Goal: Task Accomplishment & Management: Use online tool/utility

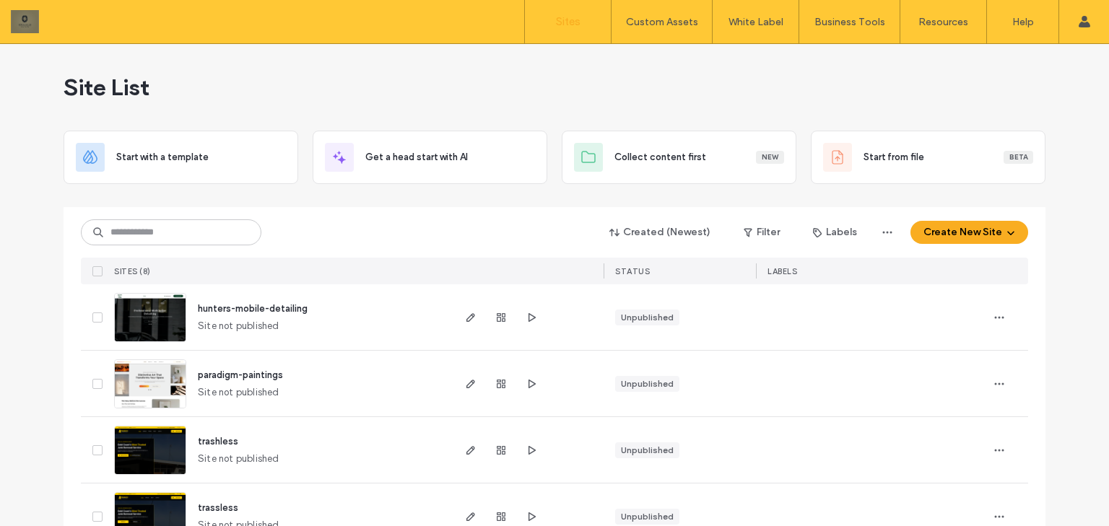
scroll to position [115, 0]
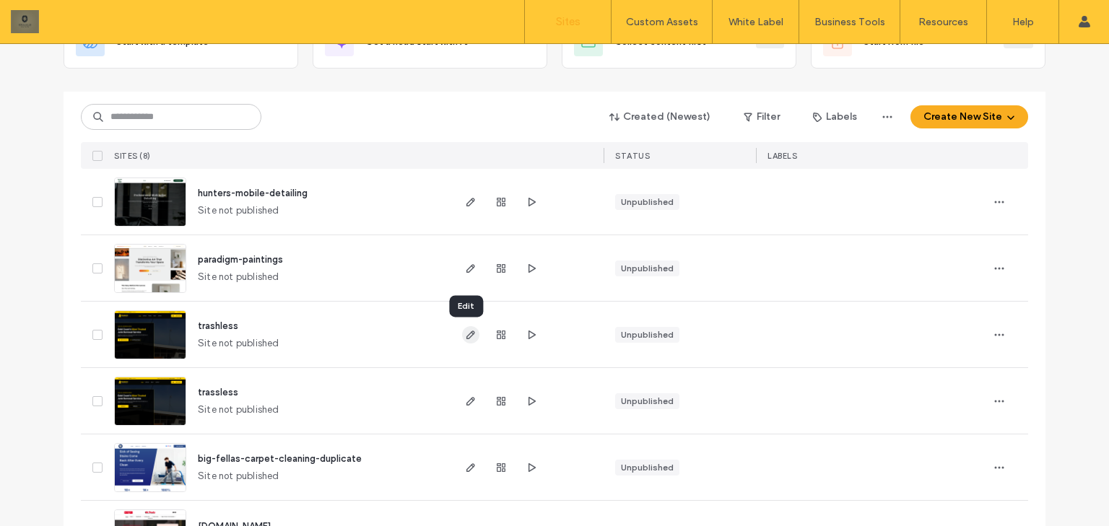
click at [465, 335] on icon "button" at bounding box center [471, 335] width 12 height 12
click at [466, 199] on use "button" at bounding box center [470, 202] width 9 height 9
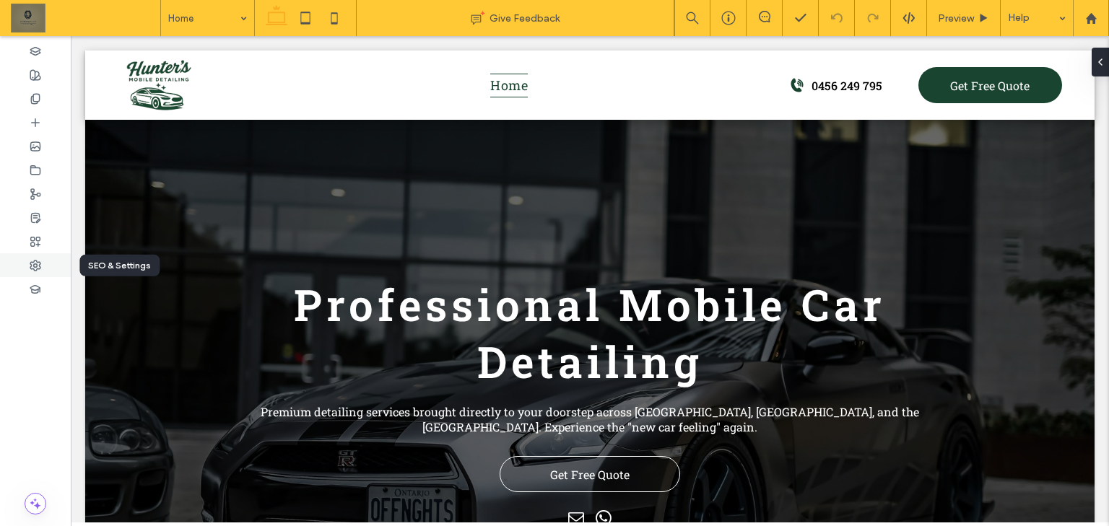
click at [42, 259] on div at bounding box center [35, 265] width 71 height 24
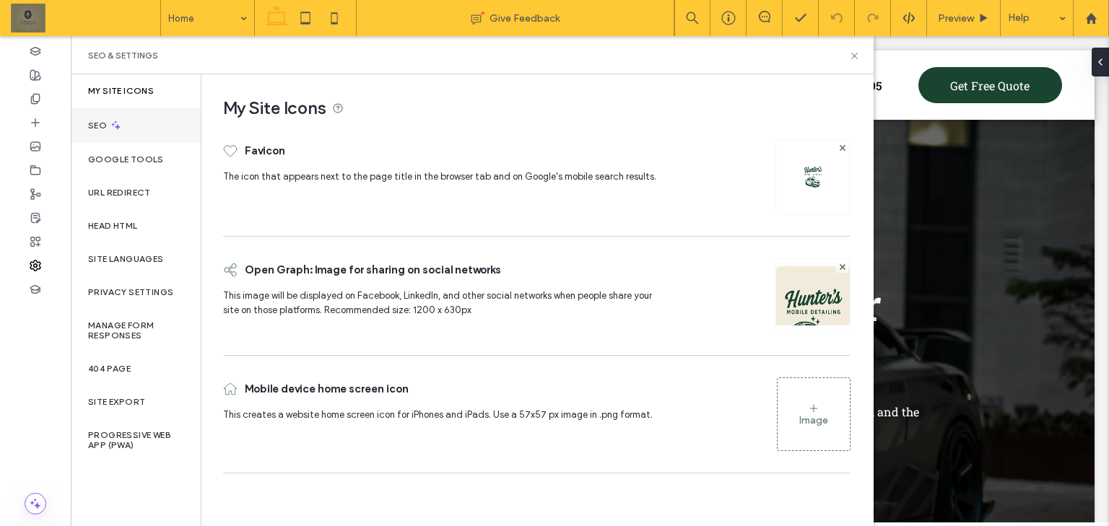
click at [150, 118] on div "SEO" at bounding box center [136, 125] width 130 height 35
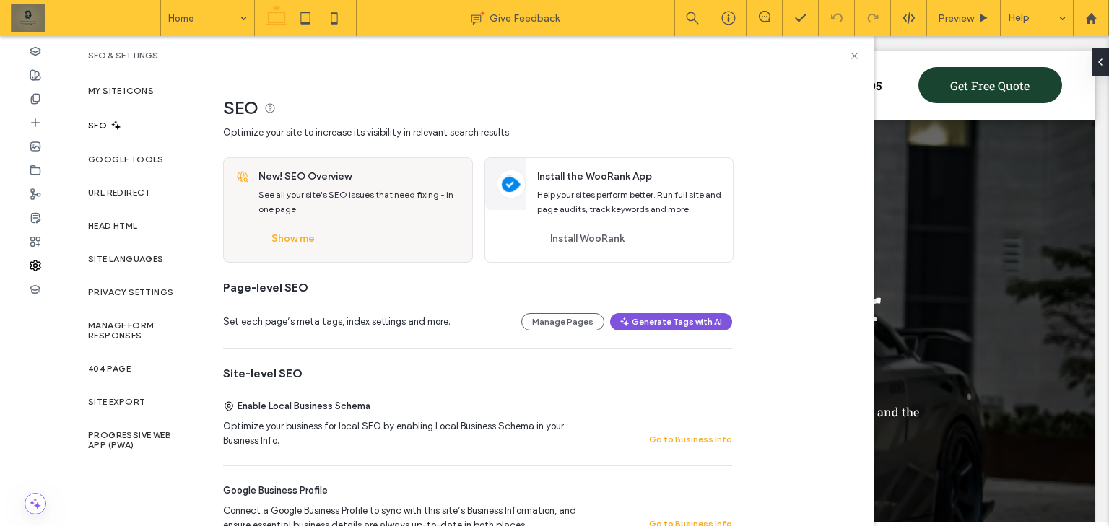
click at [630, 316] on icon "button" at bounding box center [625, 322] width 12 height 12
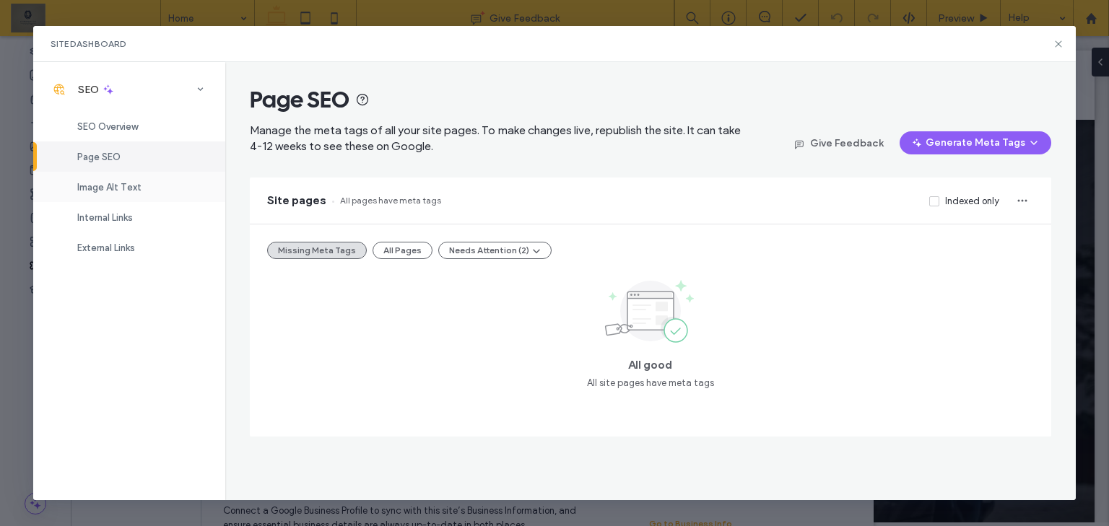
click at [144, 192] on div "Image Alt Text" at bounding box center [129, 187] width 192 height 30
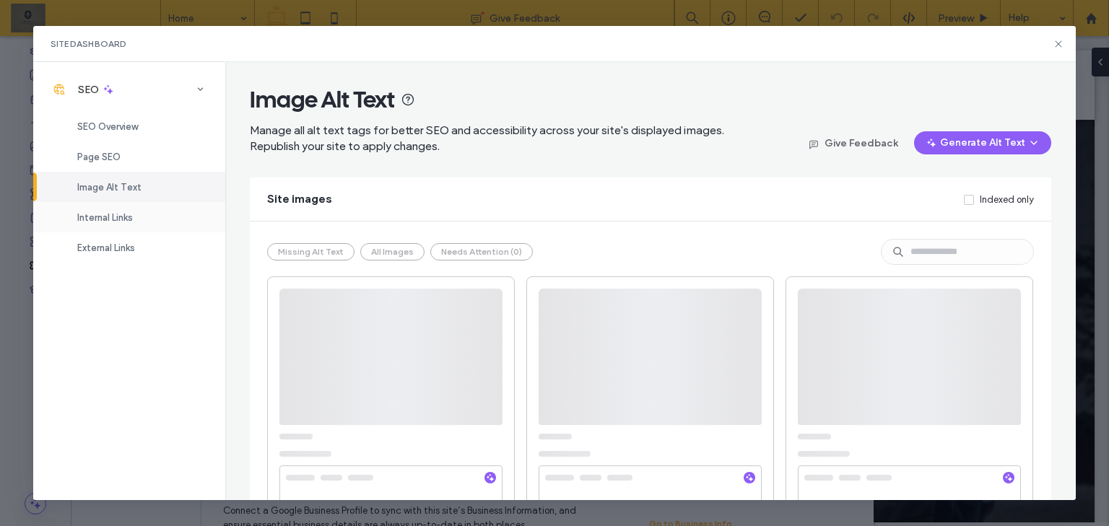
click at [141, 219] on div "Internal Links" at bounding box center [129, 217] width 192 height 30
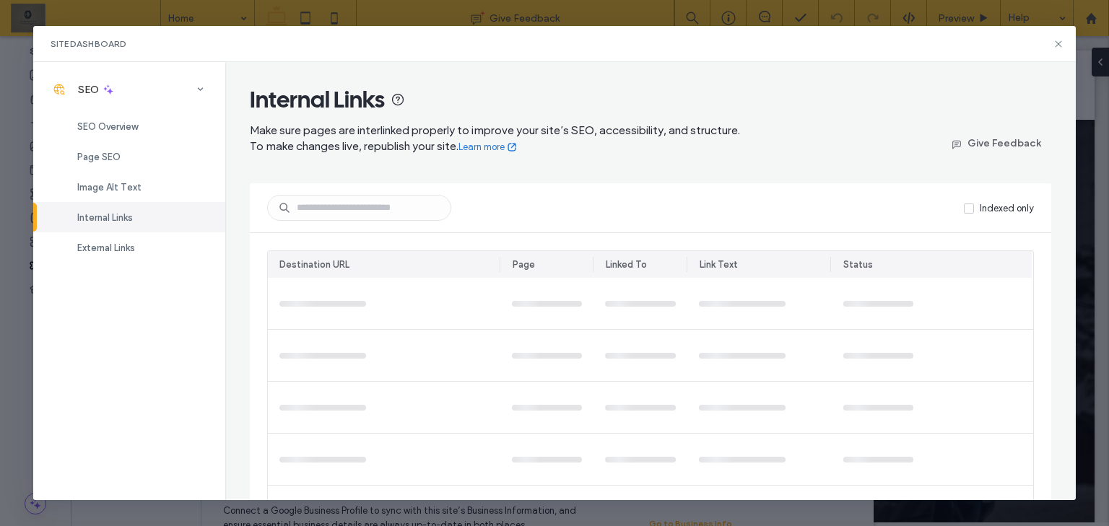
click at [134, 272] on div "SEO SEO Overview Page SEO Image Alt Text Internal Links External Links" at bounding box center [129, 280] width 192 height 437
click at [131, 124] on span "SEO Overview" at bounding box center [107, 126] width 61 height 11
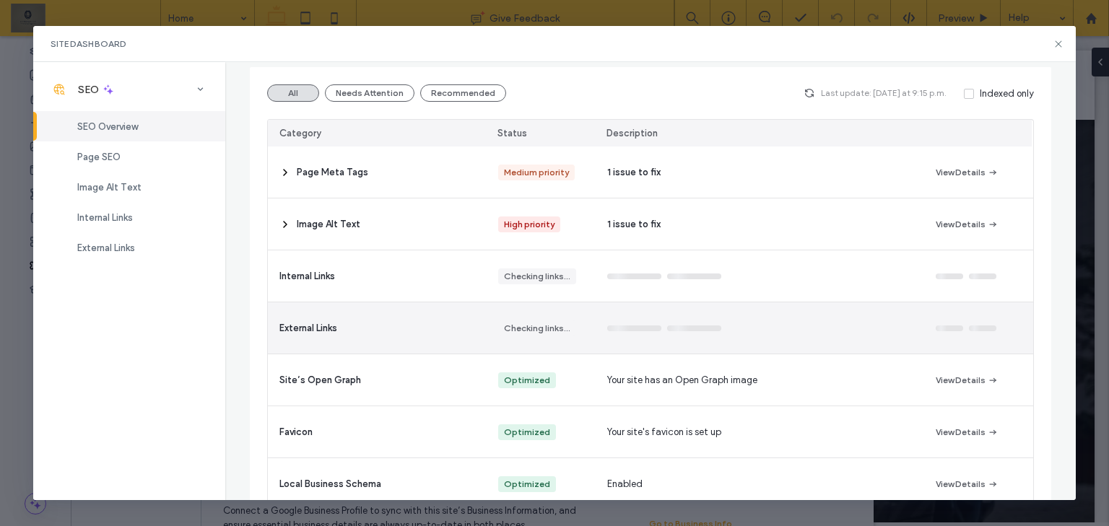
scroll to position [173, 0]
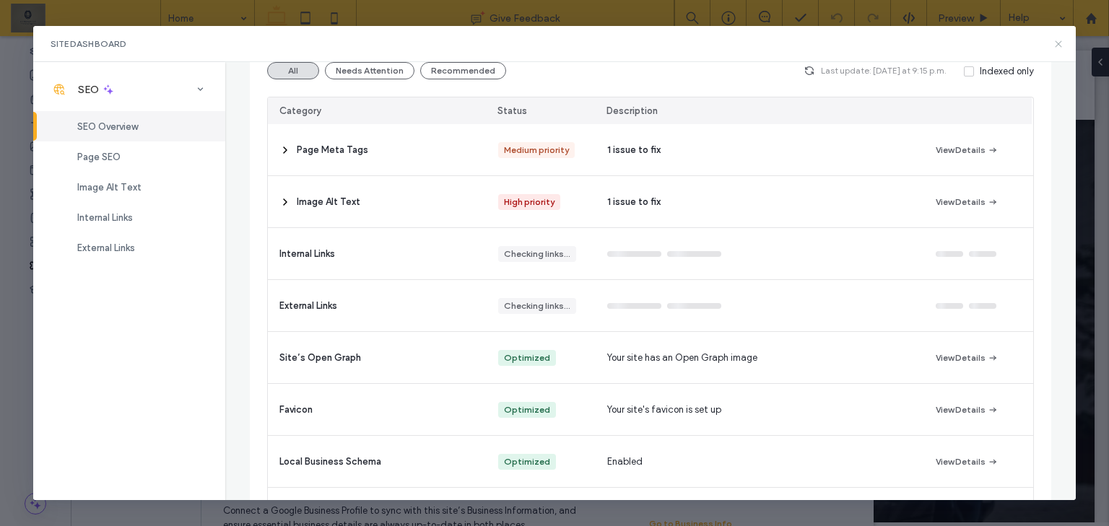
click at [1058, 39] on icon at bounding box center [1058, 44] width 12 height 12
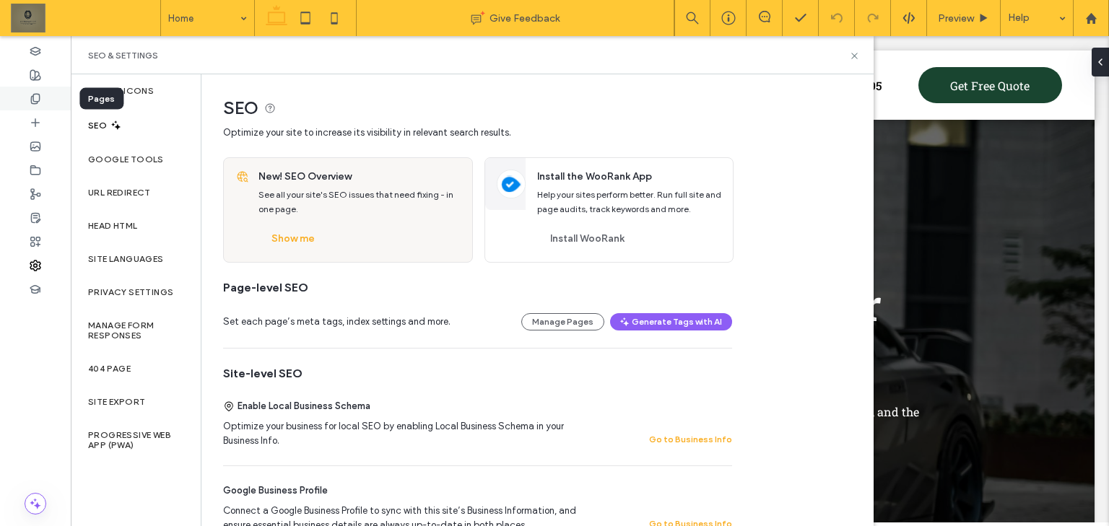
click at [44, 92] on div at bounding box center [35, 99] width 71 height 24
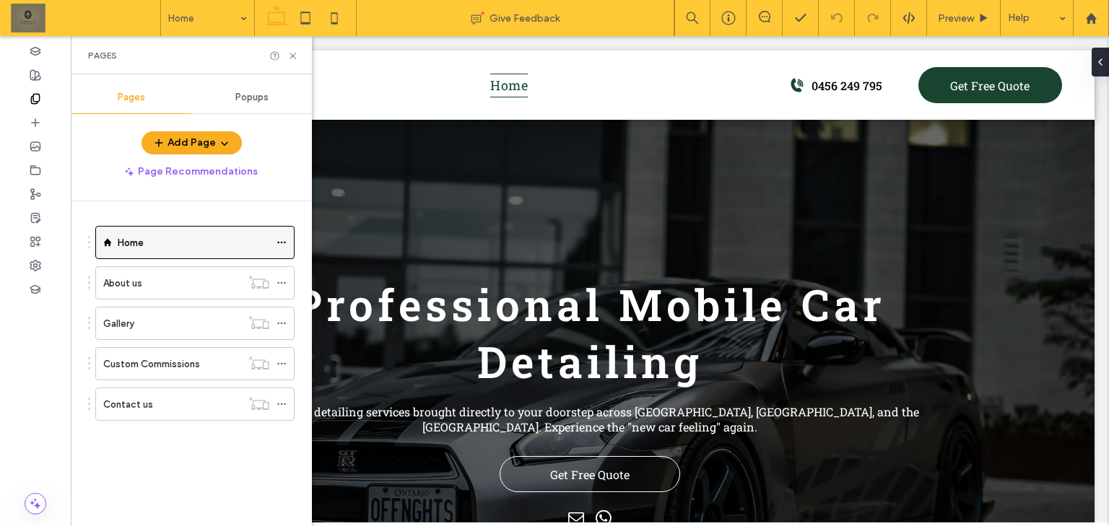
drag, startPoint x: 158, startPoint y: 248, endPoint x: 284, endPoint y: 238, distance: 126.7
click at [284, 238] on icon at bounding box center [281, 242] width 10 height 10
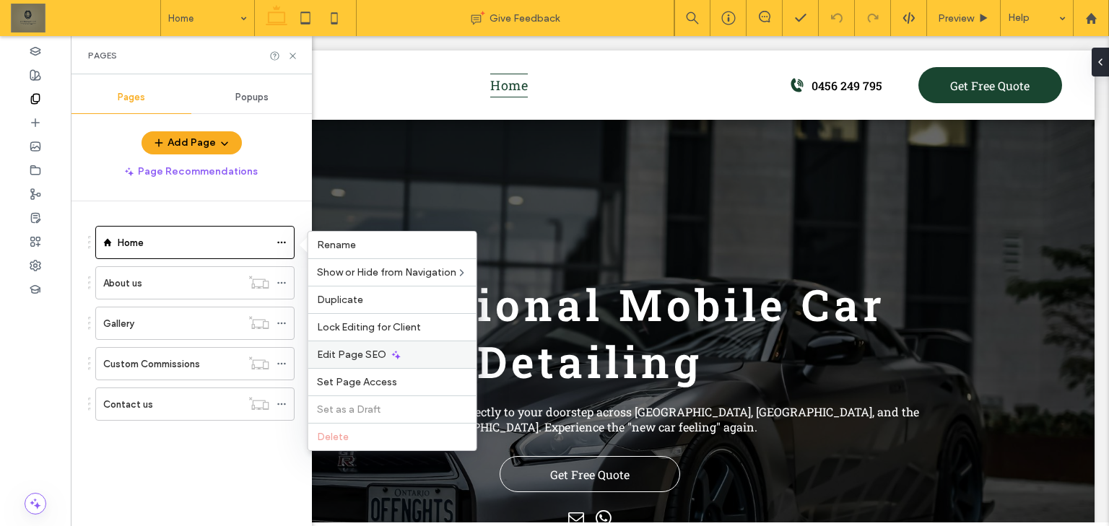
click at [400, 352] on div "Edit Page SEO" at bounding box center [392, 354] width 168 height 27
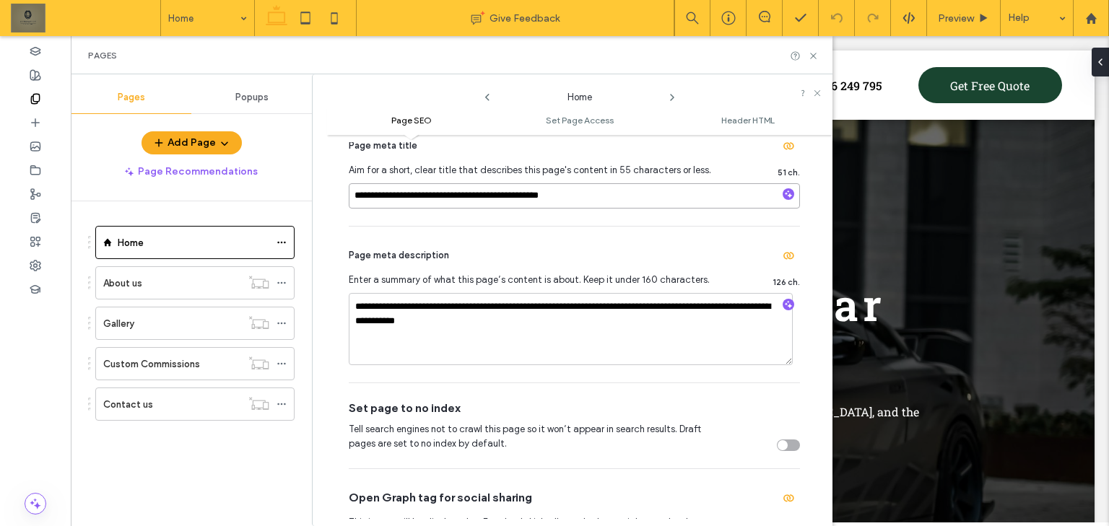
click at [635, 201] on input "**********" at bounding box center [574, 195] width 451 height 25
click at [612, 212] on div "**********" at bounding box center [574, 171] width 451 height 109
click at [616, 188] on input "**********" at bounding box center [574, 195] width 451 height 25
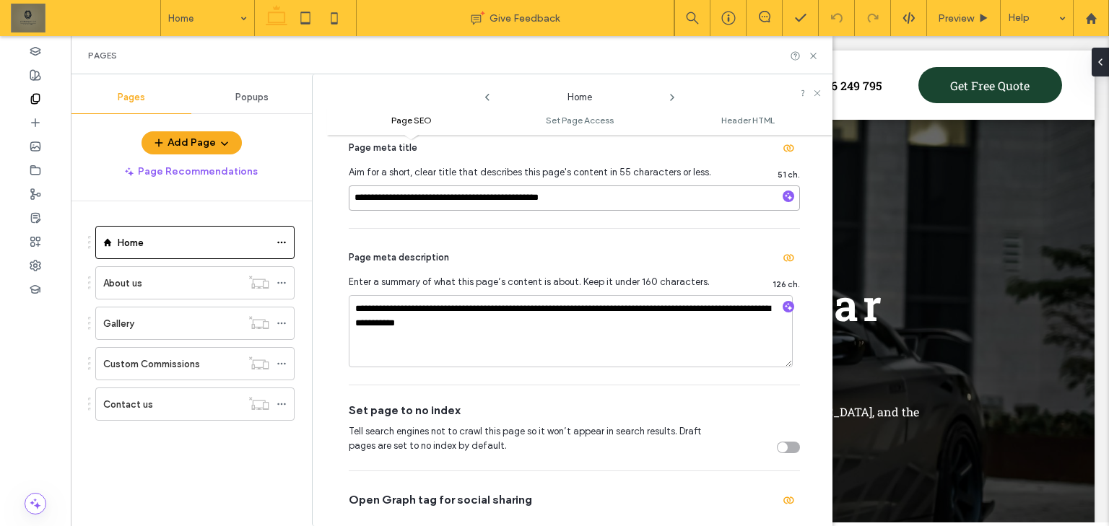
scroll to position [115, 0]
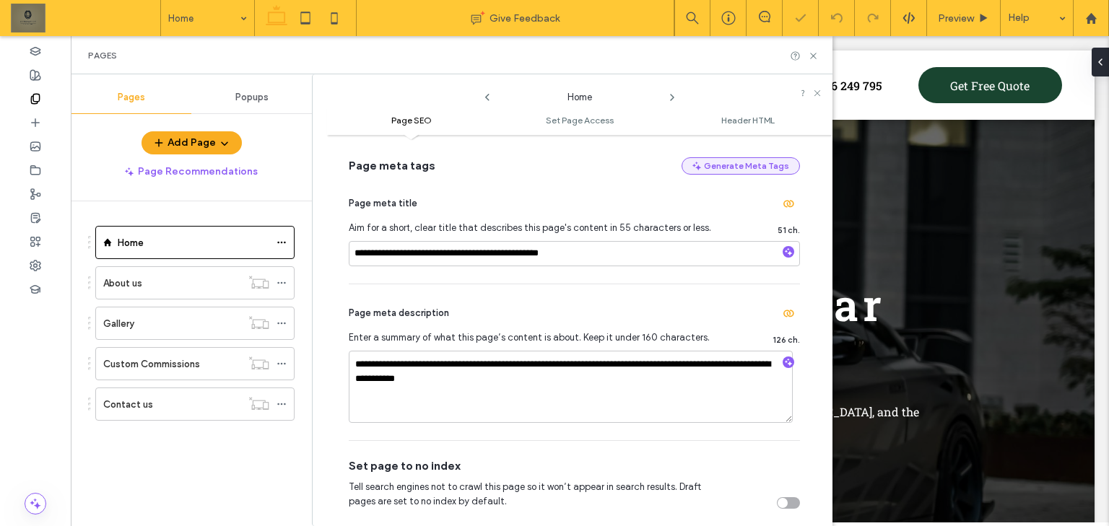
click at [762, 167] on button "Generate Meta Tags" at bounding box center [740, 165] width 118 height 17
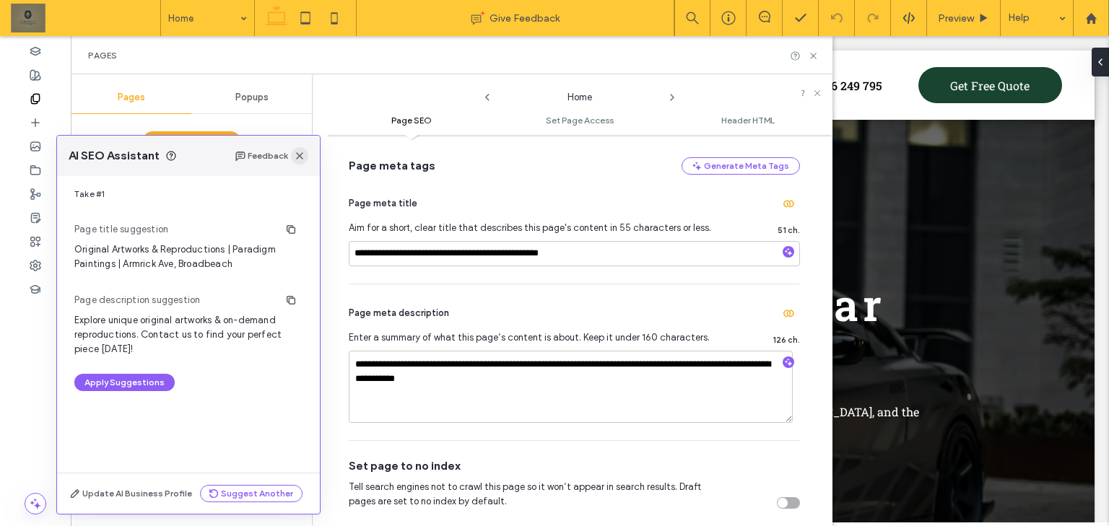
click at [302, 159] on use "button" at bounding box center [299, 155] width 7 height 7
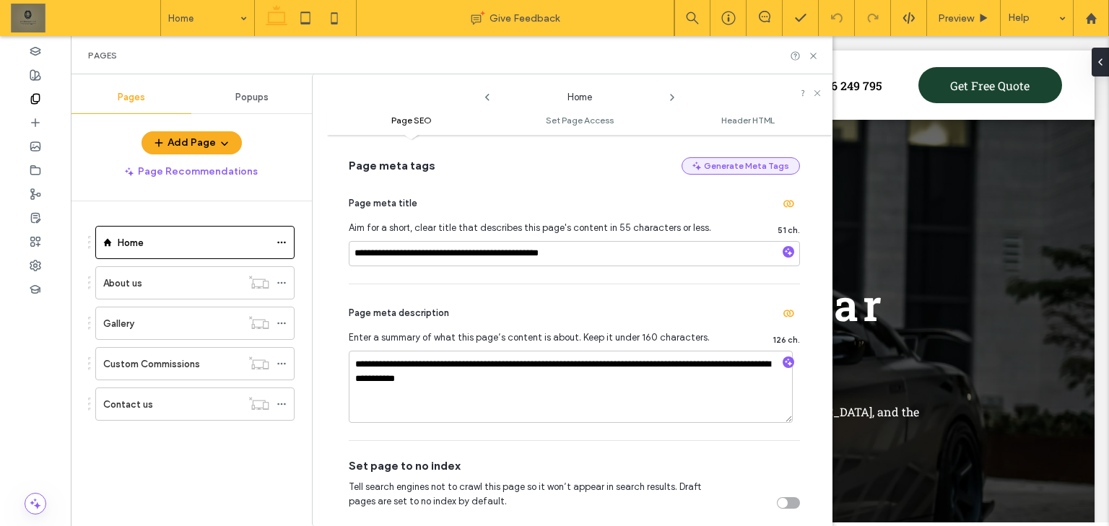
click at [739, 164] on button "Generate Meta Tags" at bounding box center [740, 165] width 118 height 17
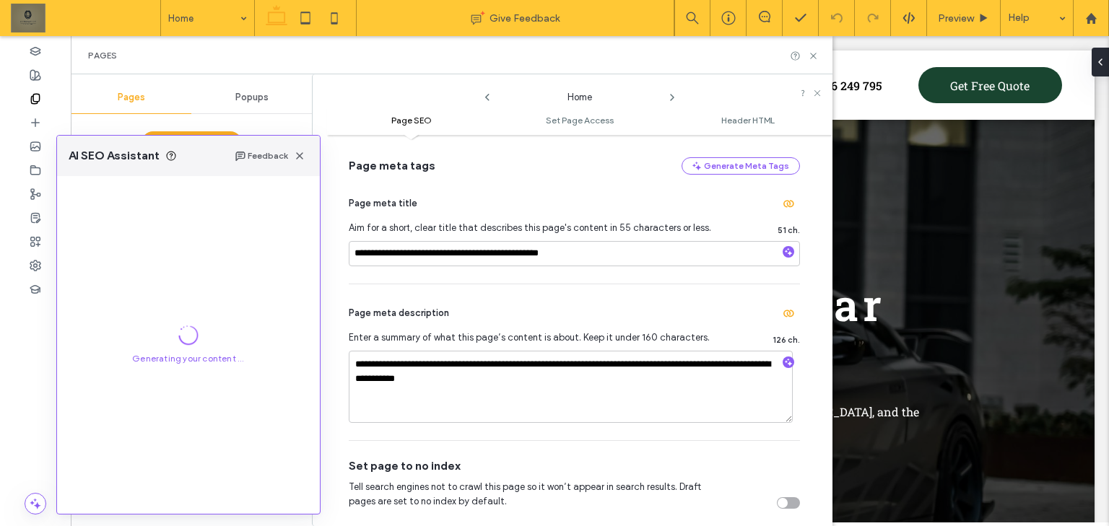
click at [632, 168] on div "Page meta tags Generate Meta Tags" at bounding box center [574, 165] width 451 height 17
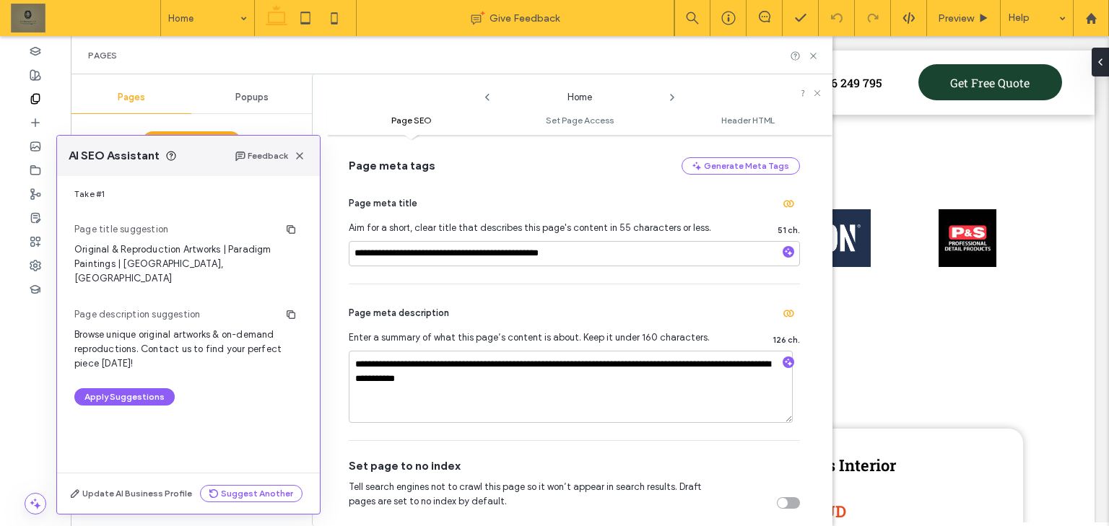
scroll to position [572, 0]
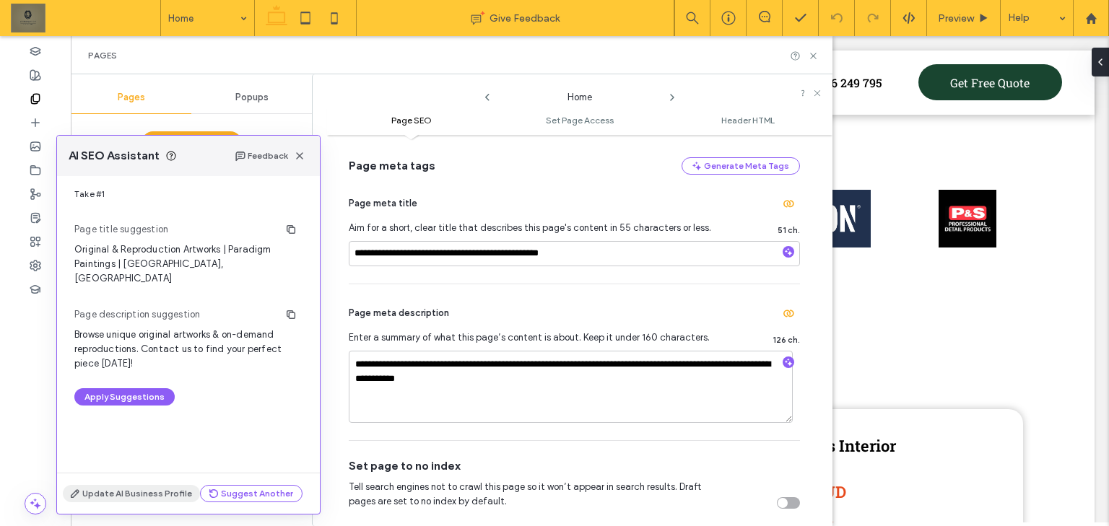
click at [170, 495] on button "Update AI Business Profile" at bounding box center [131, 493] width 137 height 17
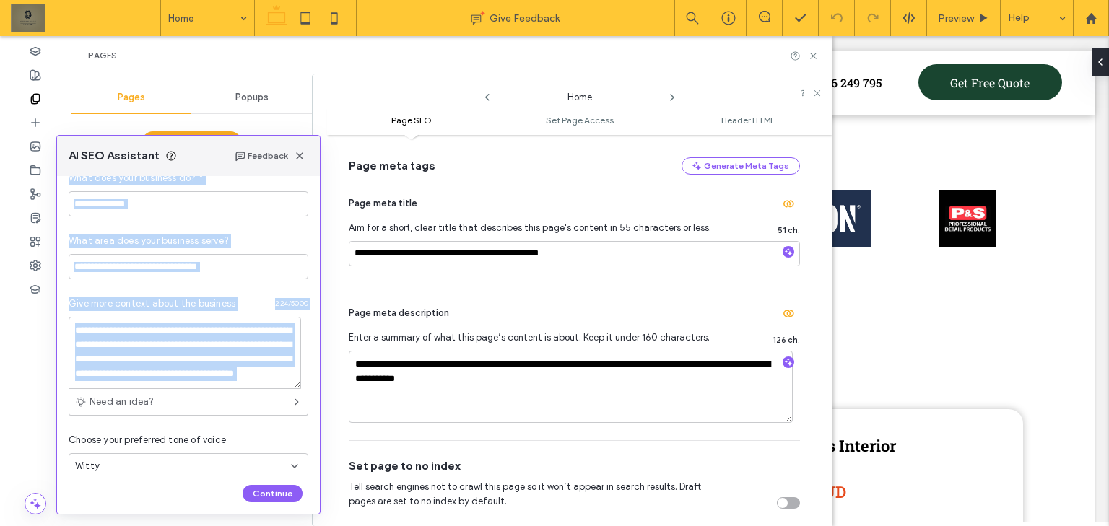
scroll to position [167, 0]
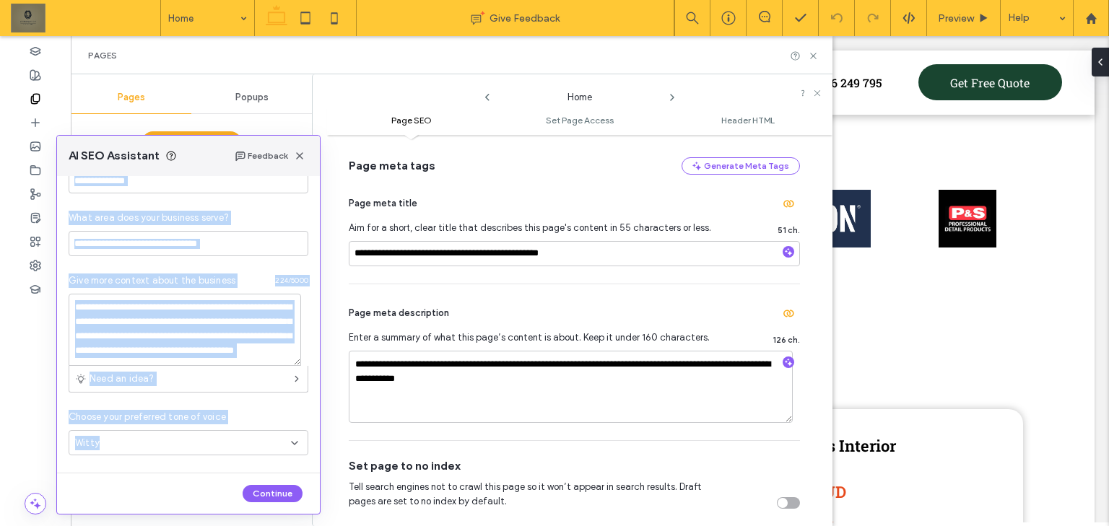
drag, startPoint x: 64, startPoint y: 248, endPoint x: 301, endPoint y: 461, distance: 318.9
click at [301, 461] on div "**********" at bounding box center [188, 324] width 263 height 297
copy div "**********"
click at [200, 240] on input "**********" at bounding box center [189, 243] width 240 height 25
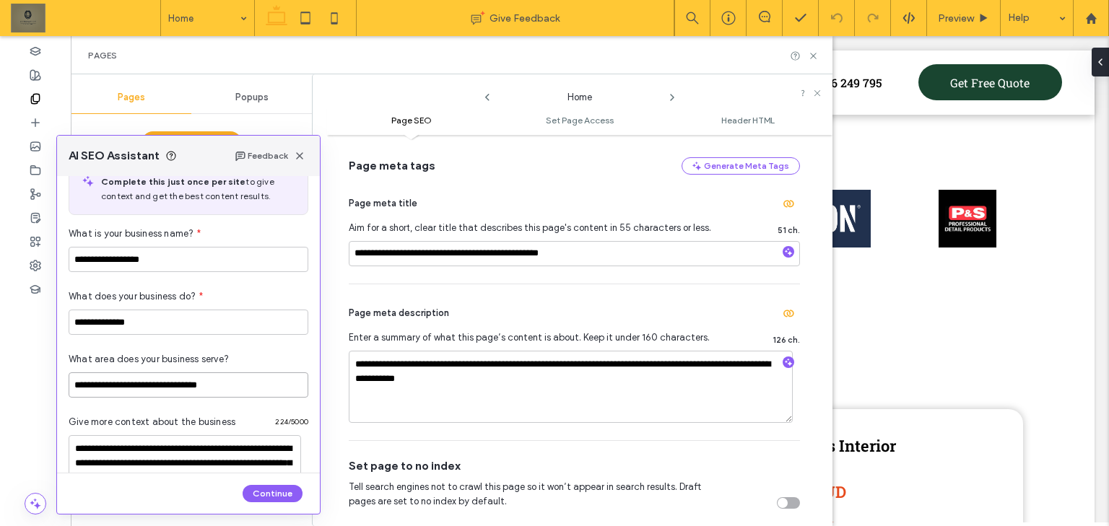
scroll to position [0, 0]
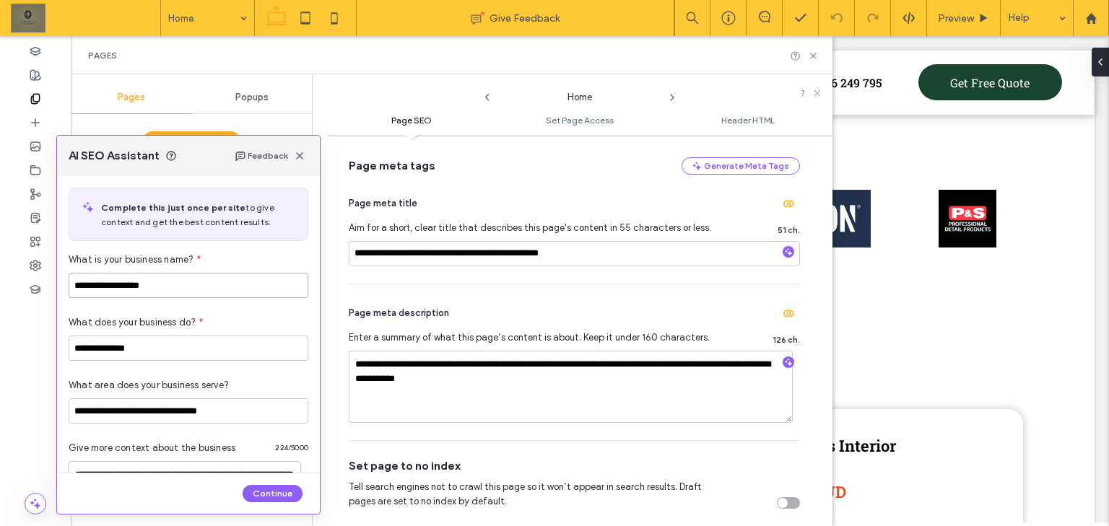
click at [191, 289] on input "**********" at bounding box center [189, 285] width 240 height 25
paste input "*******"
type input "**********"
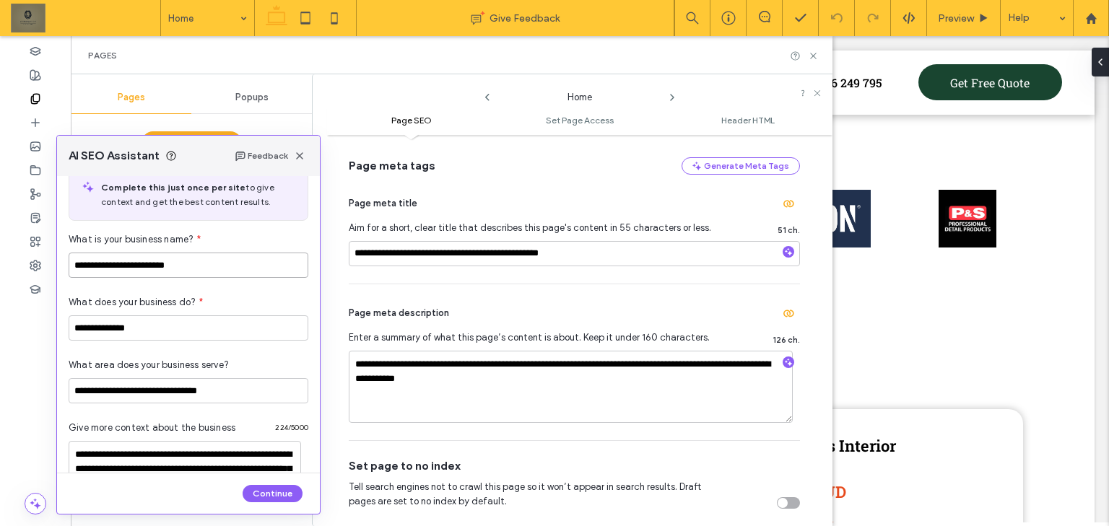
scroll to position [58, 0]
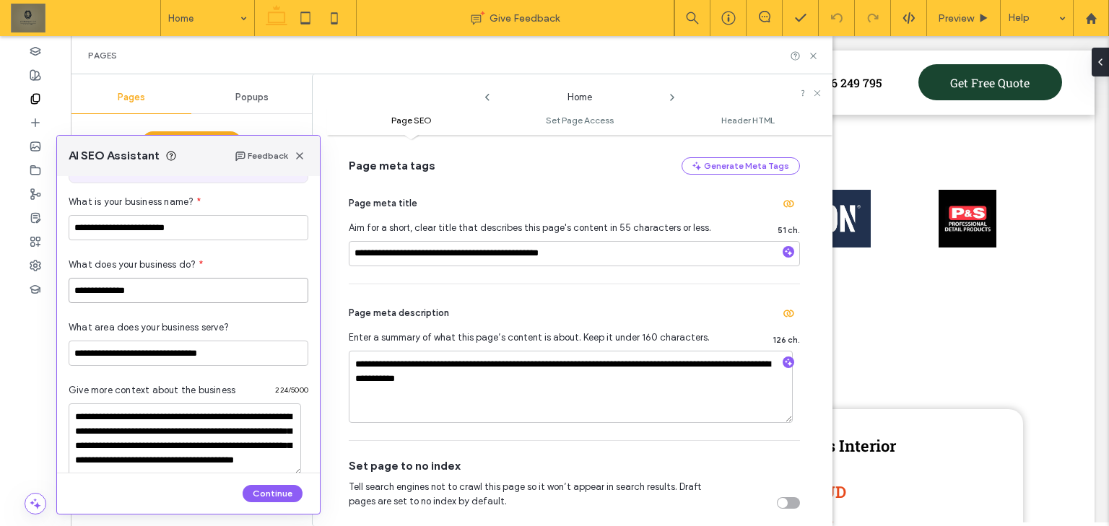
click at [205, 283] on input "**********" at bounding box center [189, 290] width 240 height 25
paste input "**********"
type input "**********"
click at [233, 341] on input "**********" at bounding box center [189, 353] width 240 height 25
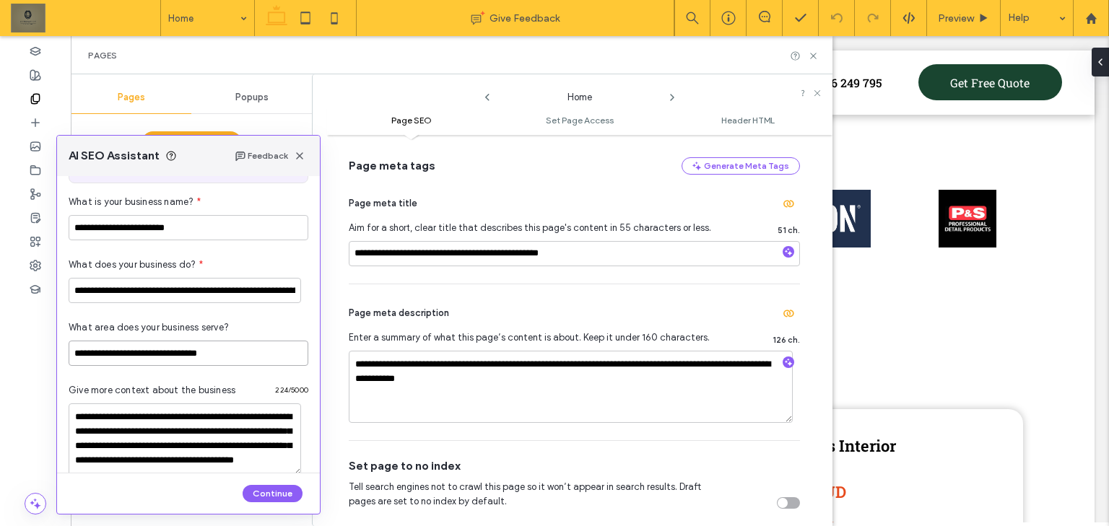
paste input "**********"
type input "**********"
click at [222, 419] on textarea "**********" at bounding box center [185, 440] width 232 height 72
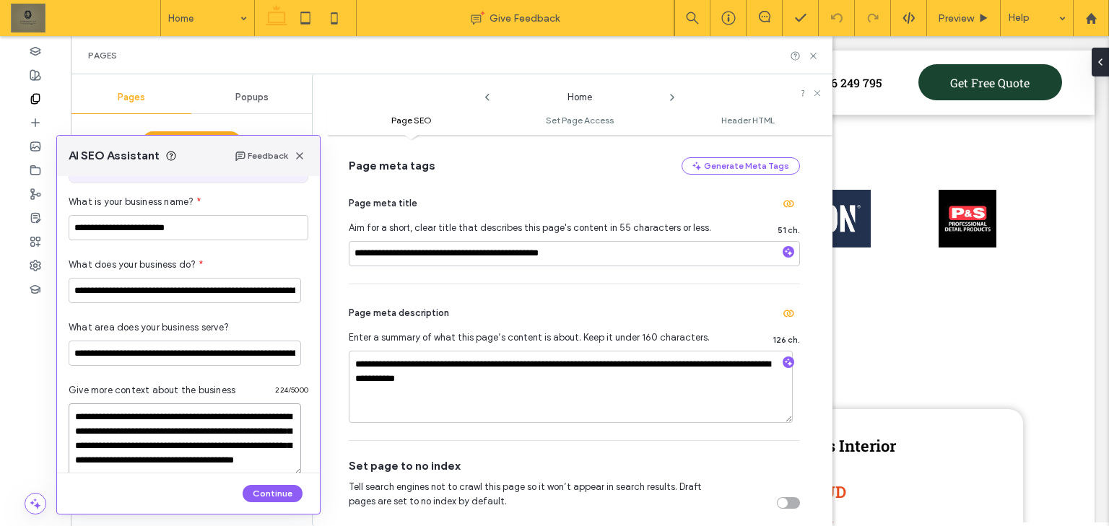
paste textarea "**********"
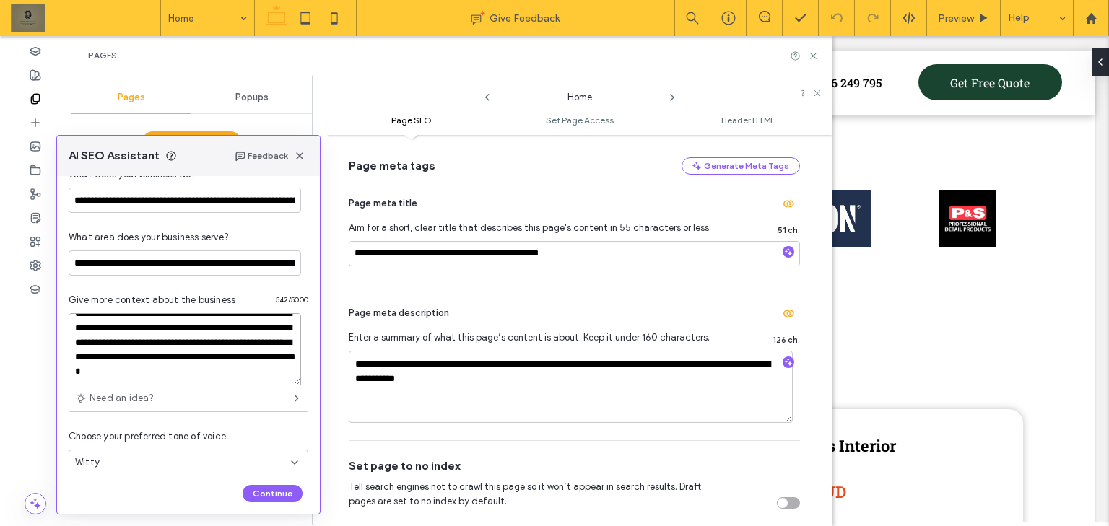
scroll to position [167, 0]
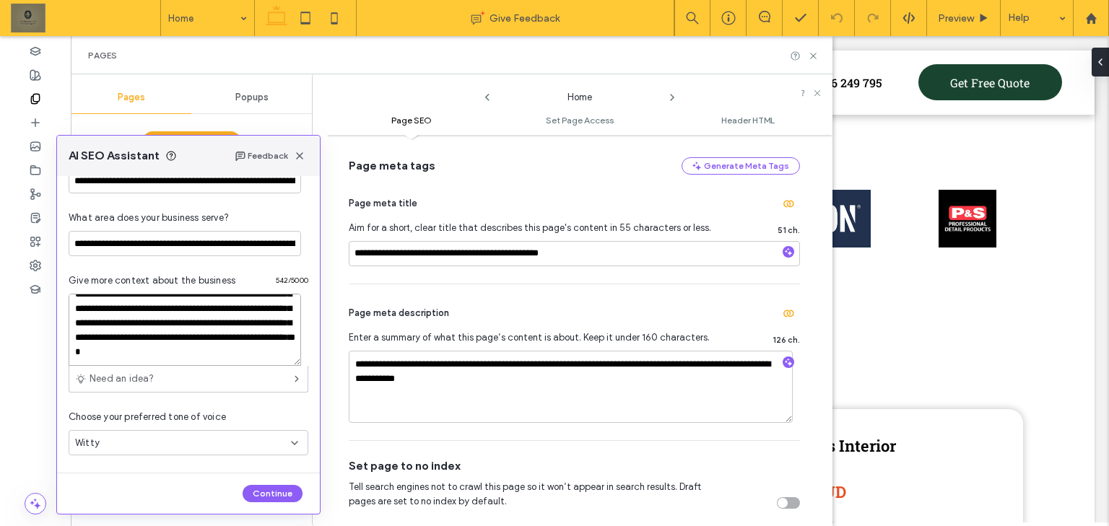
type textarea "**********"
click at [283, 497] on button "Continue" at bounding box center [273, 493] width 60 height 17
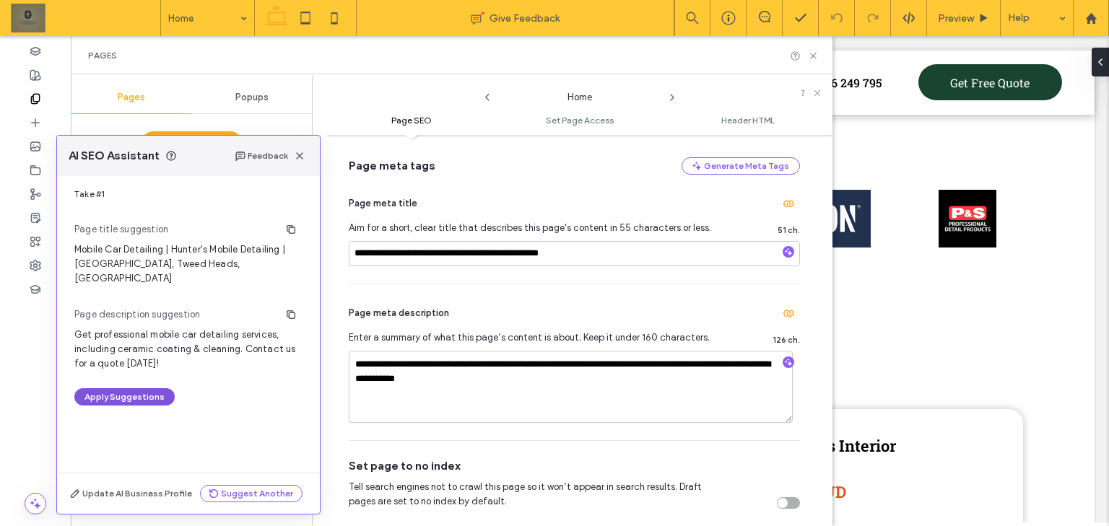
click at [151, 388] on button "Apply Suggestions" at bounding box center [124, 396] width 100 height 17
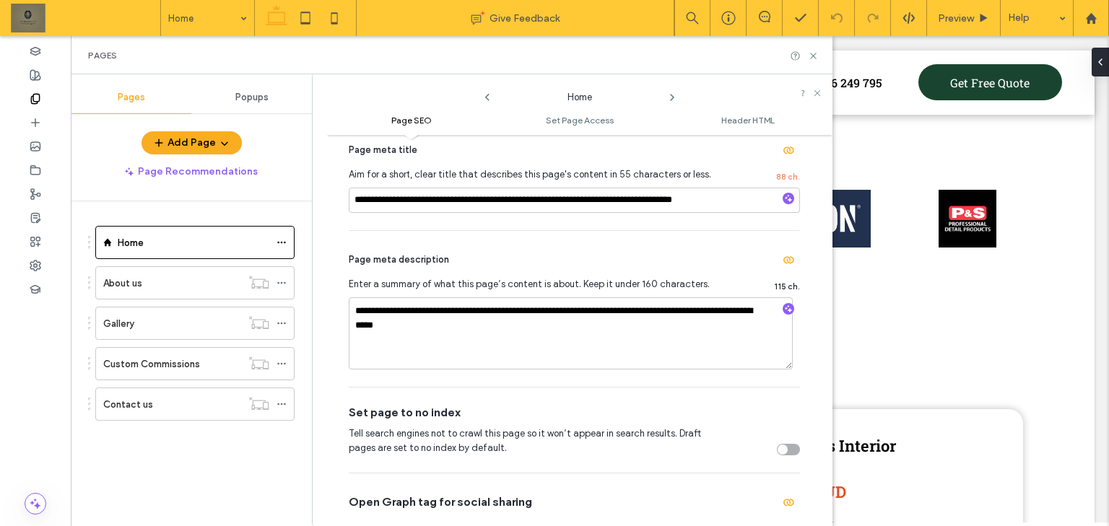
scroll to position [173, 0]
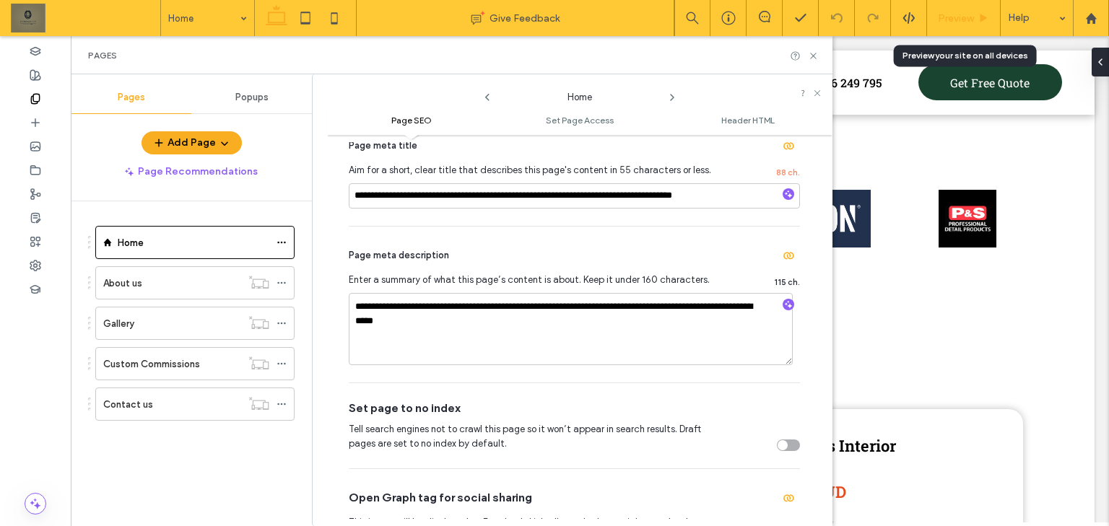
click at [982, 17] on use at bounding box center [983, 18] width 7 height 8
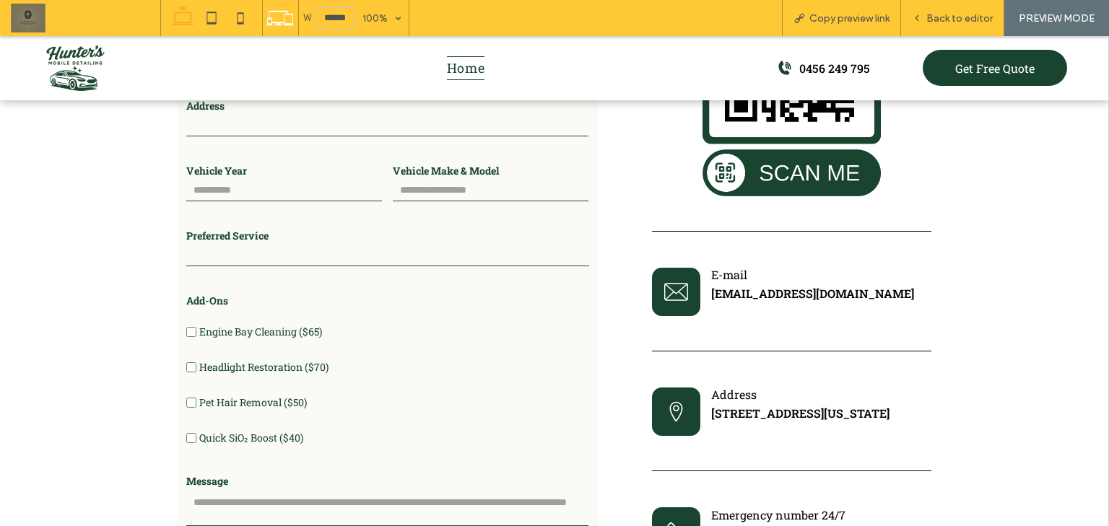
scroll to position [3228, 0]
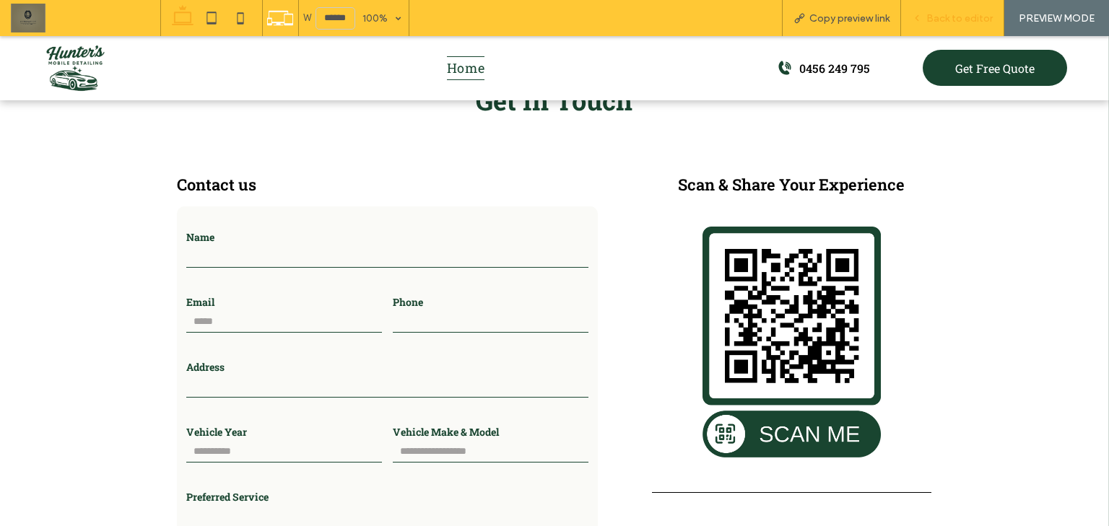
click at [979, 14] on span "Back to editor" at bounding box center [959, 18] width 66 height 12
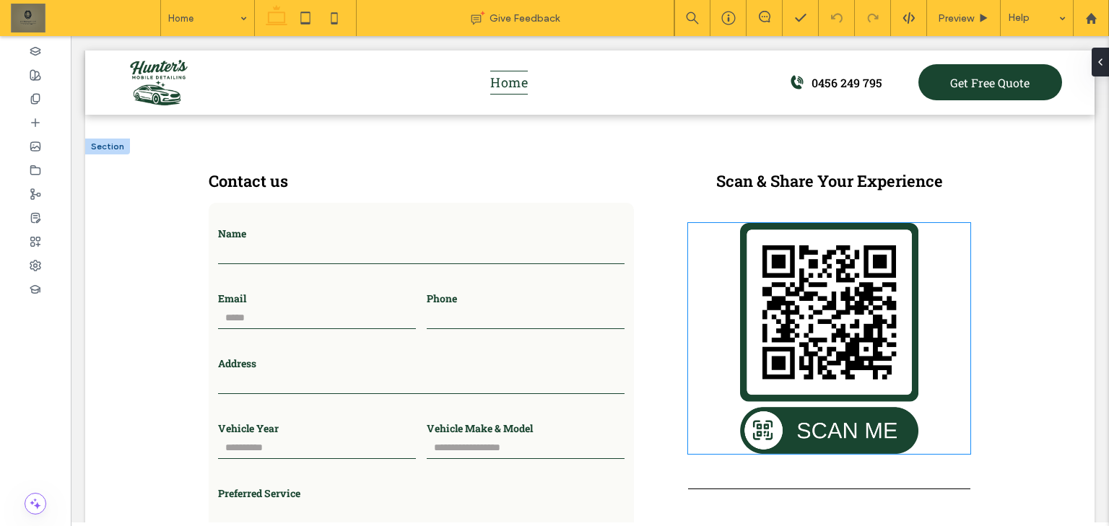
click at [815, 272] on img at bounding box center [829, 338] width 282 height 231
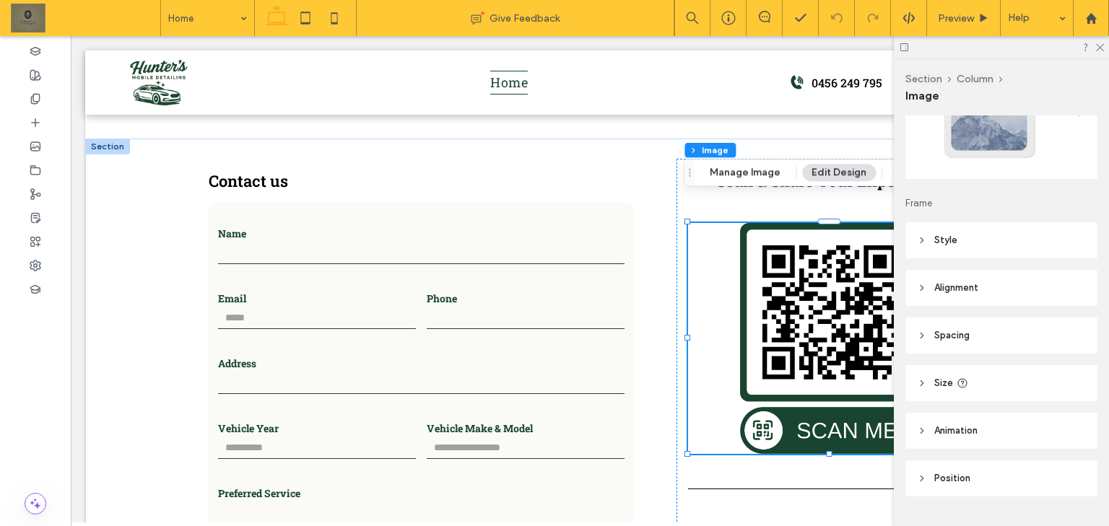
scroll to position [133, 0]
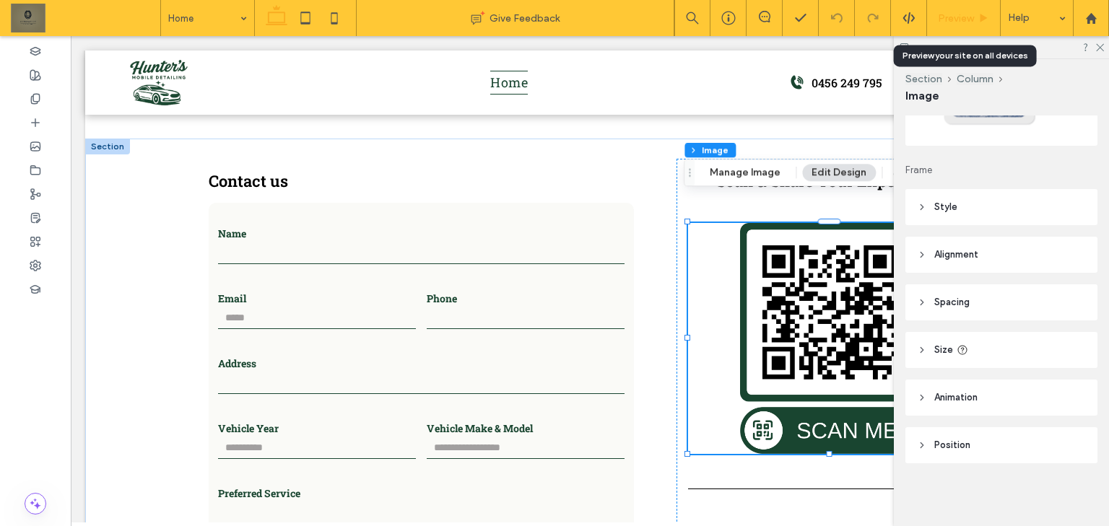
click at [952, 12] on span "Preview" at bounding box center [956, 18] width 36 height 12
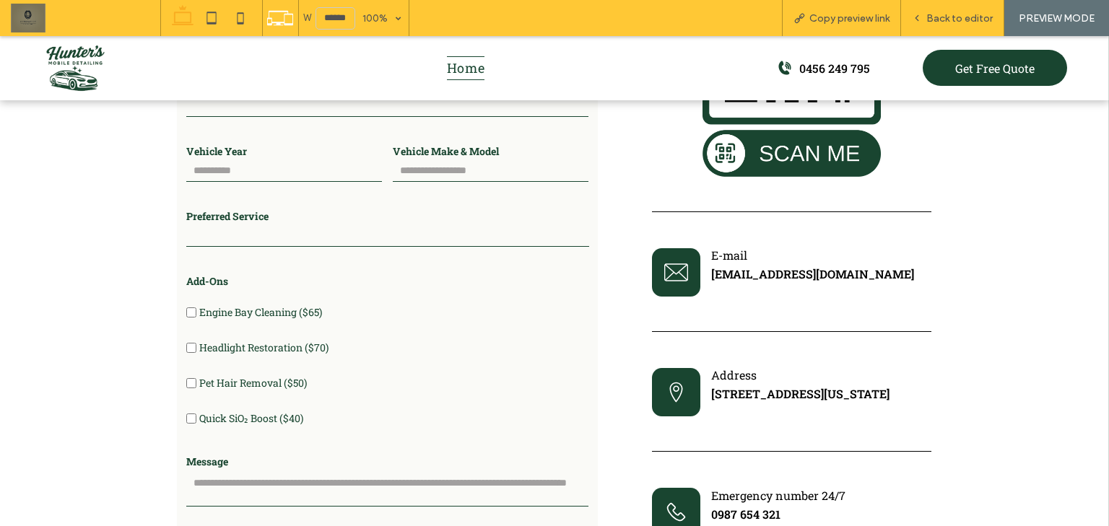
scroll to position [3517, 0]
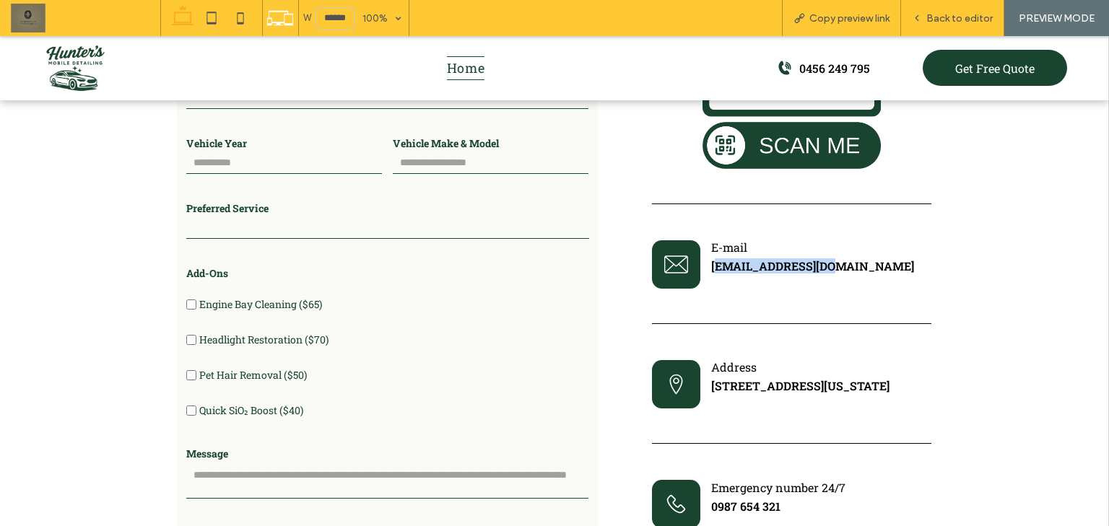
drag, startPoint x: 718, startPoint y: 245, endPoint x: 821, endPoint y: 248, distance: 102.5
click at [821, 248] on div "E-mail contact@company.com" at bounding box center [814, 264] width 206 height 49
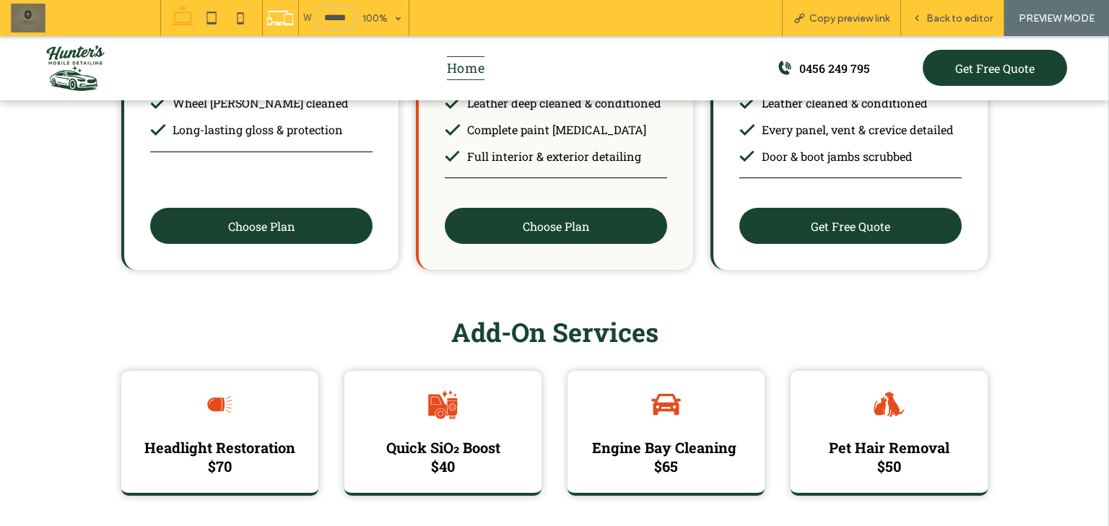
scroll to position [1426, 0]
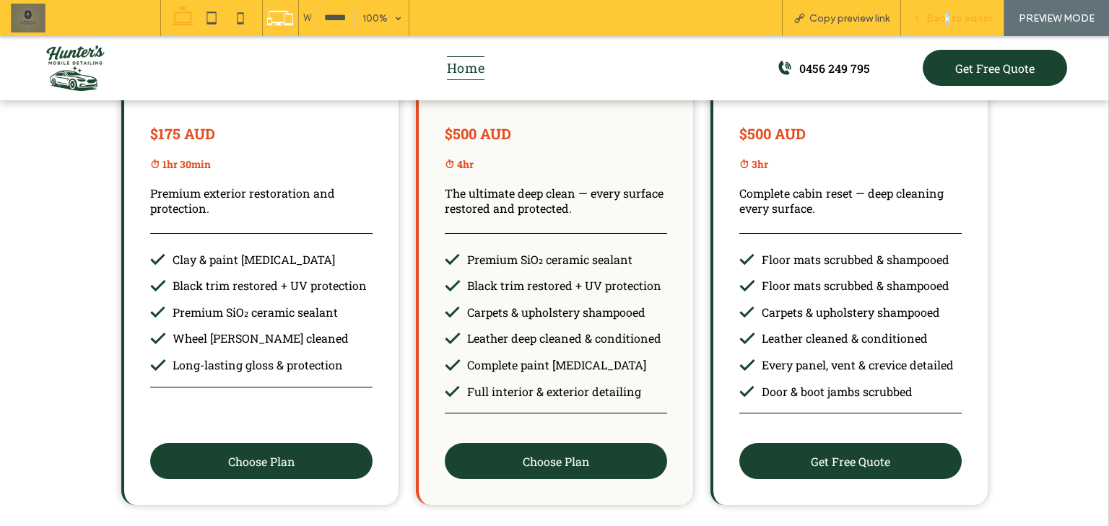
click at [950, 20] on div "Back to editor" at bounding box center [952, 18] width 103 height 36
click at [946, 11] on div "Back to editor" at bounding box center [952, 18] width 103 height 36
click at [936, 14] on span "Back to editor" at bounding box center [959, 18] width 66 height 12
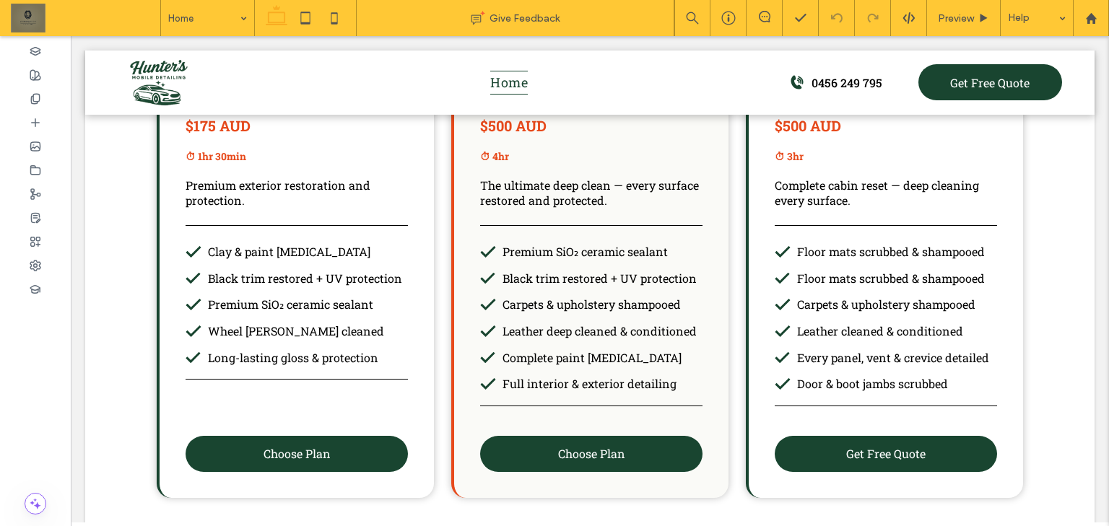
scroll to position [1428, 0]
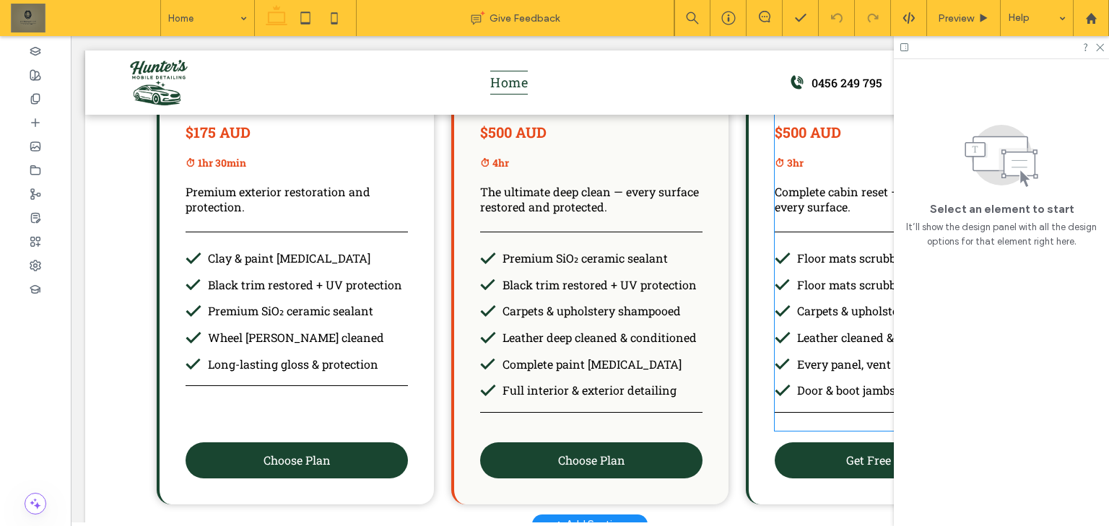
click at [806, 132] on span "AUD" at bounding box center [823, 132] width 35 height 19
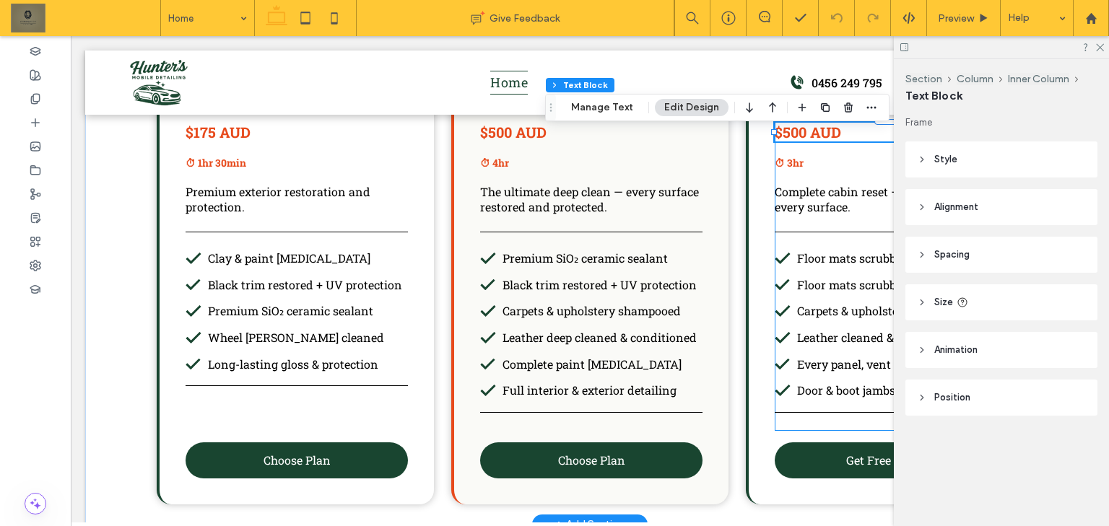
click at [792, 130] on strong "$500" at bounding box center [791, 132] width 32 height 19
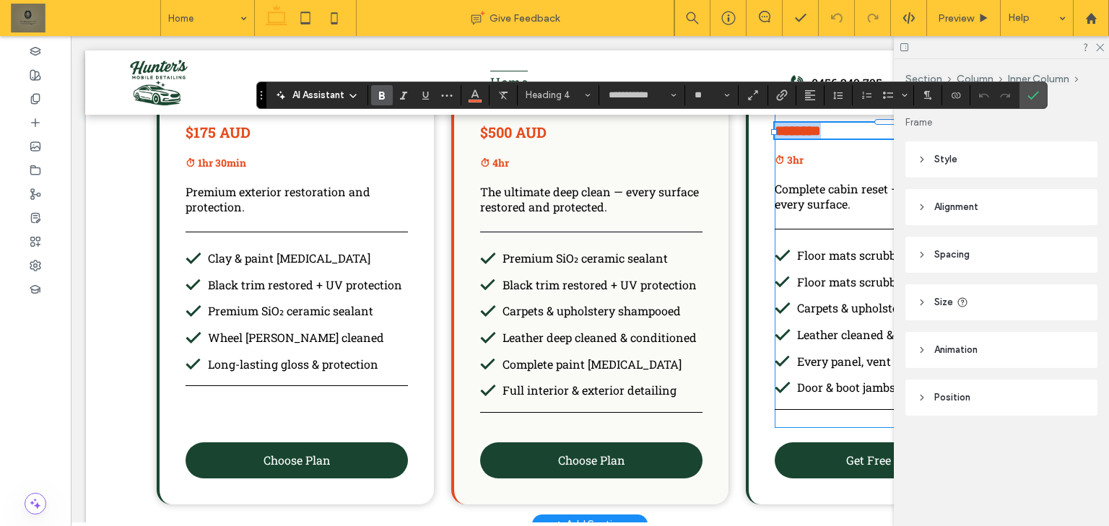
click at [791, 130] on strong "****" at bounding box center [786, 130] width 23 height 14
click at [798, 127] on strong "****" at bounding box center [786, 130] width 23 height 14
drag, startPoint x: 795, startPoint y: 127, endPoint x: 778, endPoint y: 128, distance: 16.6
click at [778, 128] on strong "****" at bounding box center [786, 130] width 23 height 14
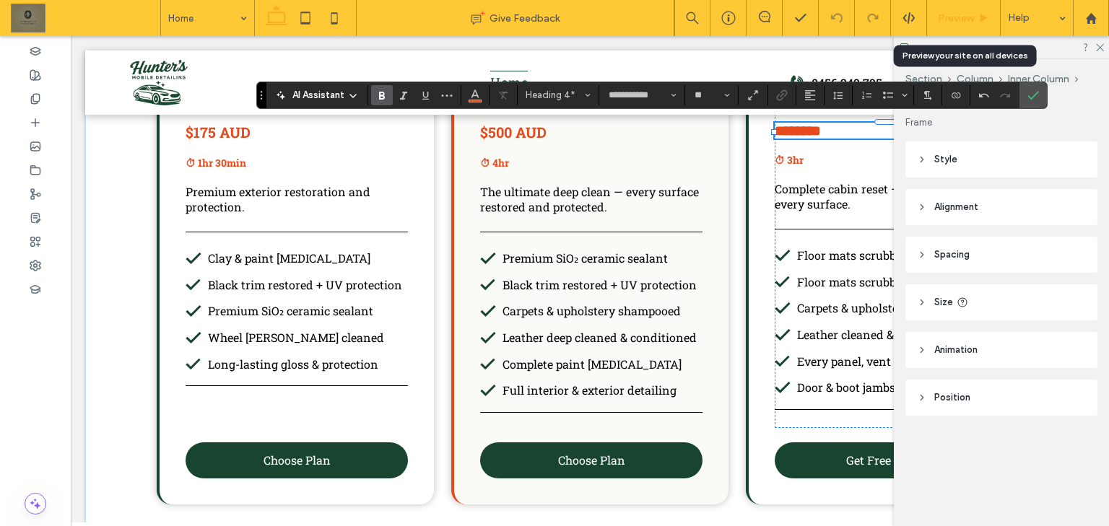
click at [943, 12] on span "Preview" at bounding box center [956, 18] width 36 height 12
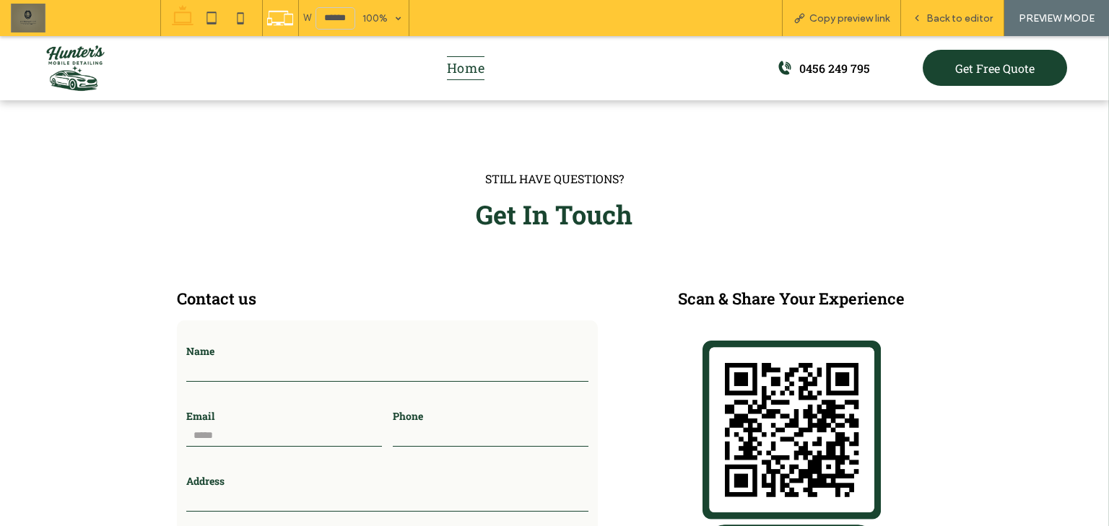
scroll to position [3055, 0]
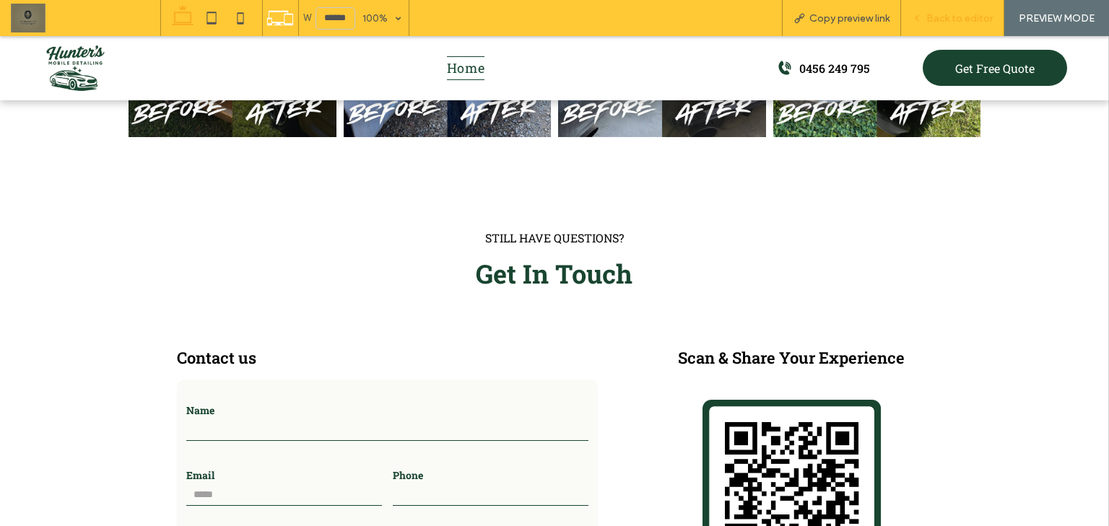
click at [966, 10] on div "Back to editor" at bounding box center [952, 18] width 103 height 36
click at [958, 13] on span "Back to editor" at bounding box center [959, 18] width 66 height 12
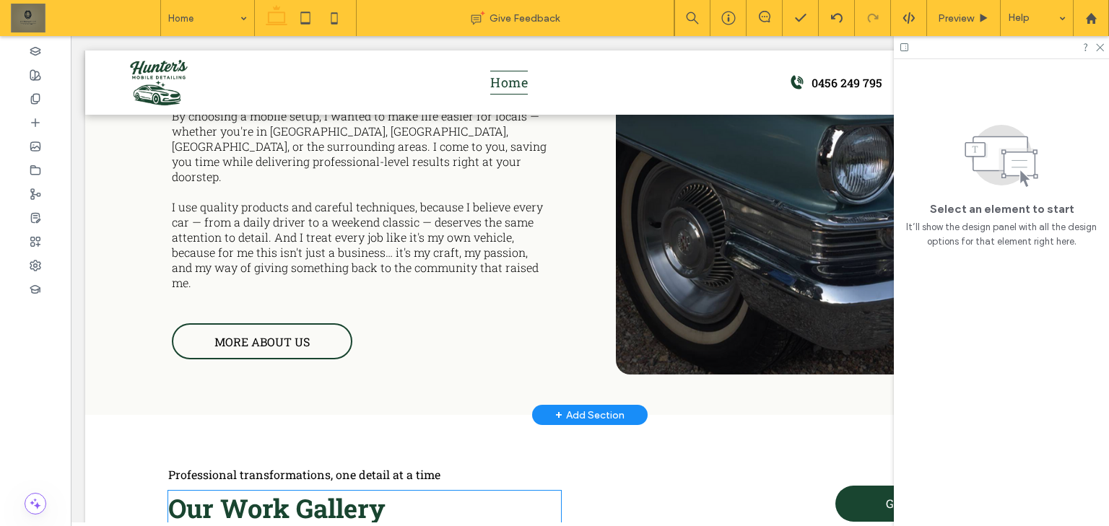
scroll to position [2399, 0]
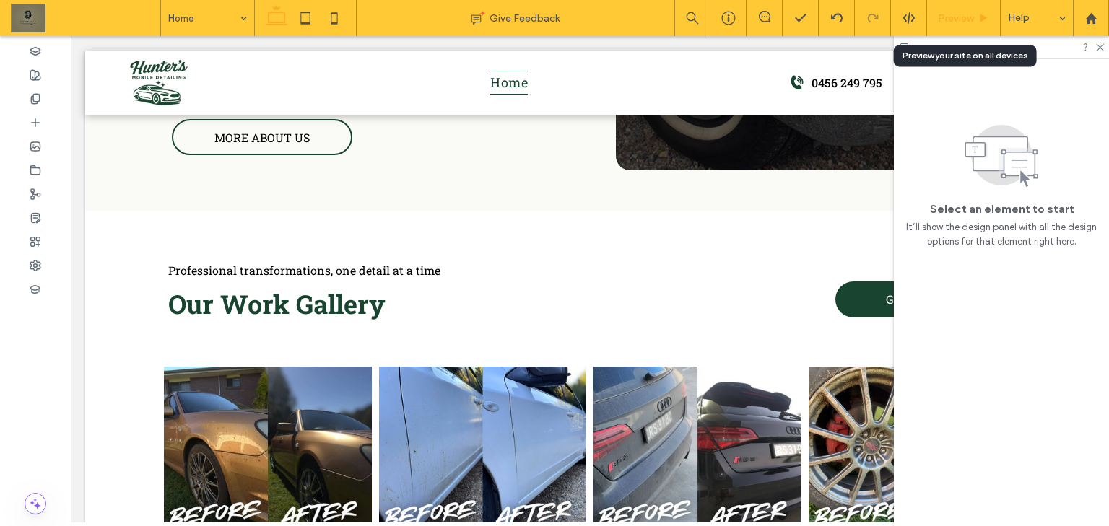
click at [945, 19] on span "Preview" at bounding box center [956, 18] width 36 height 12
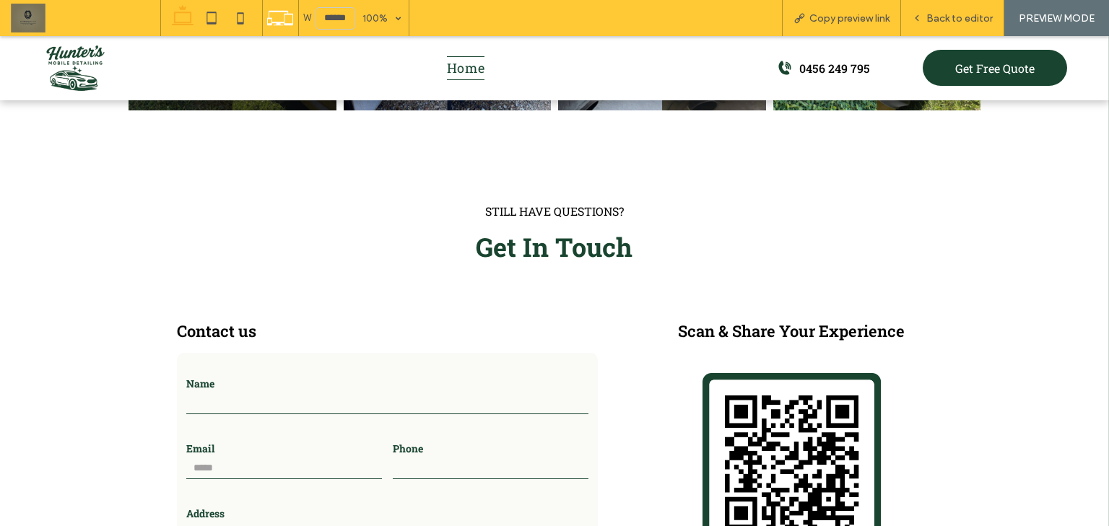
scroll to position [3047, 0]
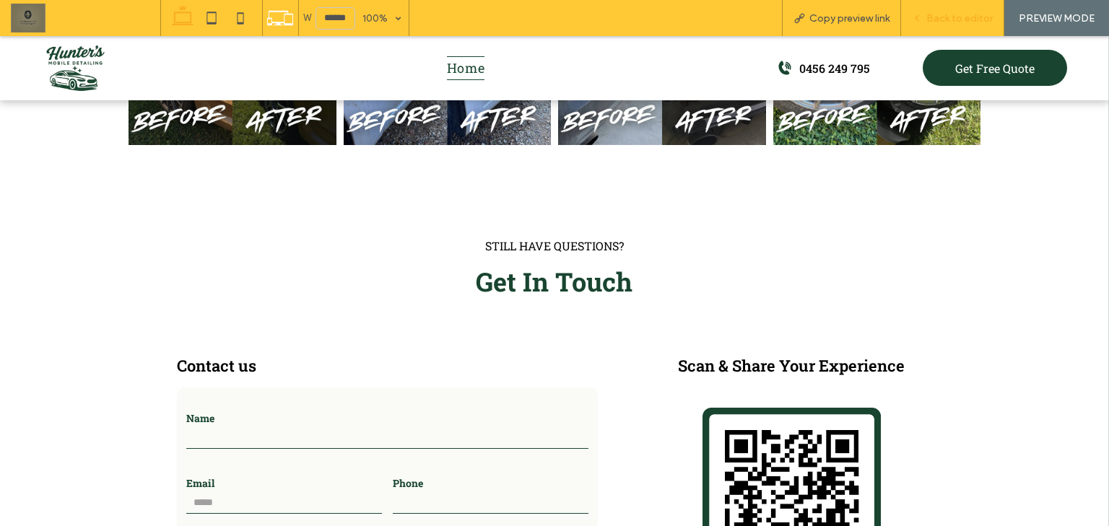
click at [938, 9] on div "Back to editor" at bounding box center [952, 18] width 103 height 36
click at [950, 10] on div "Back to editor" at bounding box center [952, 18] width 103 height 36
click at [941, 16] on span "Back to editor" at bounding box center [959, 18] width 66 height 12
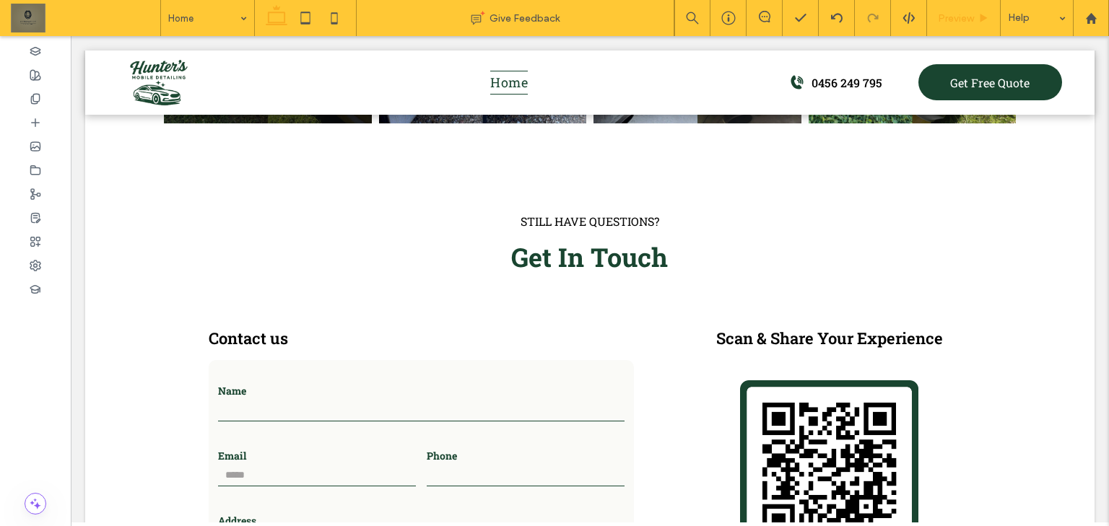
scroll to position [3026, 0]
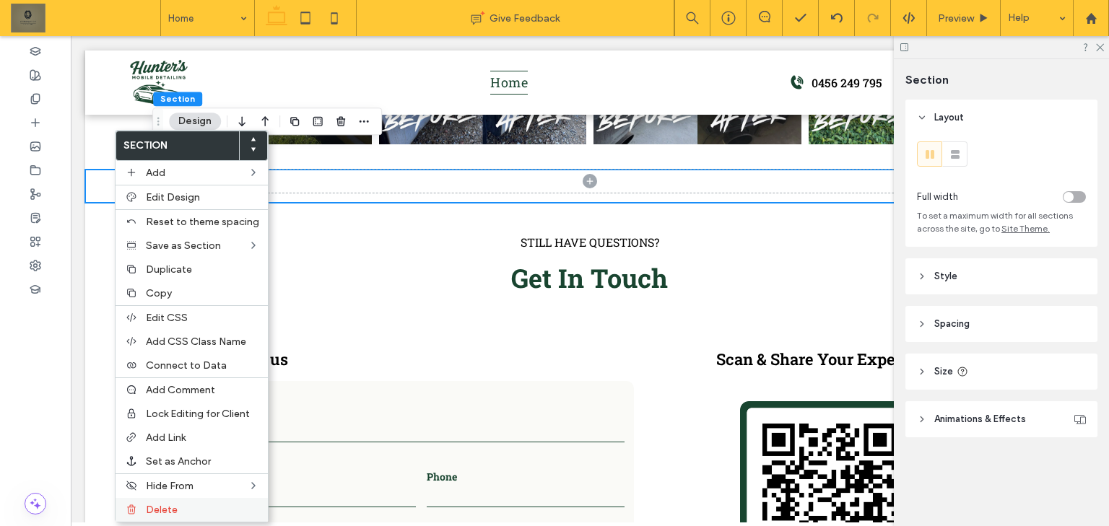
click at [160, 511] on span "Delete" at bounding box center [162, 510] width 32 height 12
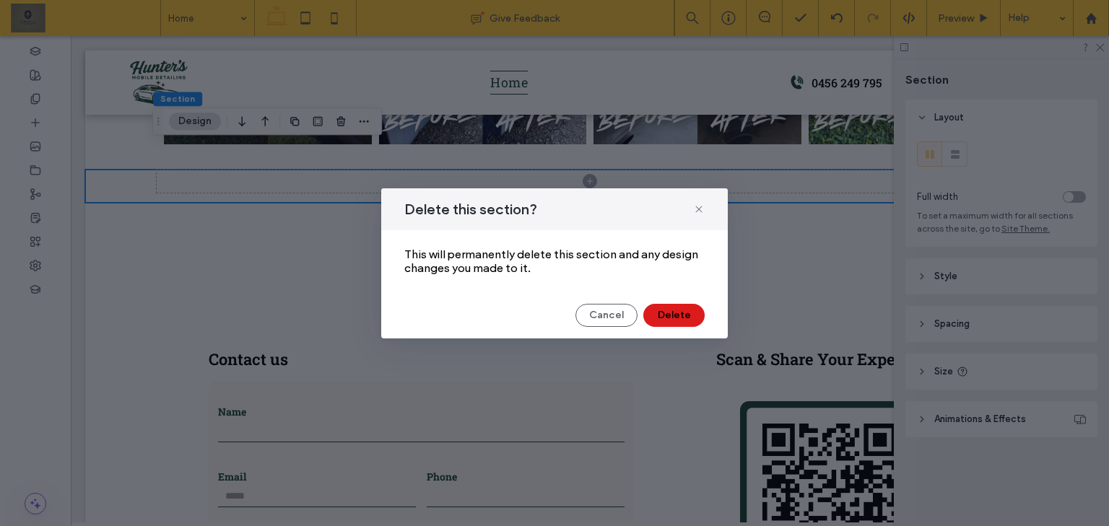
click at [688, 302] on div "Delete this section? This will permanently delete this section and any design c…" at bounding box center [554, 263] width 346 height 150
click at [684, 313] on button "Delete" at bounding box center [673, 315] width 61 height 23
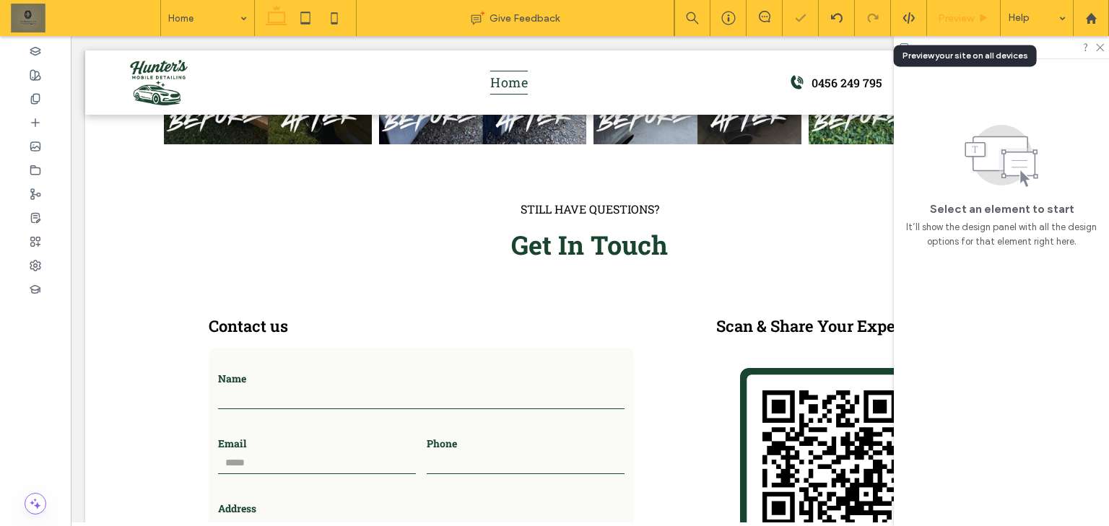
click at [959, 17] on span "Preview" at bounding box center [956, 18] width 36 height 12
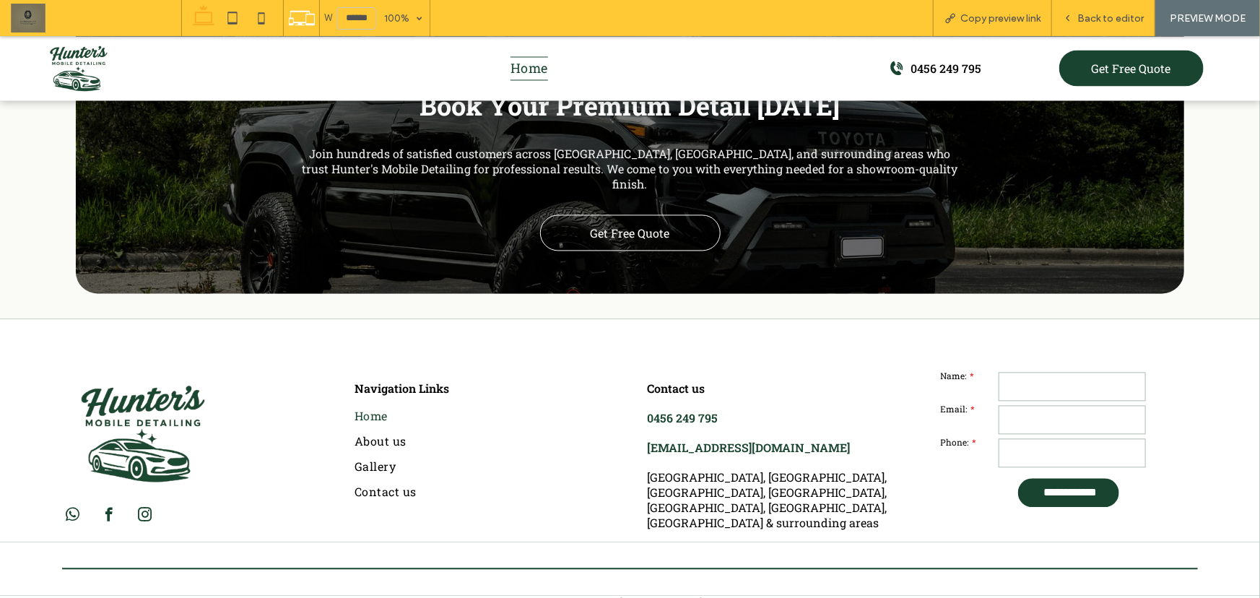
scroll to position [4199, 0]
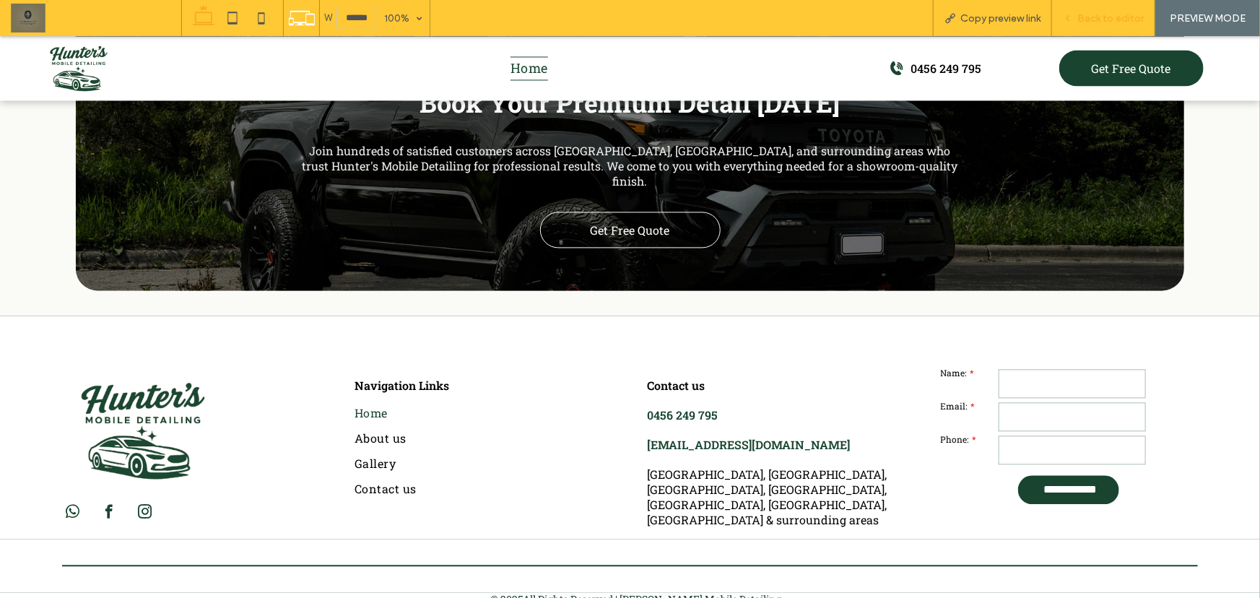
click at [1105, 16] on span "Back to editor" at bounding box center [1110, 18] width 66 height 12
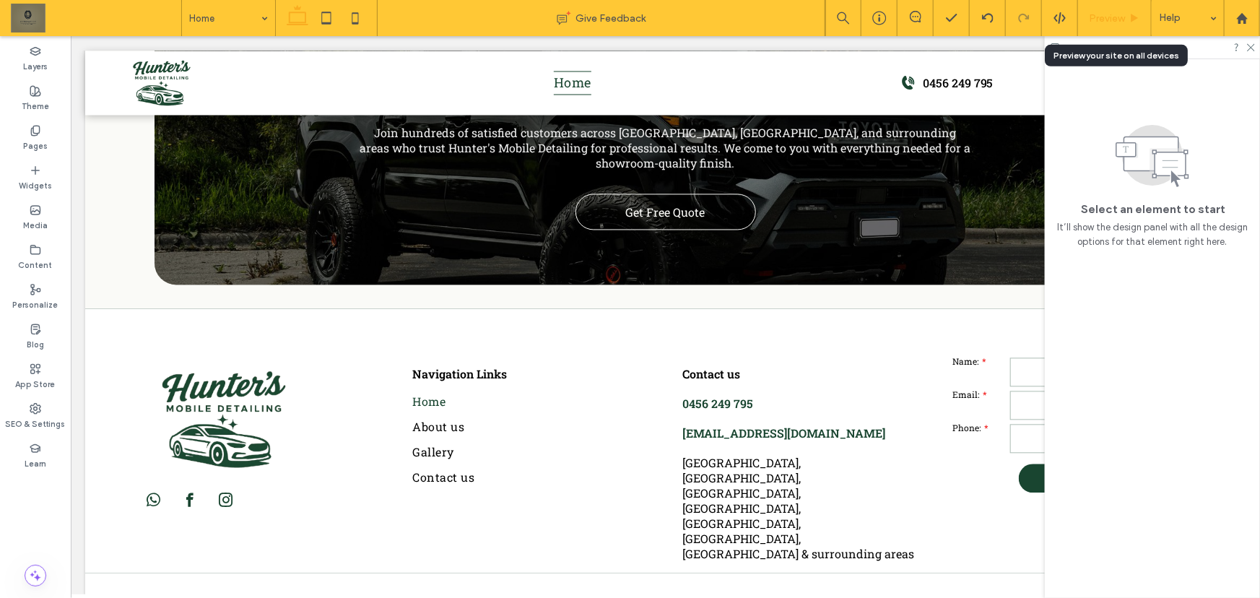
scroll to position [4169, 0]
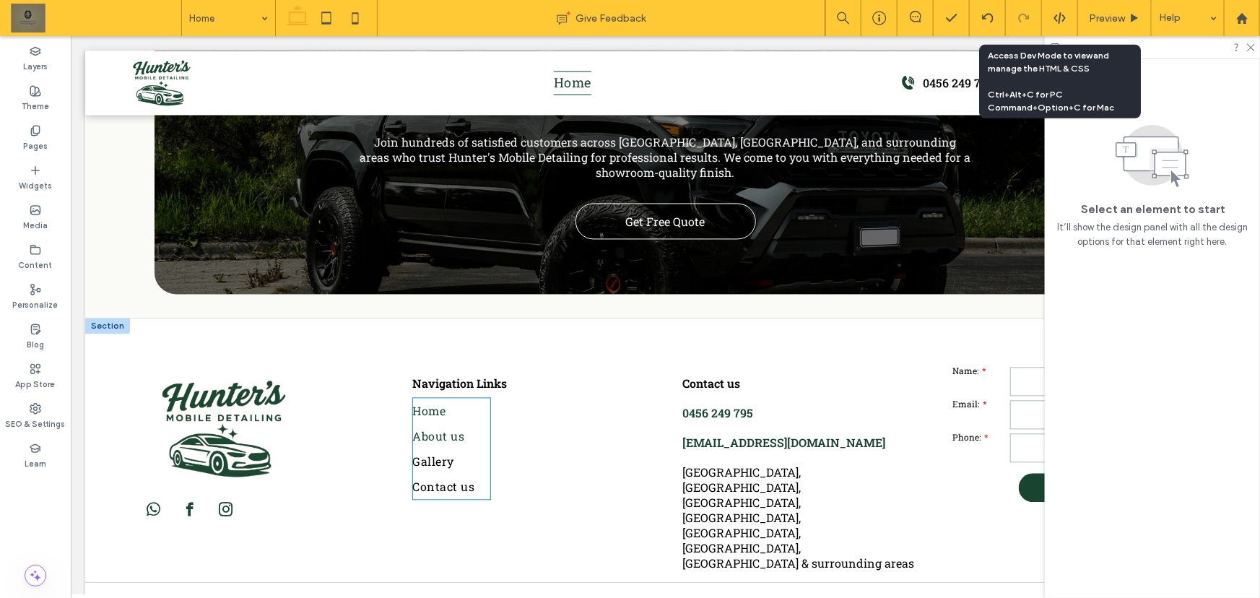
click at [432, 427] on span "About us" at bounding box center [438, 434] width 52 height 15
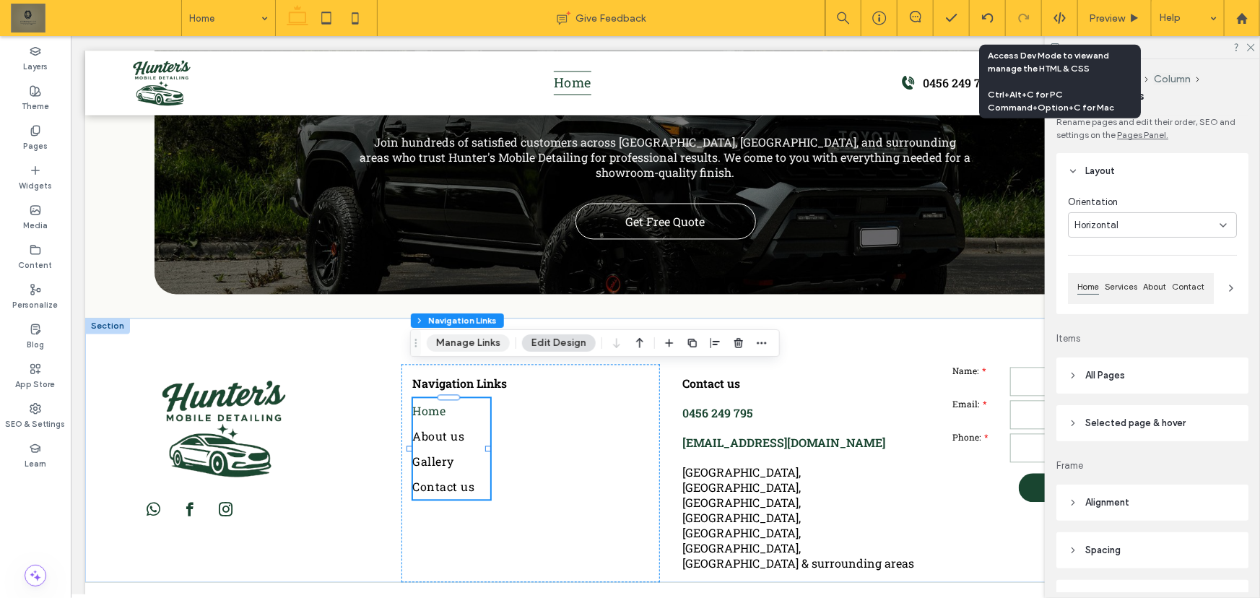
click at [466, 342] on button "Manage Links" at bounding box center [468, 342] width 83 height 17
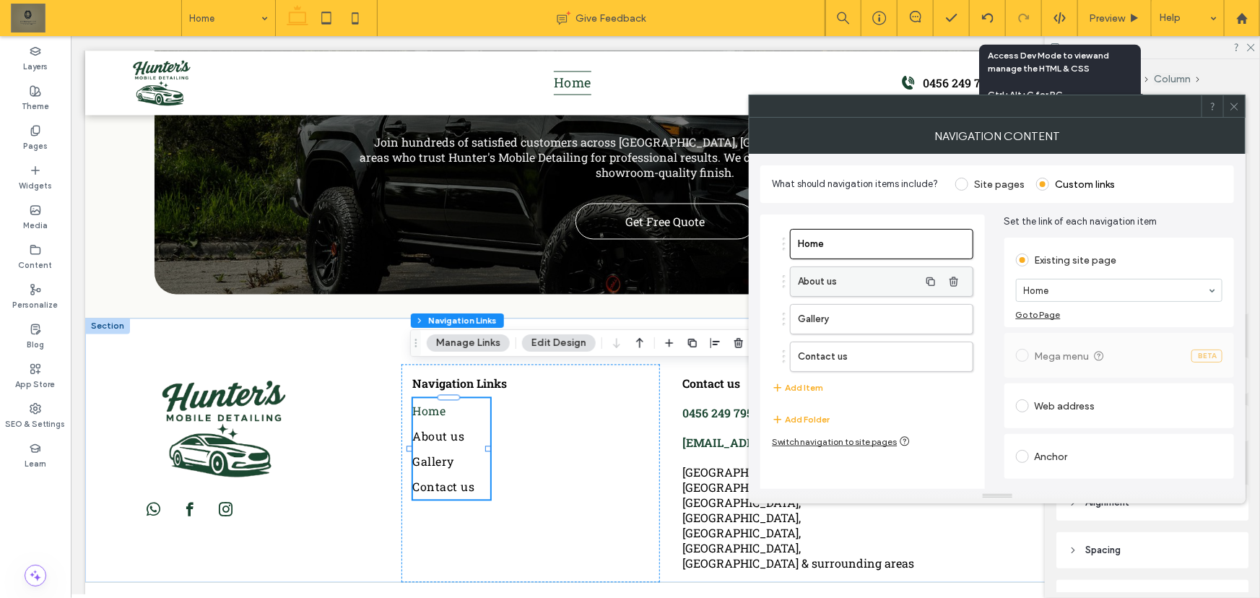
click at [877, 279] on label "About us" at bounding box center [858, 281] width 121 height 29
click at [895, 313] on label "Gallery" at bounding box center [858, 319] width 121 height 29
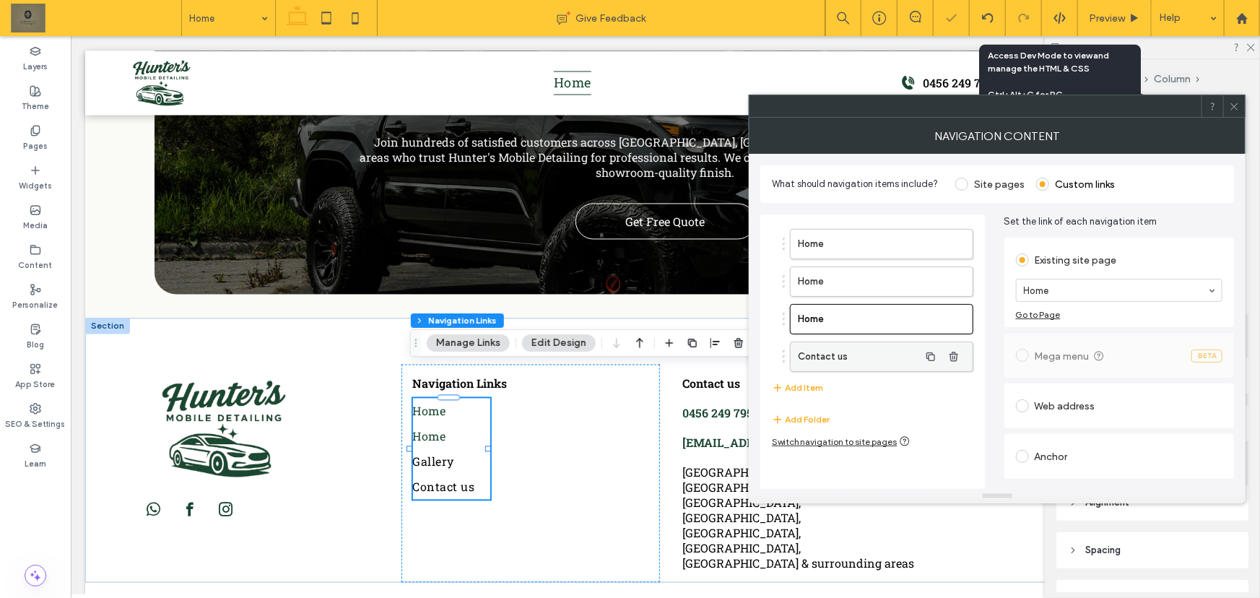
click at [853, 344] on label "Contact us" at bounding box center [858, 356] width 121 height 29
click at [1058, 305] on section "Contact us" at bounding box center [1119, 290] width 207 height 38
click at [1108, 106] on icon at bounding box center [1234, 106] width 11 height 11
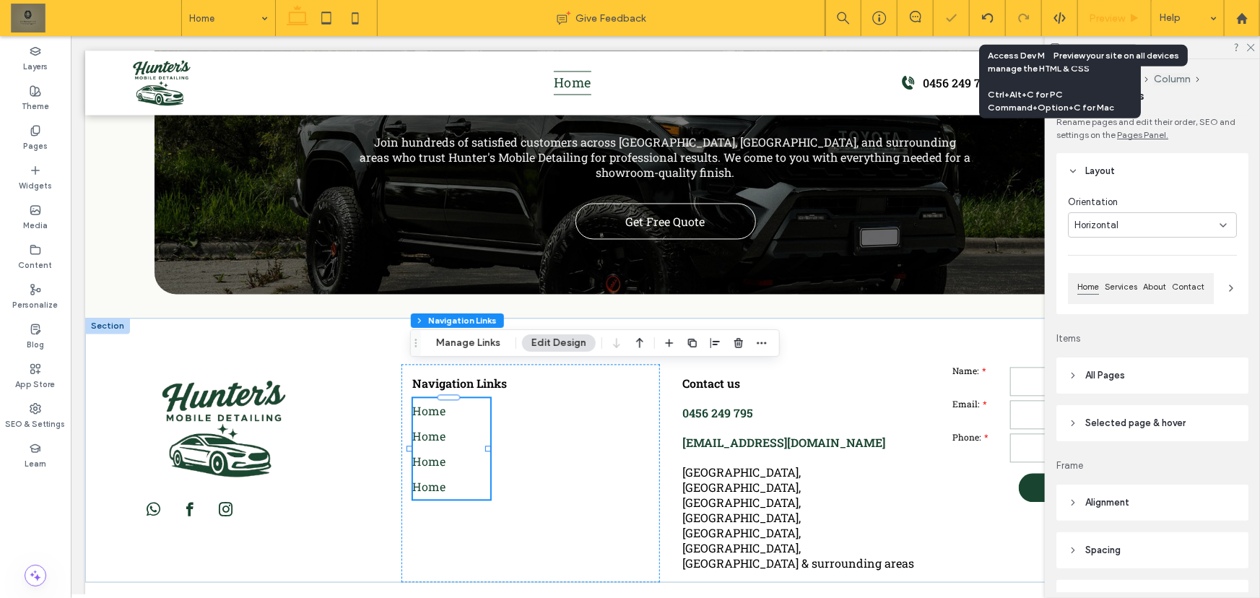
click at [1108, 13] on span "Preview" at bounding box center [1107, 18] width 36 height 12
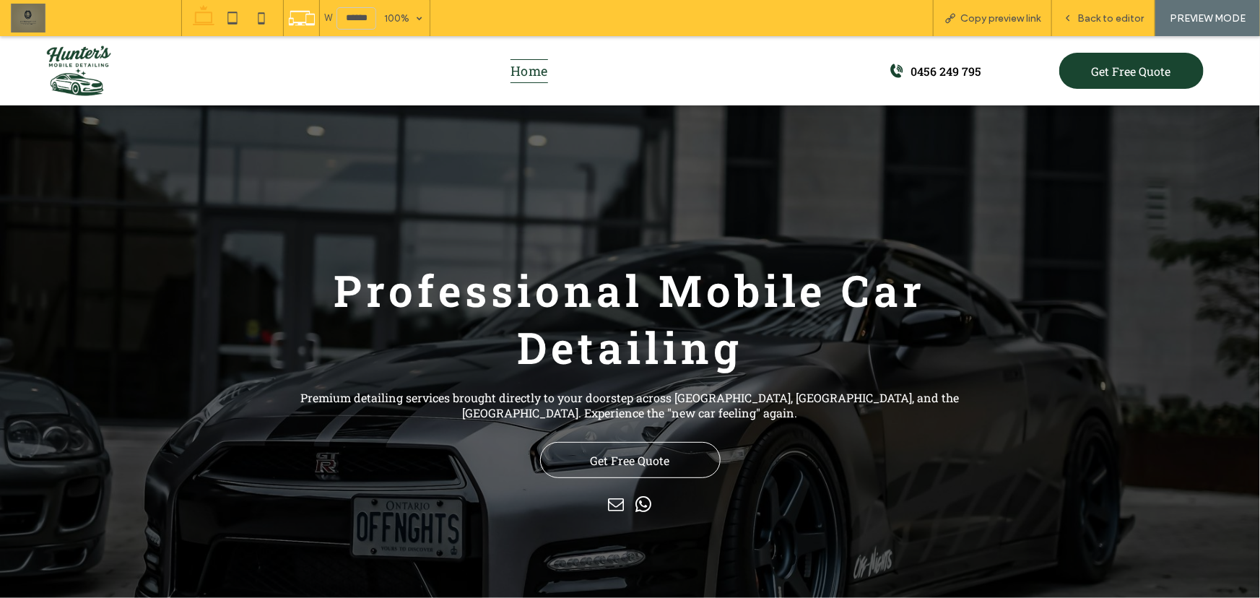
drag, startPoint x: 1259, startPoint y: 582, endPoint x: 1245, endPoint y: 70, distance: 512.0
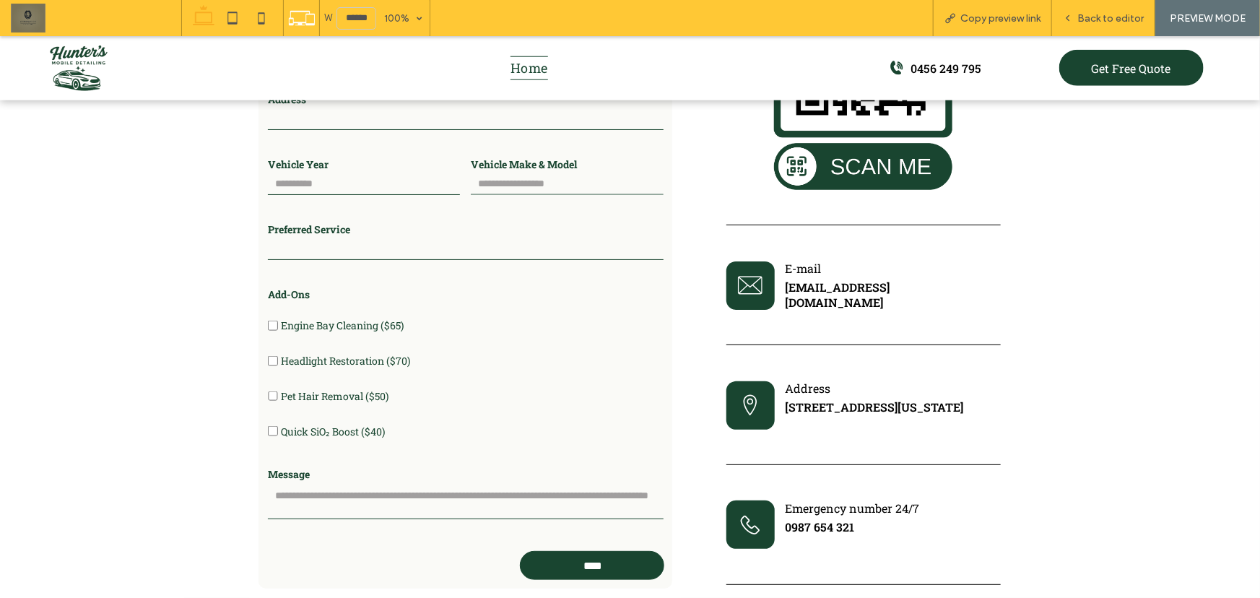
scroll to position [3560, 0]
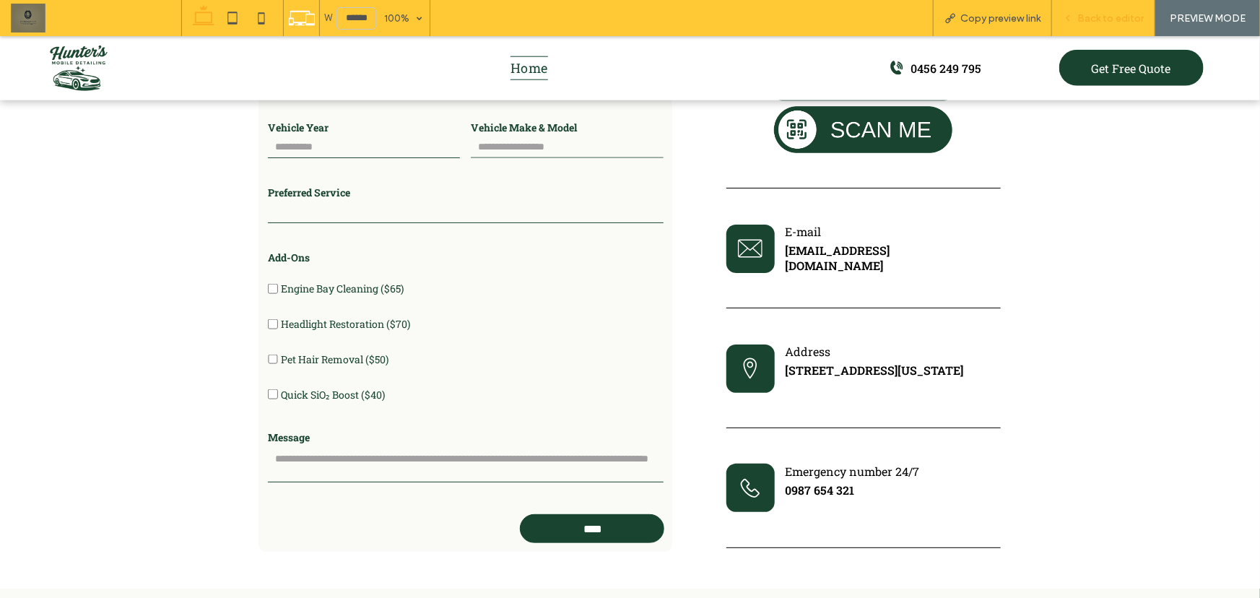
click at [1108, 21] on span "Back to editor" at bounding box center [1110, 18] width 66 height 12
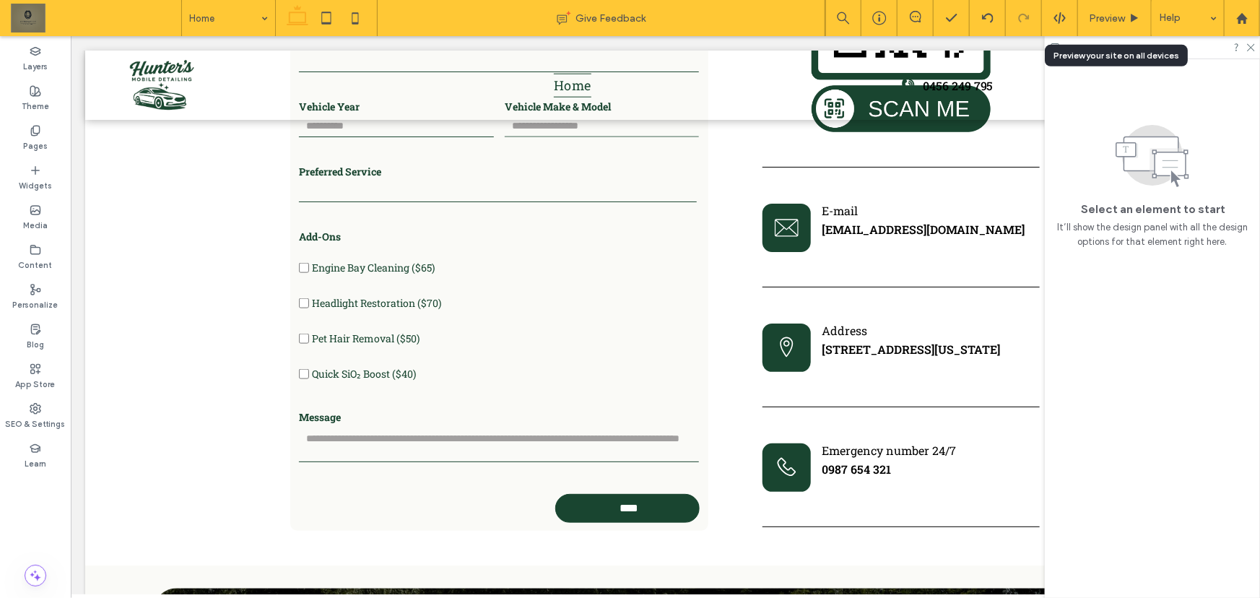
scroll to position [3534, 0]
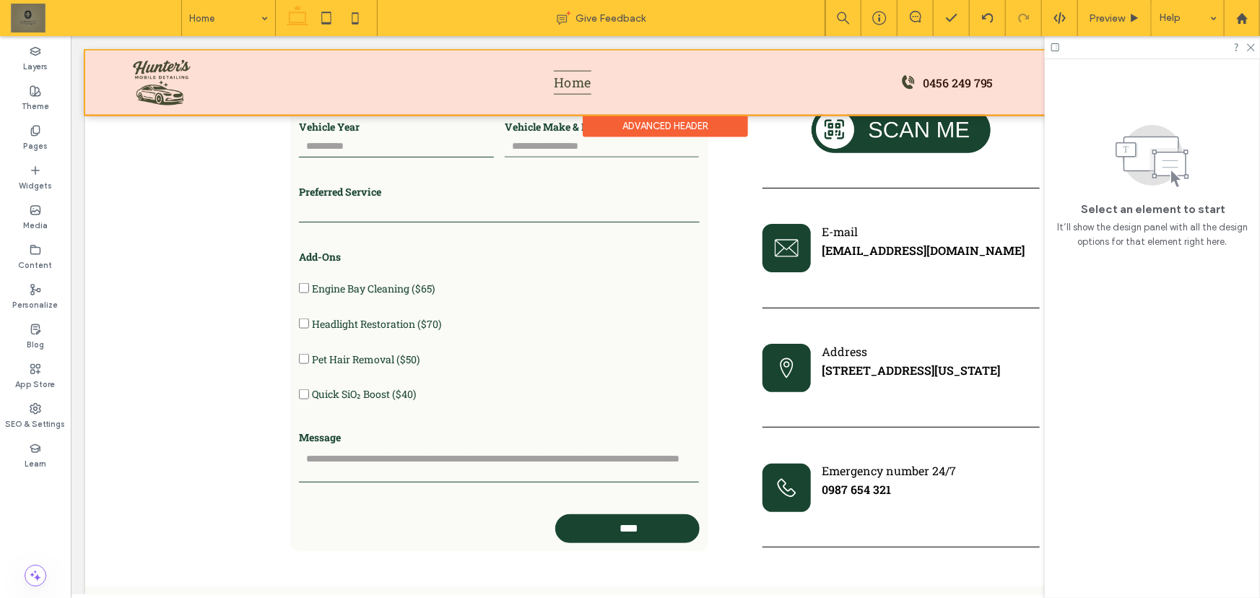
click at [158, 70] on div at bounding box center [664, 82] width 1160 height 64
click at [158, 70] on img at bounding box center [160, 82] width 74 height 50
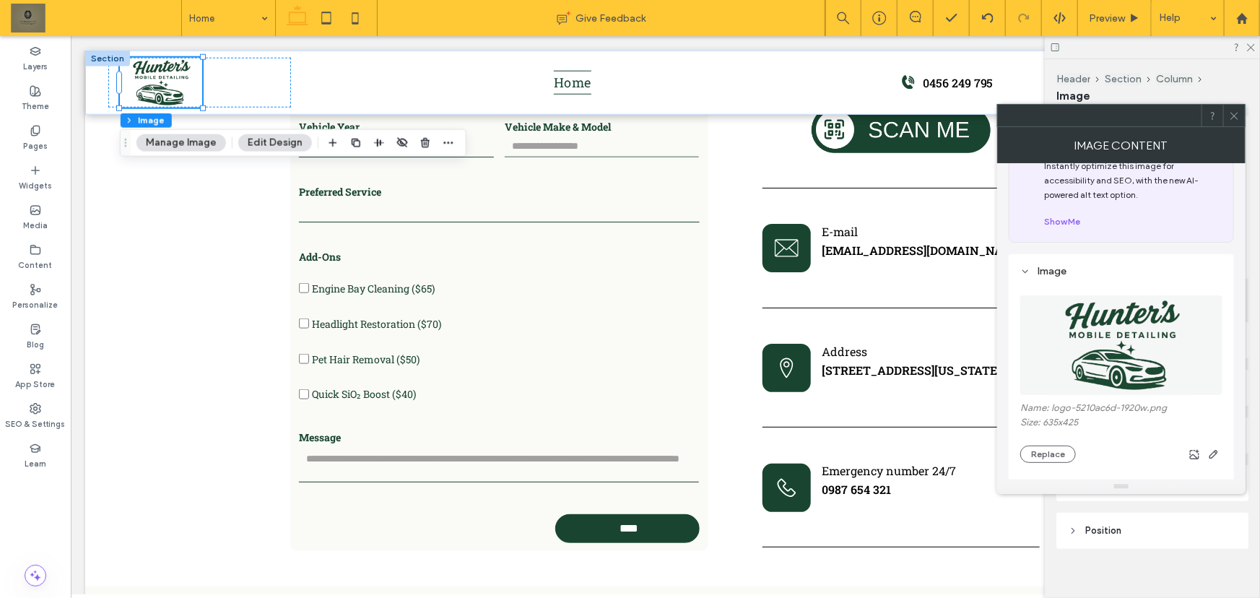
scroll to position [262, 0]
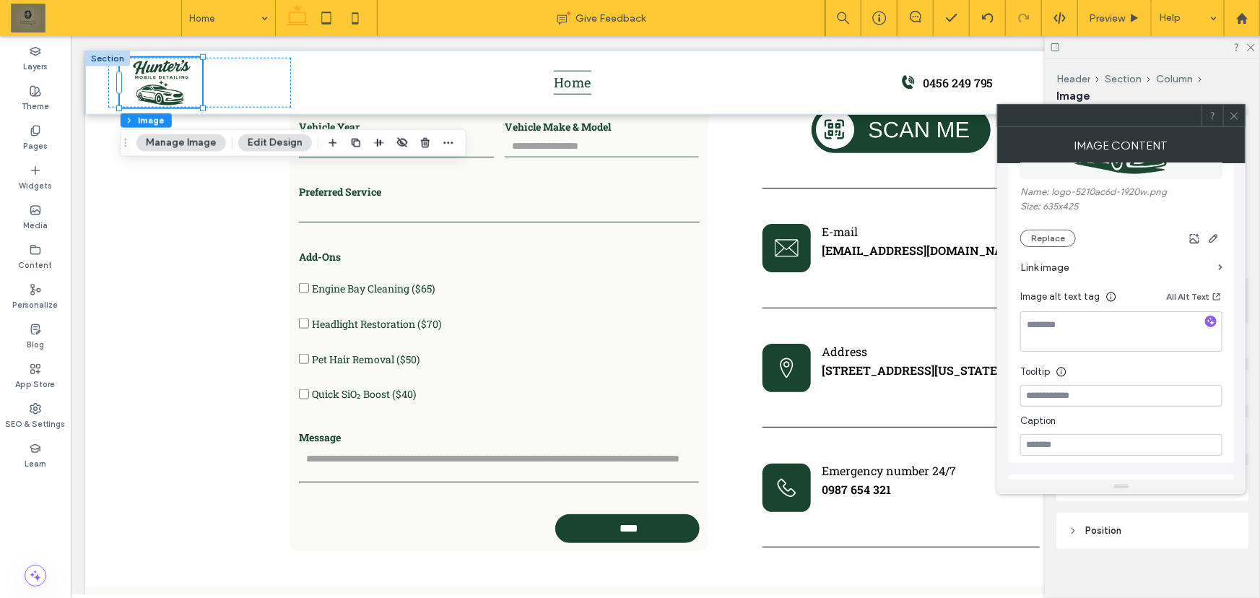
click at [1108, 268] on label "Link image" at bounding box center [1116, 267] width 192 height 27
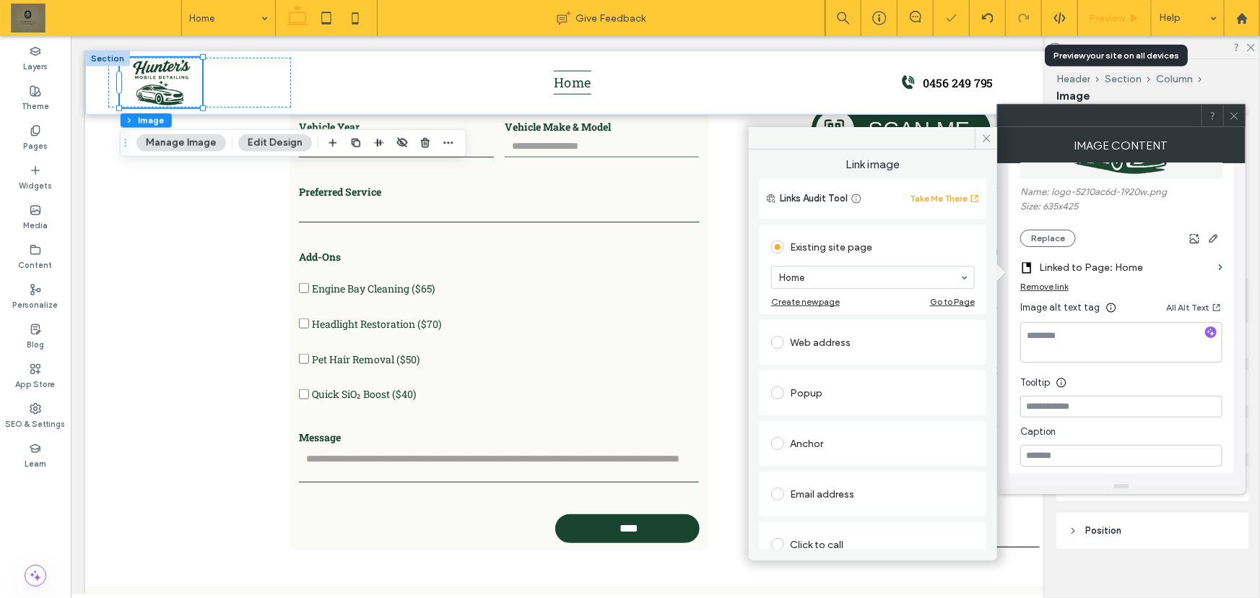
click at [1108, 23] on span "Preview" at bounding box center [1107, 18] width 36 height 12
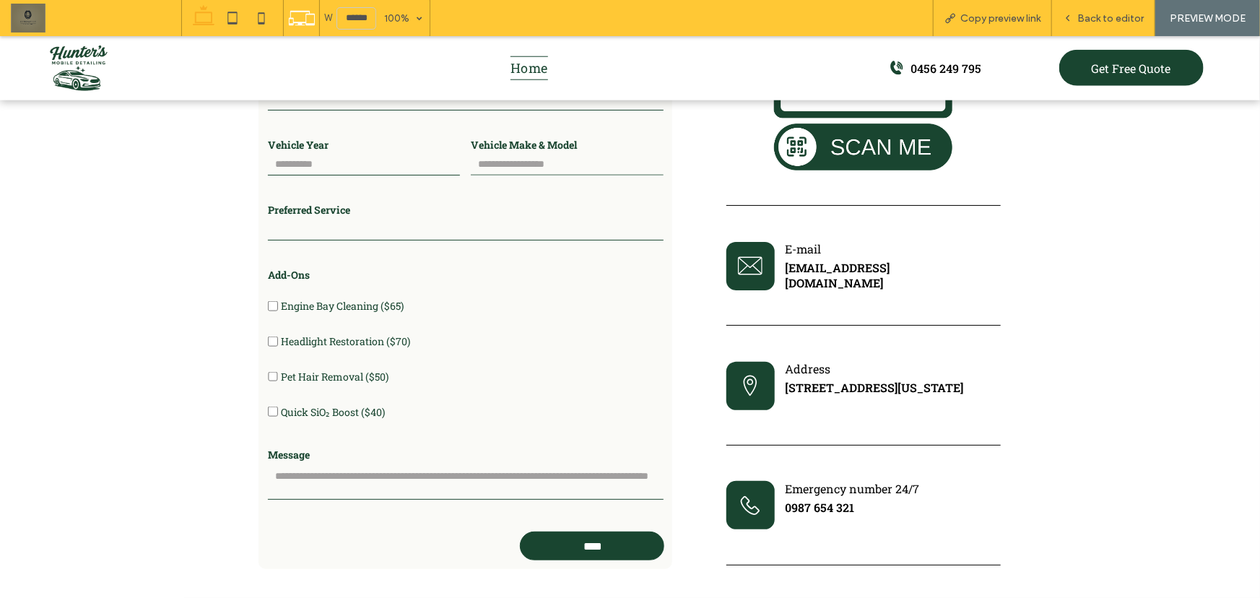
scroll to position [3560, 0]
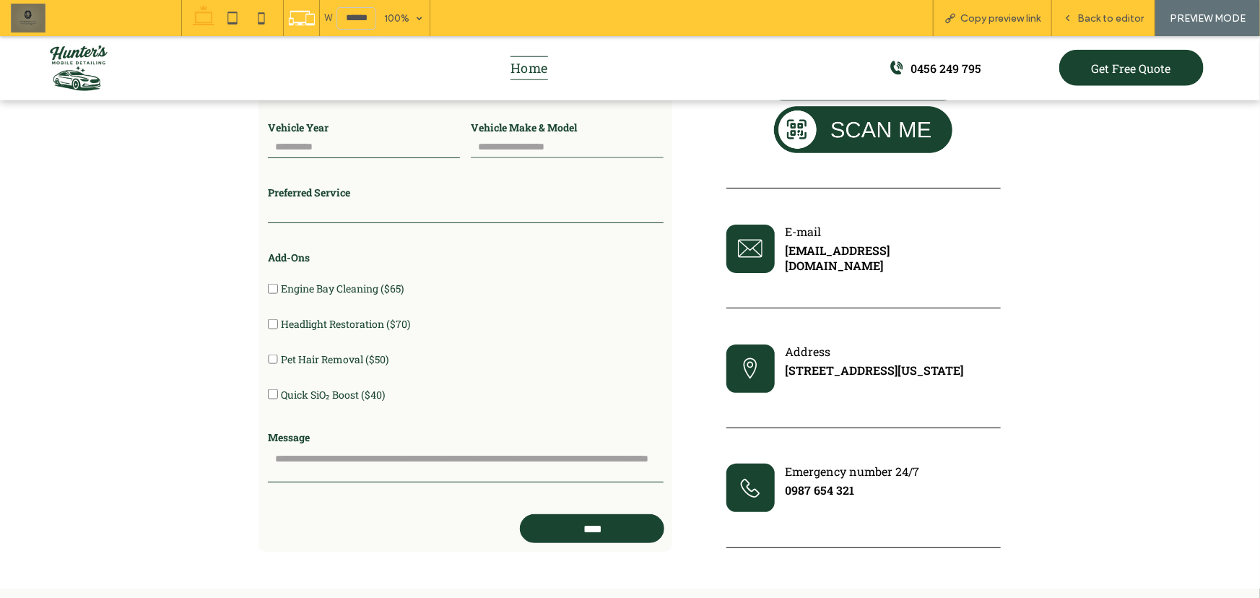
click at [86, 65] on img at bounding box center [78, 68] width 74 height 50
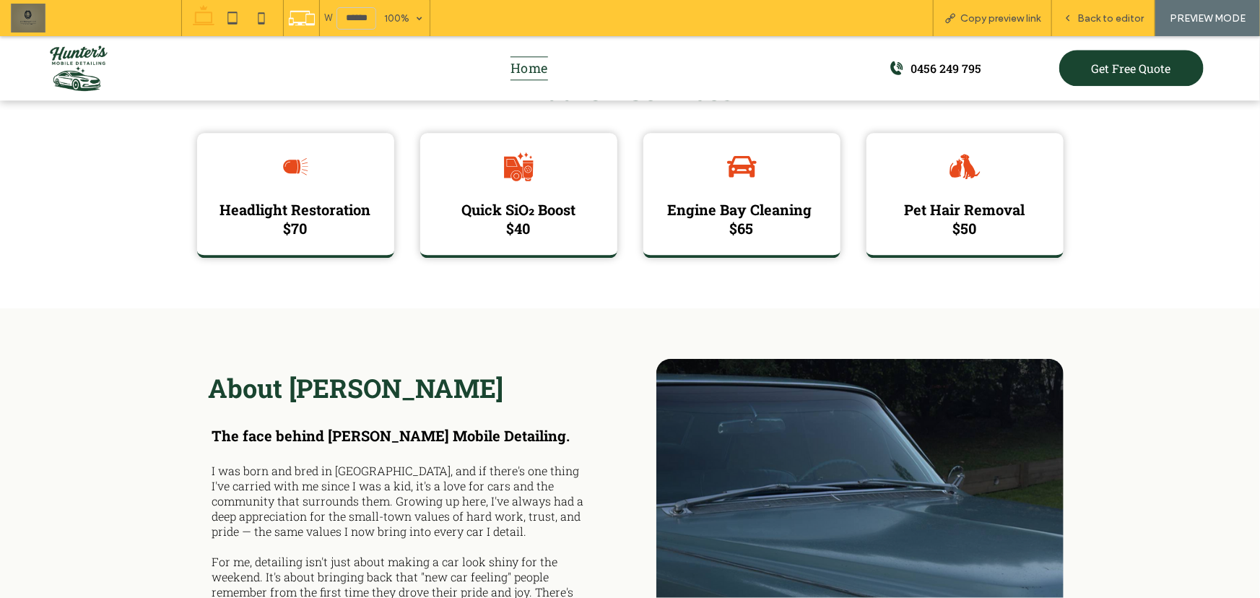
scroll to position [4199, 0]
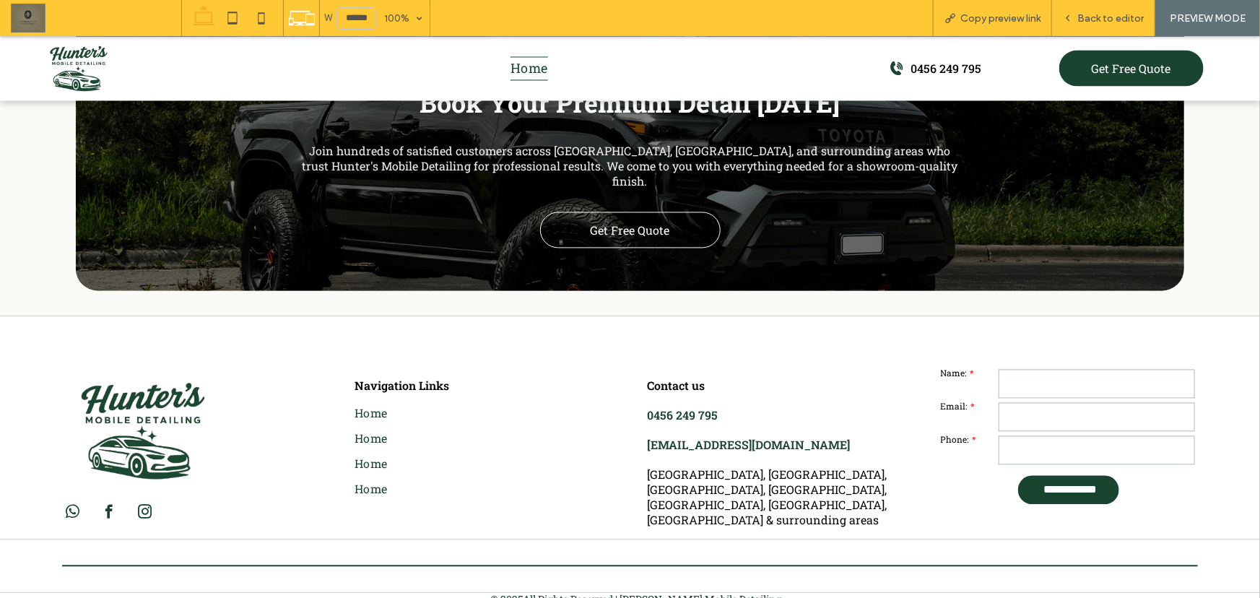
click at [173, 399] on img at bounding box center [141, 430] width 159 height 106
click at [1099, 21] on span "Back to editor" at bounding box center [1110, 18] width 66 height 12
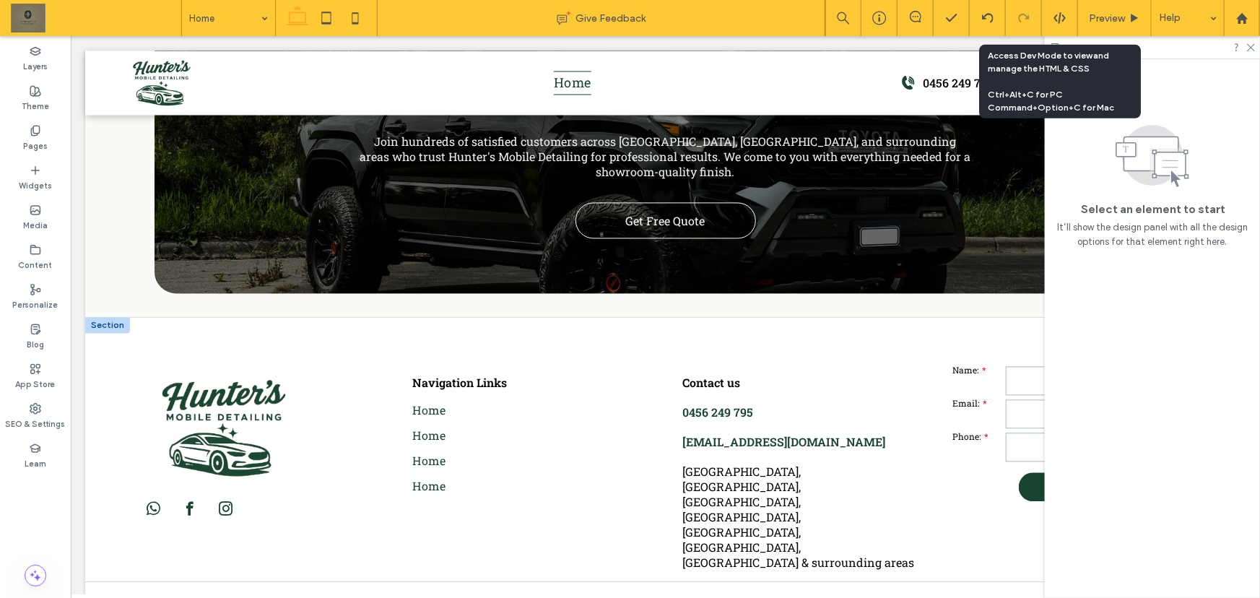
scroll to position [4169, 0]
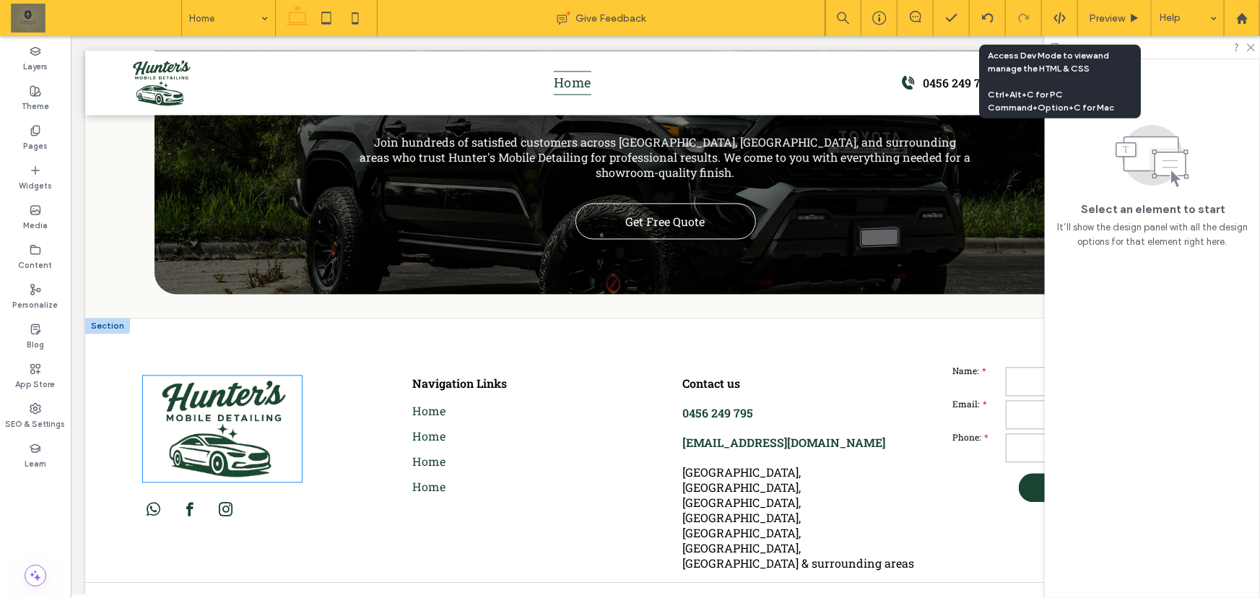
click at [210, 386] on img at bounding box center [221, 428] width 159 height 106
click at [210, 386] on div at bounding box center [221, 428] width 159 height 106
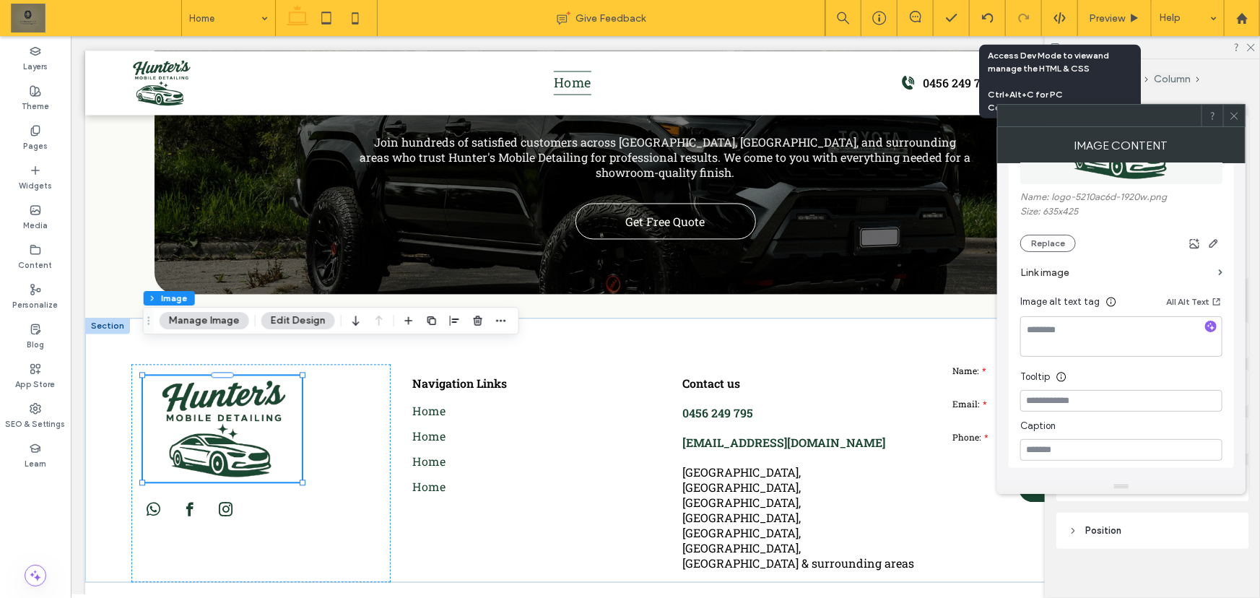
scroll to position [262, 0]
click at [1108, 291] on span "button" at bounding box center [1215, 297] width 13 height 16
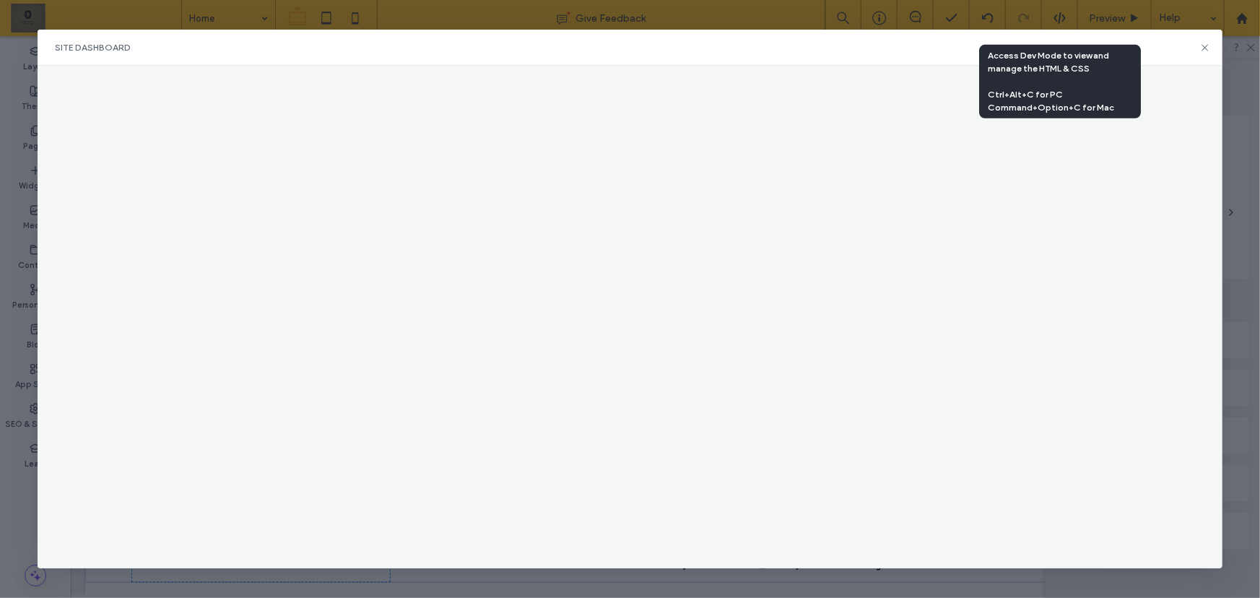
click at [1108, 50] on div "Site Dashboard" at bounding box center [630, 48] width 1184 height 36
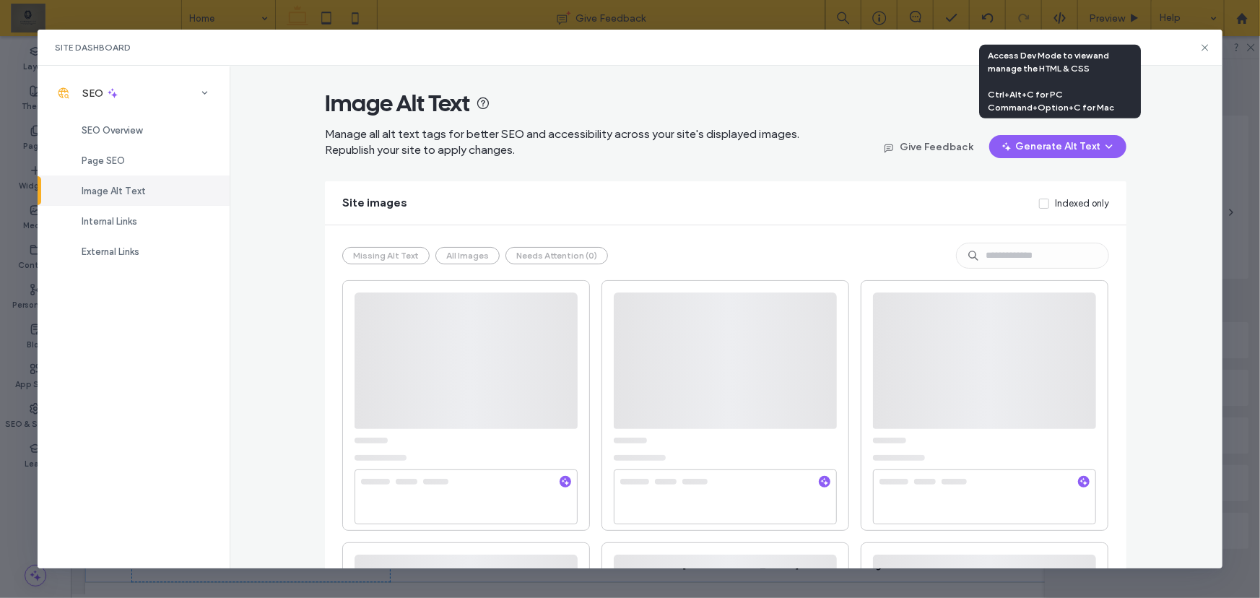
drag, startPoint x: 1200, startPoint y: 38, endPoint x: 1215, endPoint y: 54, distance: 21.5
click at [1108, 49] on div "Site Dashboard" at bounding box center [630, 48] width 1184 height 36
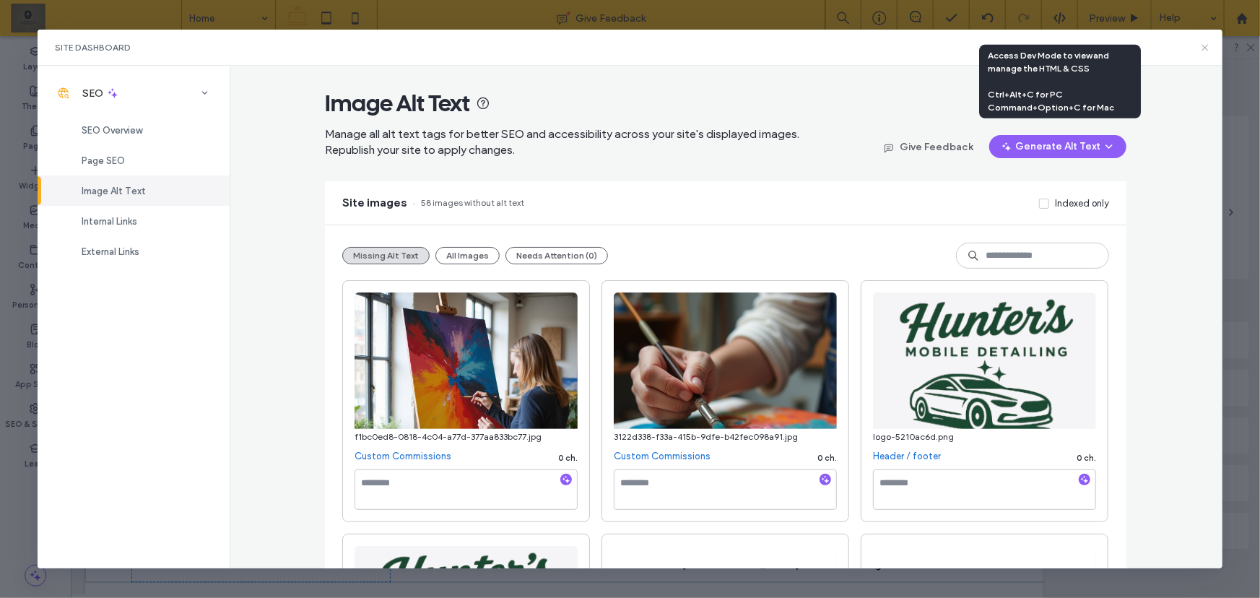
click at [1108, 49] on use at bounding box center [1204, 47] width 6 height 6
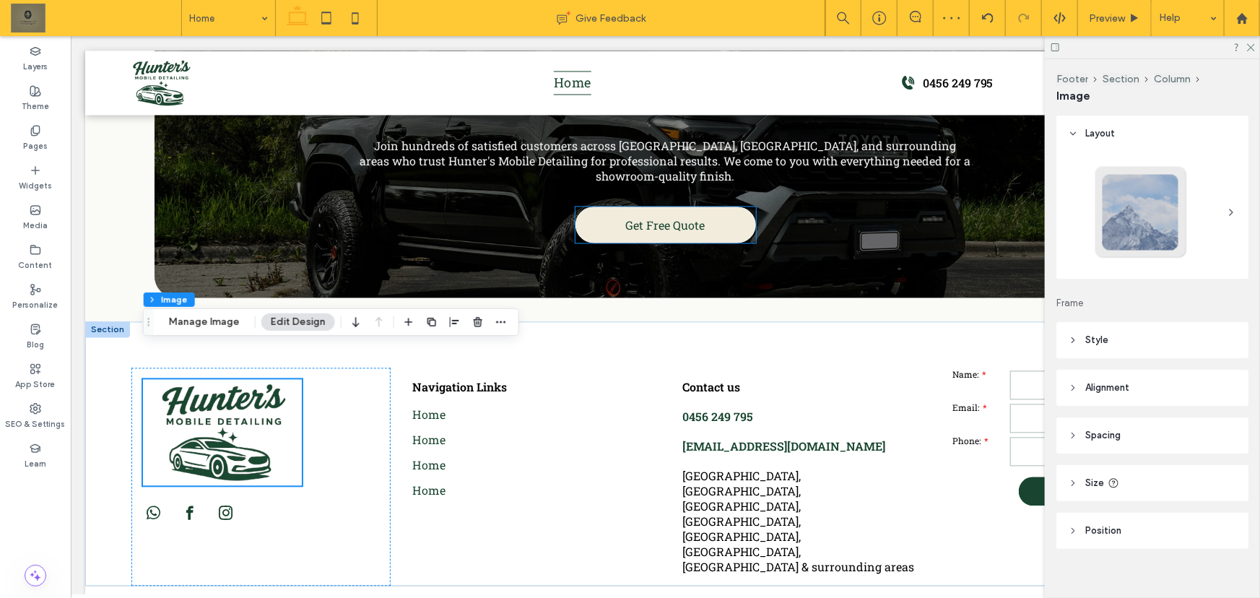
scroll to position [4181, 0]
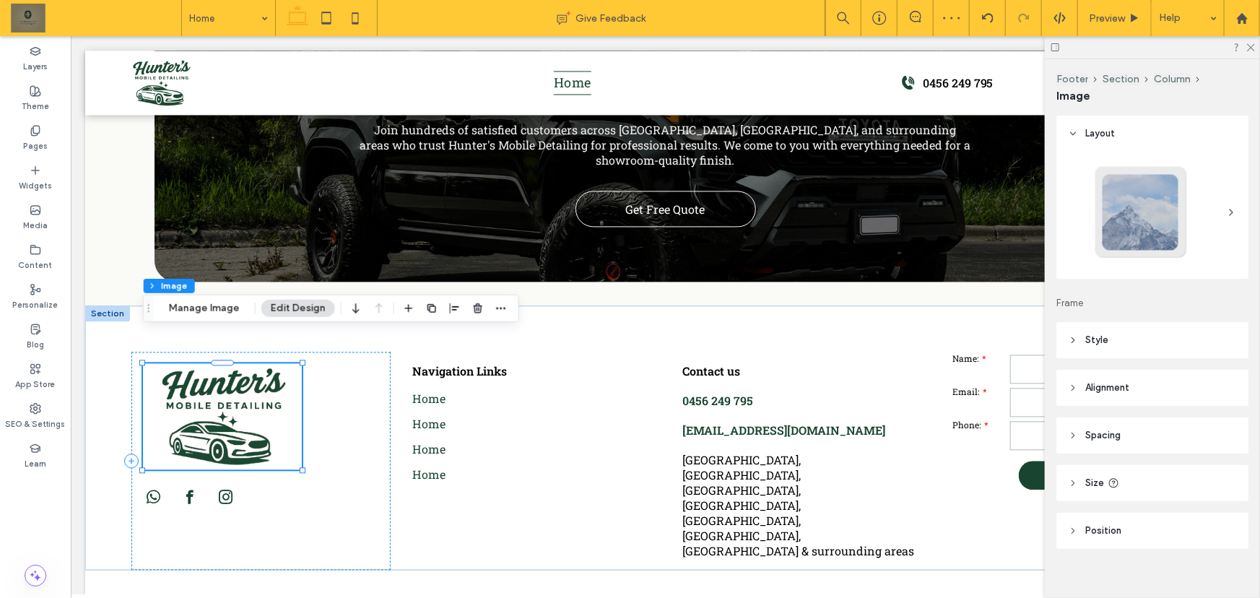
click at [249, 371] on img at bounding box center [221, 415] width 159 height 106
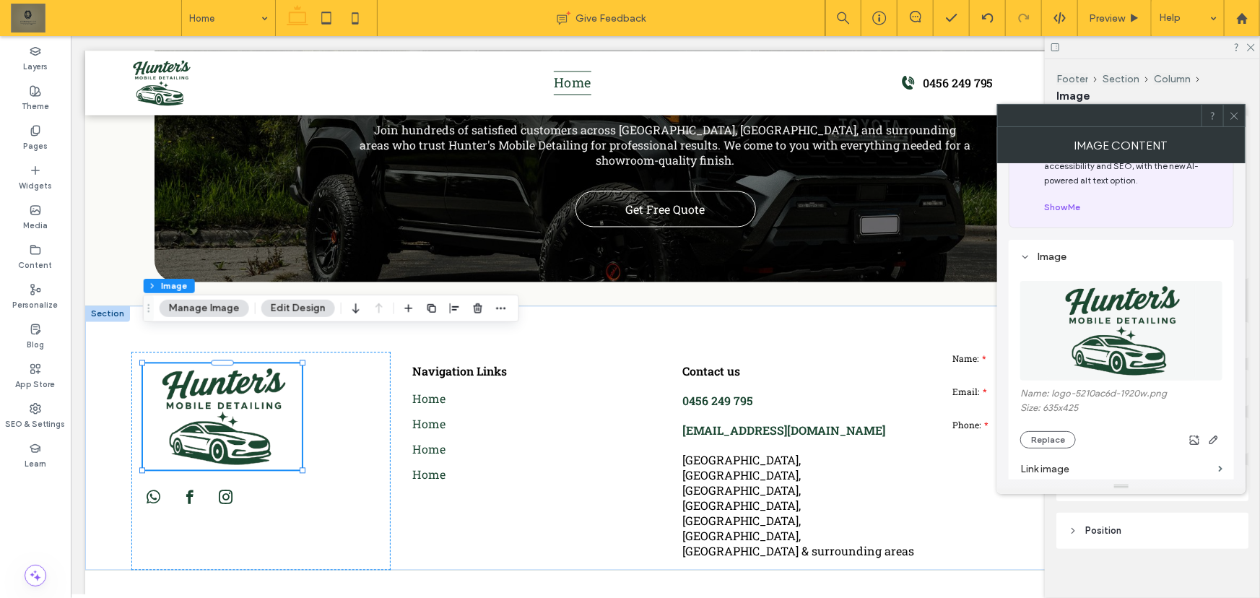
scroll to position [328, 0]
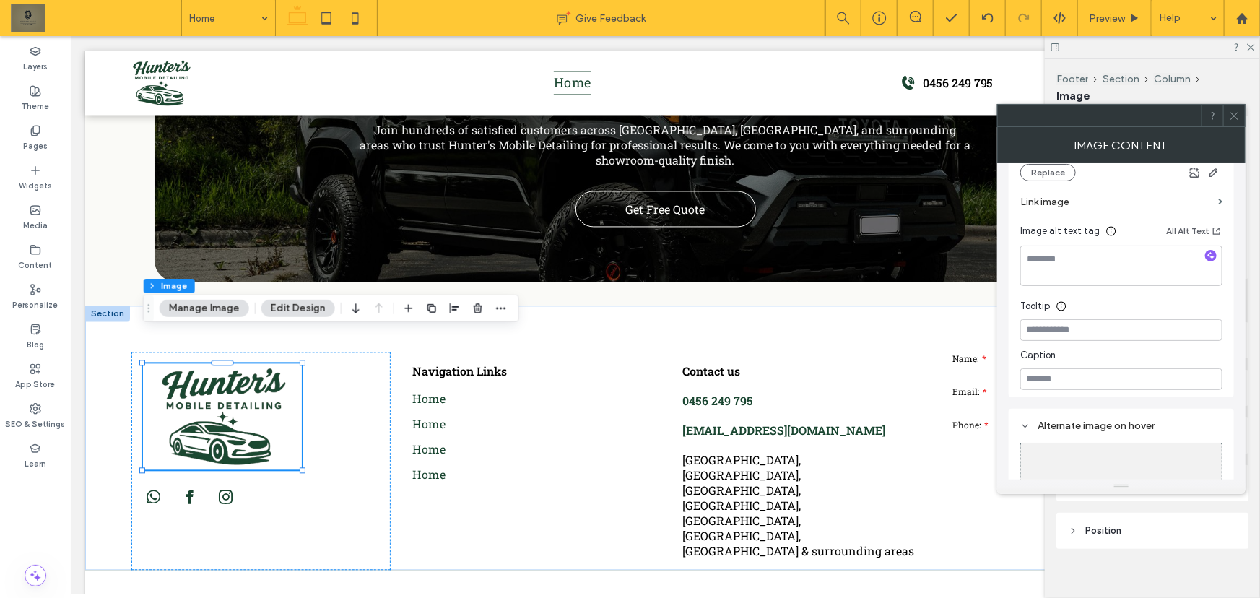
click at [1108, 200] on label "Link image" at bounding box center [1116, 201] width 192 height 27
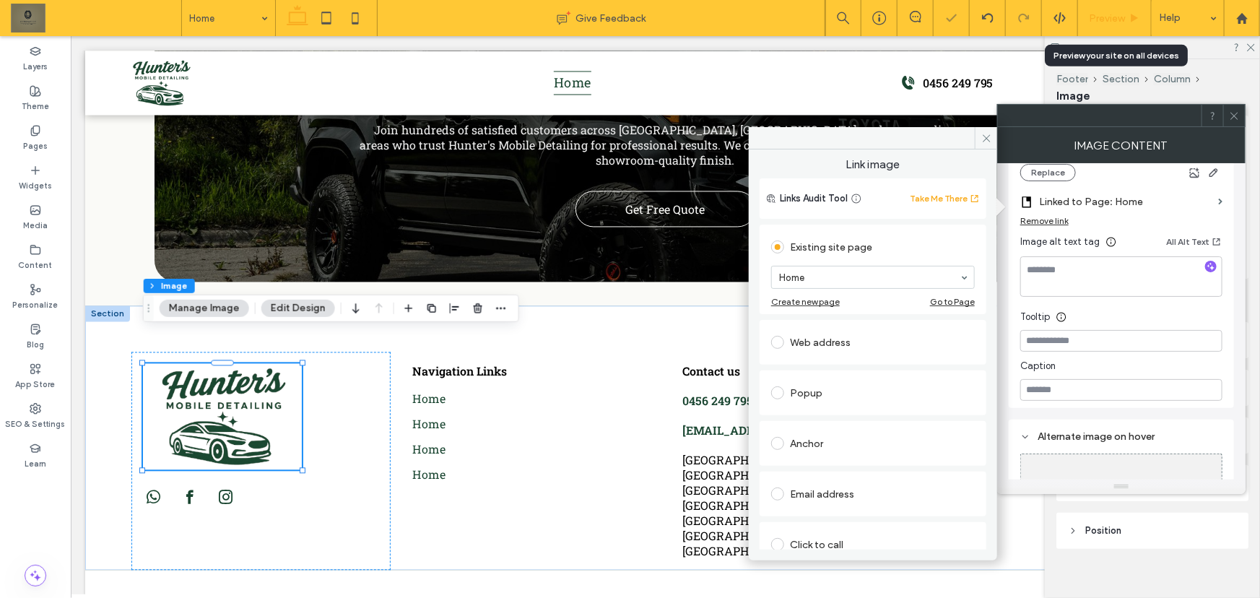
click at [1108, 17] on icon at bounding box center [1134, 18] width 11 height 11
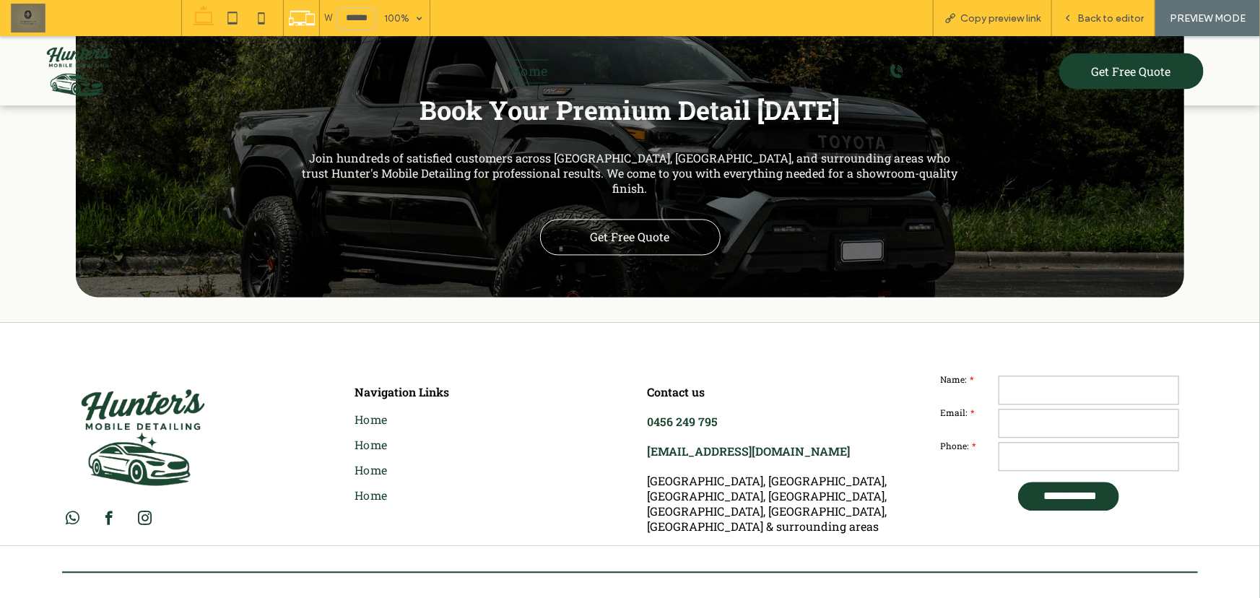
scroll to position [4199, 0]
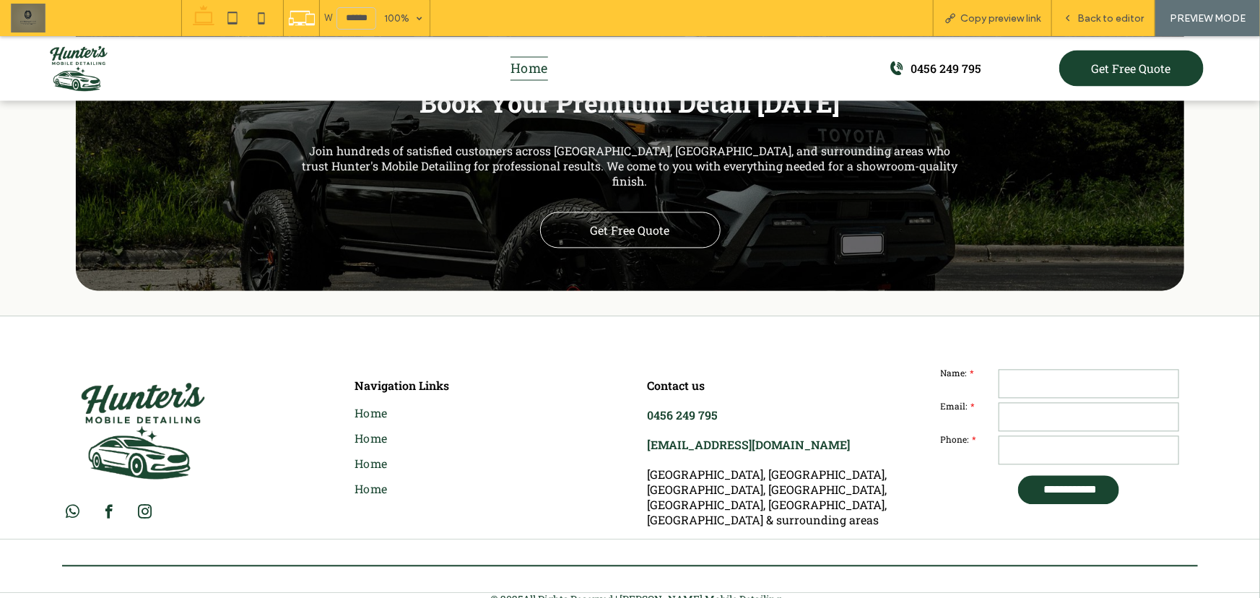
drag, startPoint x: 182, startPoint y: 396, endPoint x: 182, endPoint y: 432, distance: 36.8
click at [182, 396] on img at bounding box center [141, 430] width 159 height 106
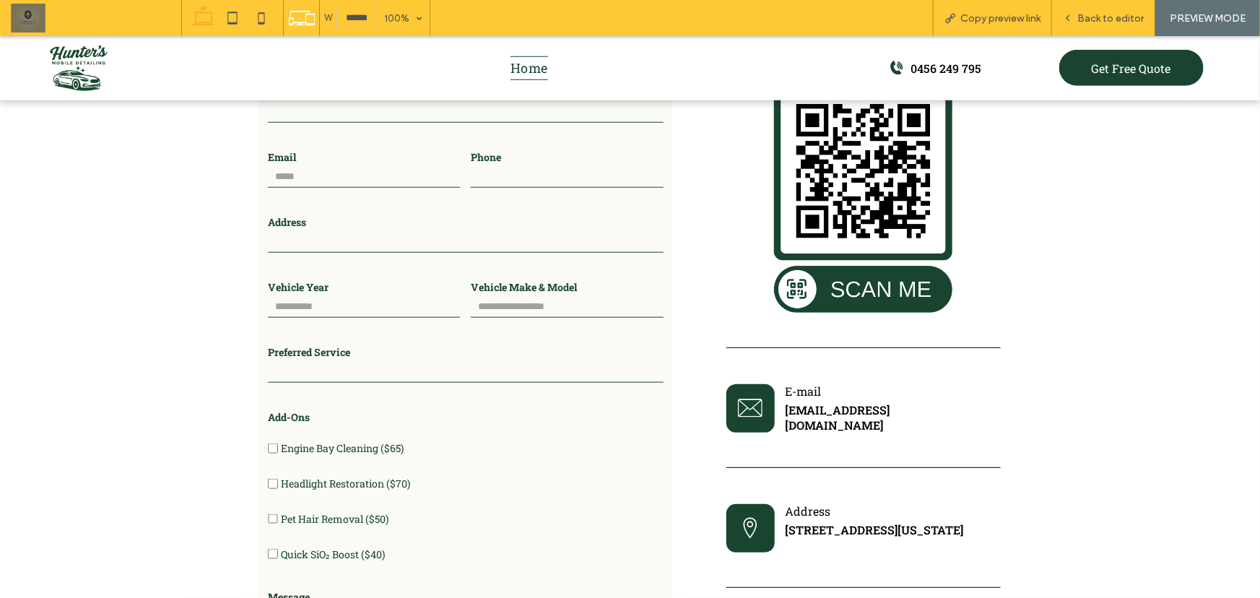
scroll to position [3535, 0]
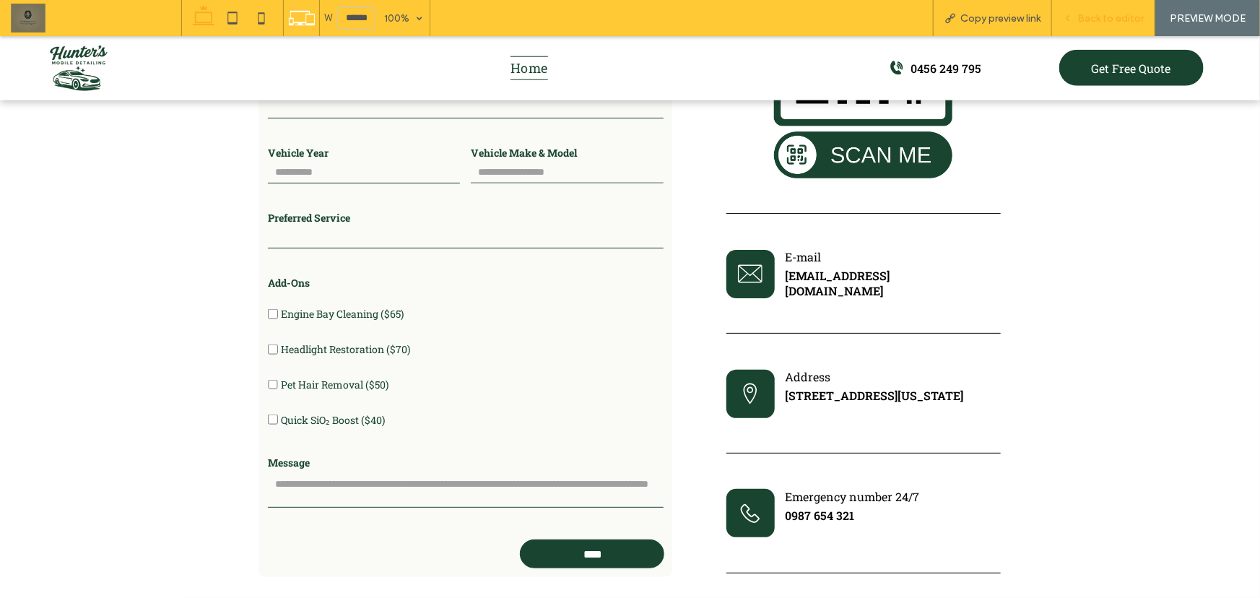
click at [1108, 9] on div "Back to editor" at bounding box center [1103, 18] width 103 height 36
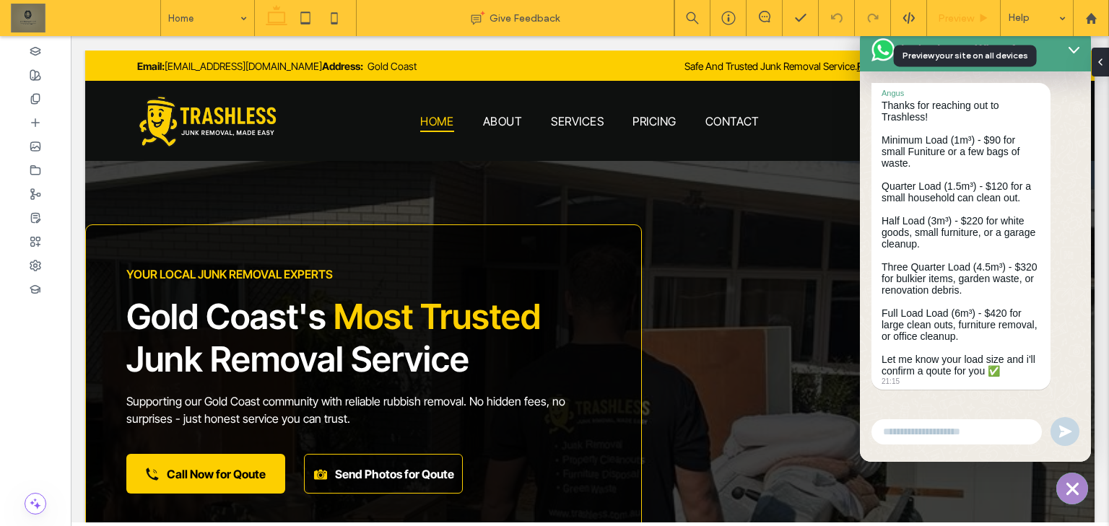
click at [956, 24] on div "Preview" at bounding box center [964, 18] width 74 height 36
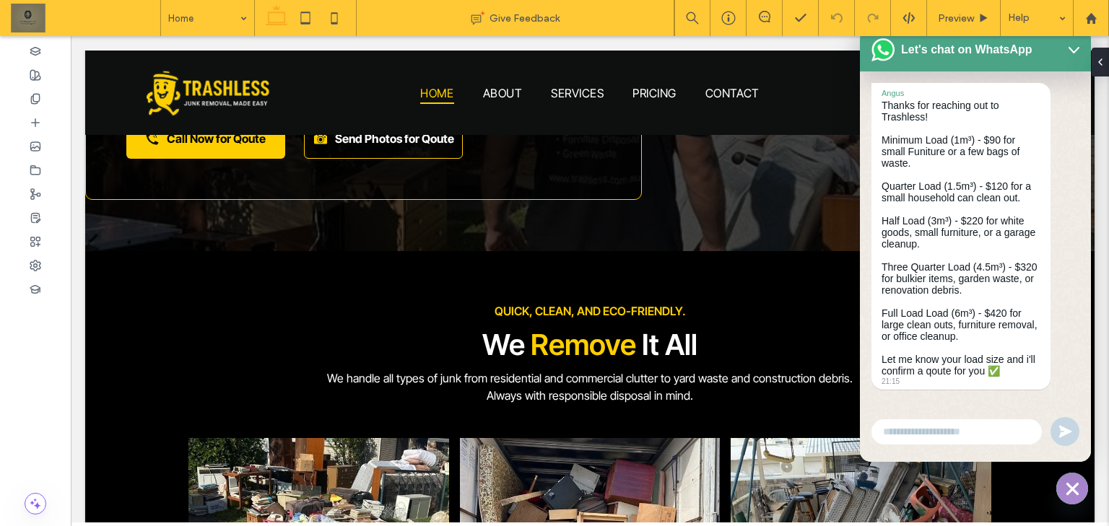
scroll to position [350, 0]
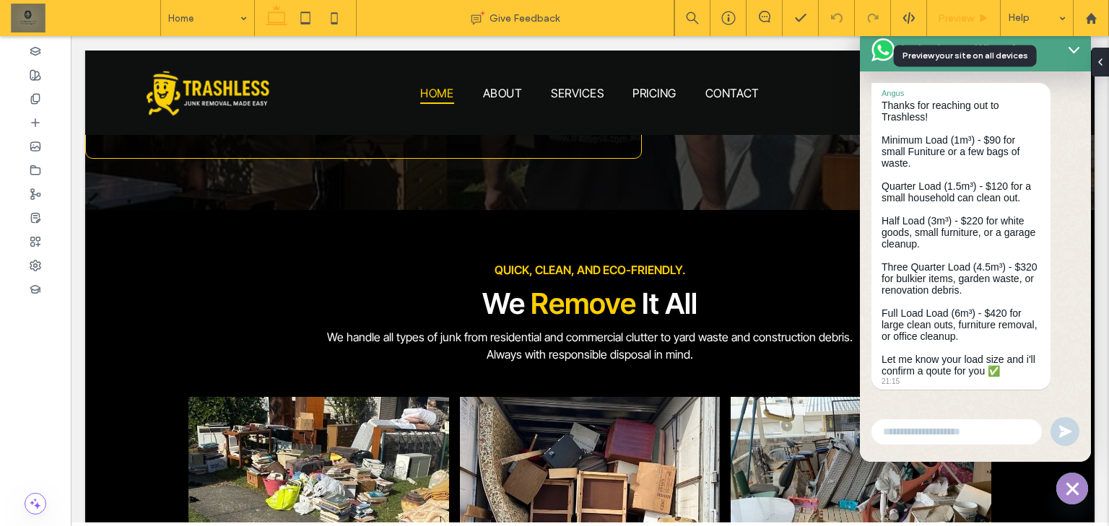
click at [981, 21] on icon at bounding box center [983, 18] width 11 height 11
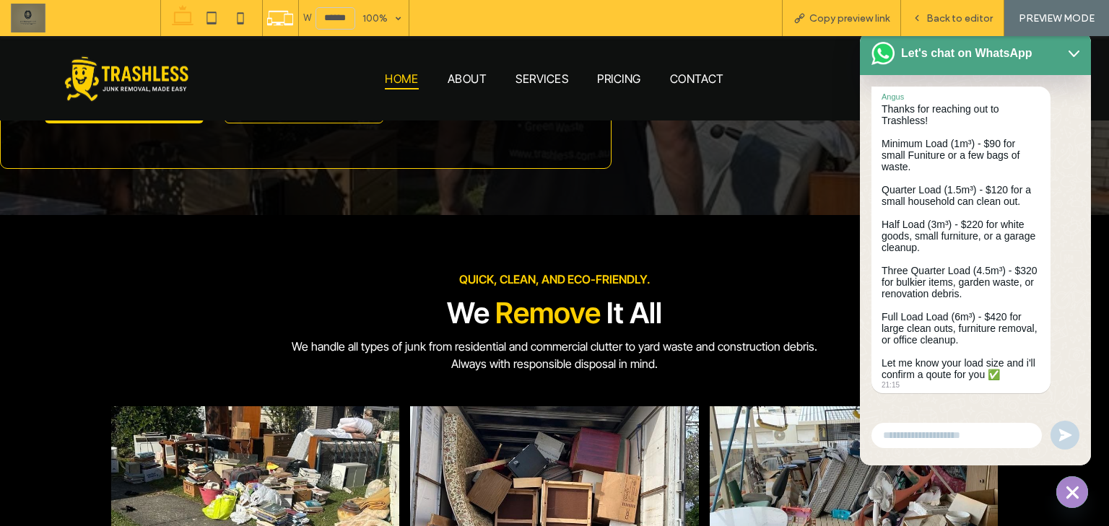
click at [1065, 502] on circle "WhatsApp" at bounding box center [1072, 492] width 32 height 32
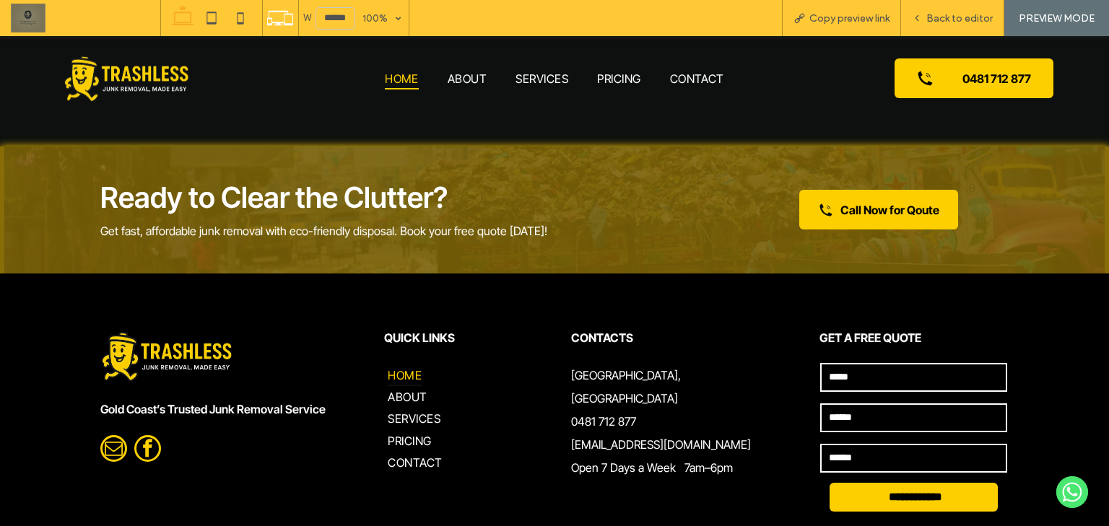
scroll to position [4167, 0]
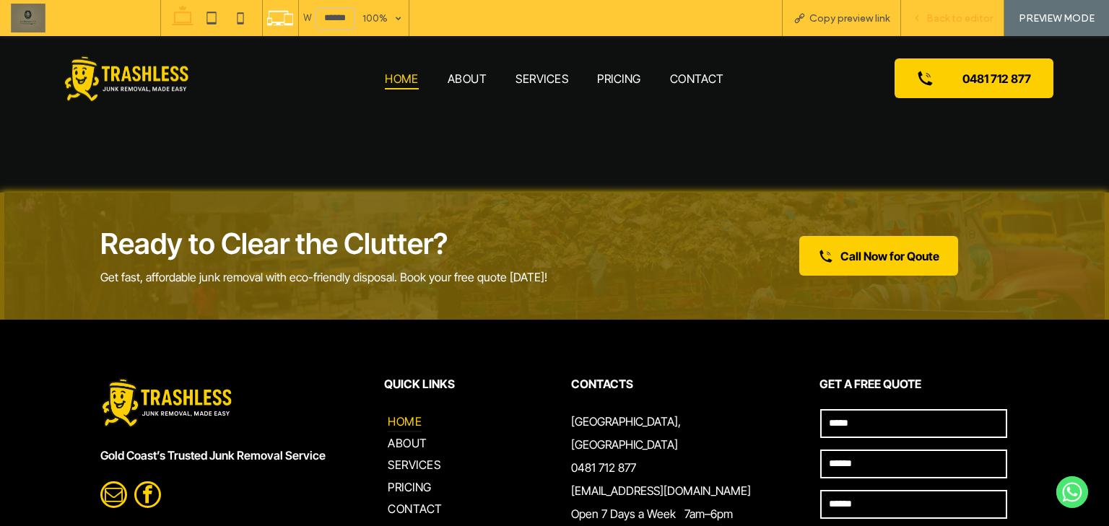
click at [958, 16] on span "Back to editor" at bounding box center [959, 18] width 66 height 12
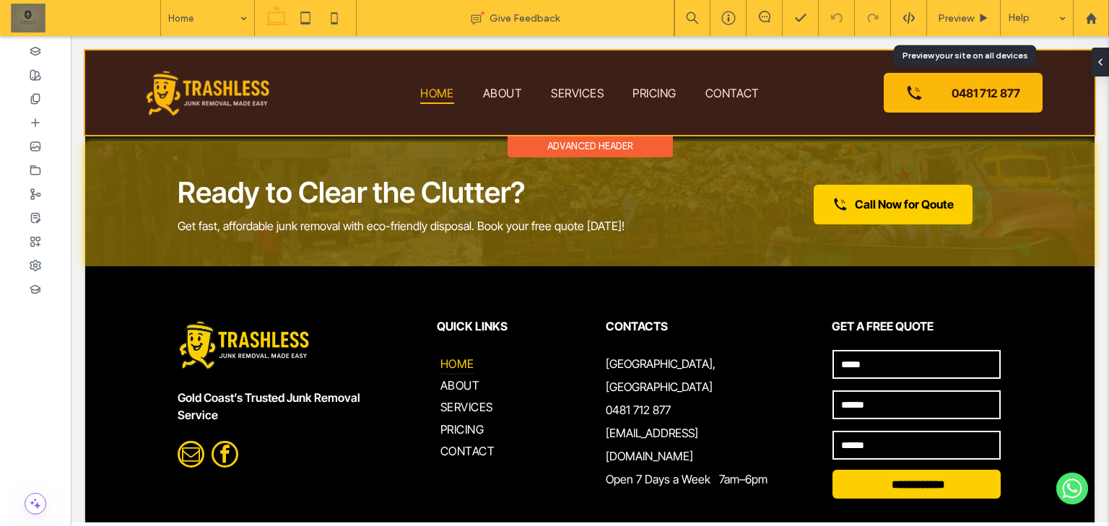
scroll to position [4129, 0]
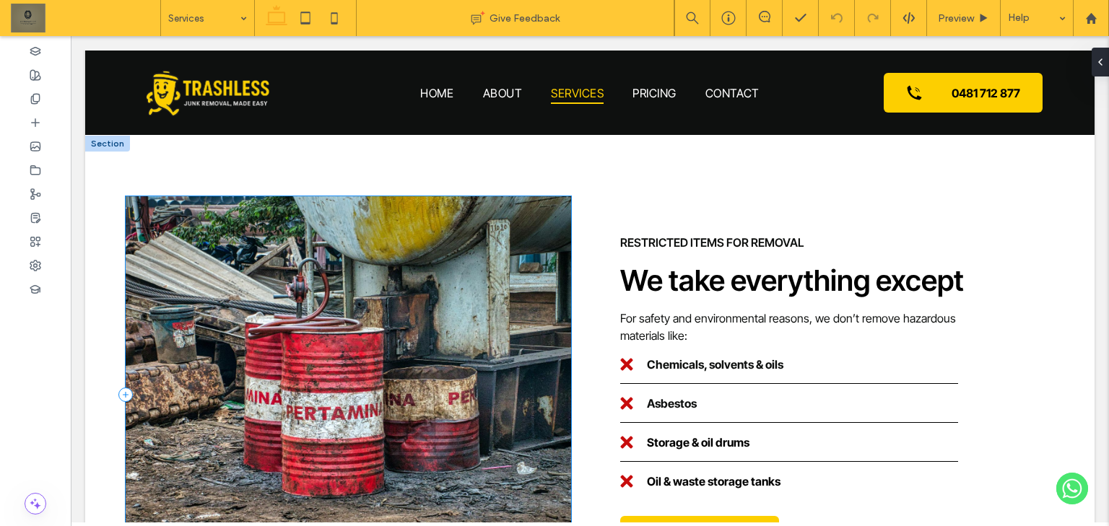
scroll to position [2371, 0]
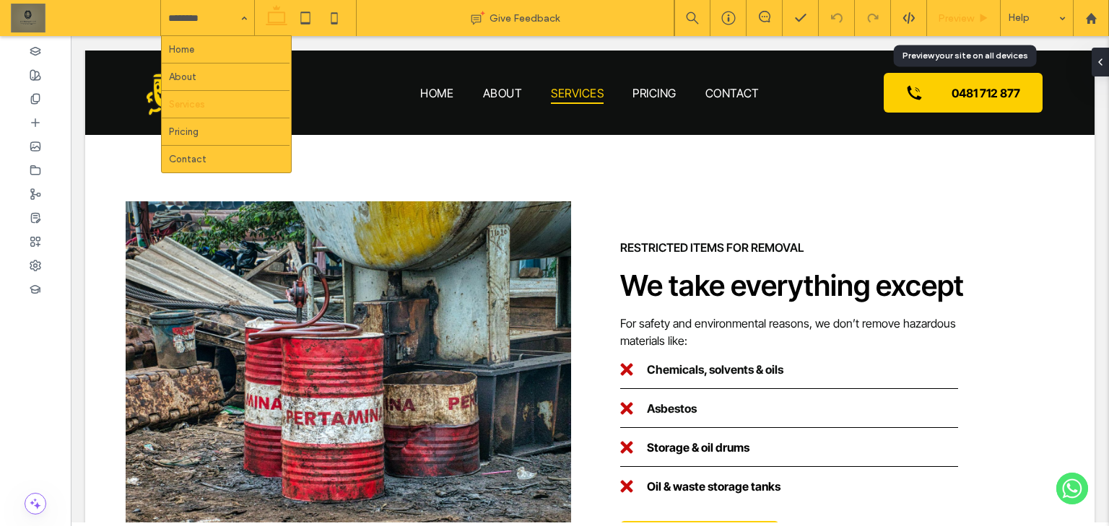
click at [978, 26] on div "Preview" at bounding box center [964, 18] width 74 height 36
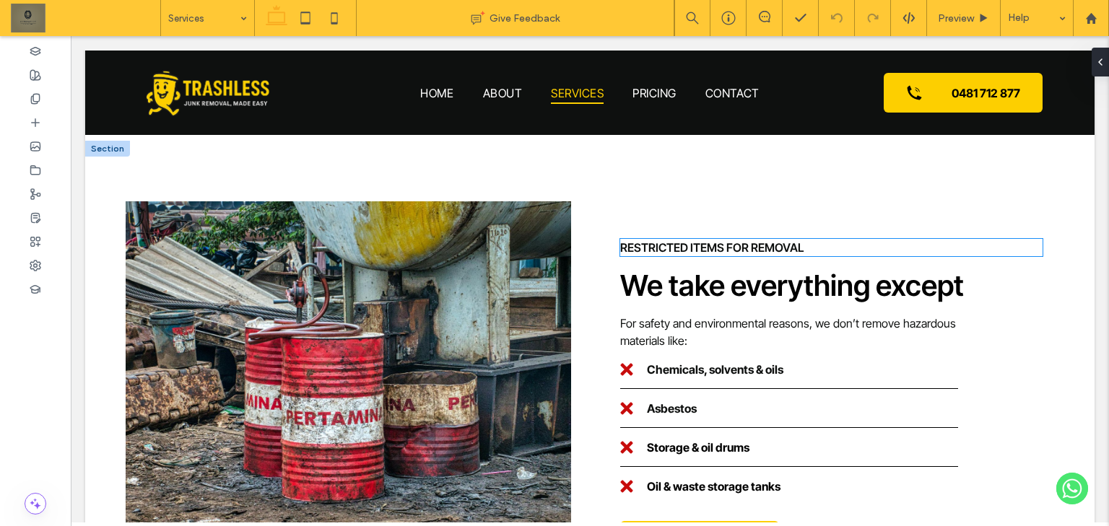
click at [702, 243] on span "Restricted Items for Removal" at bounding box center [711, 247] width 183 height 14
click at [702, 243] on div "Restricted Items for Removal We take everything except For safety and environme…" at bounding box center [831, 399] width 445 height 396
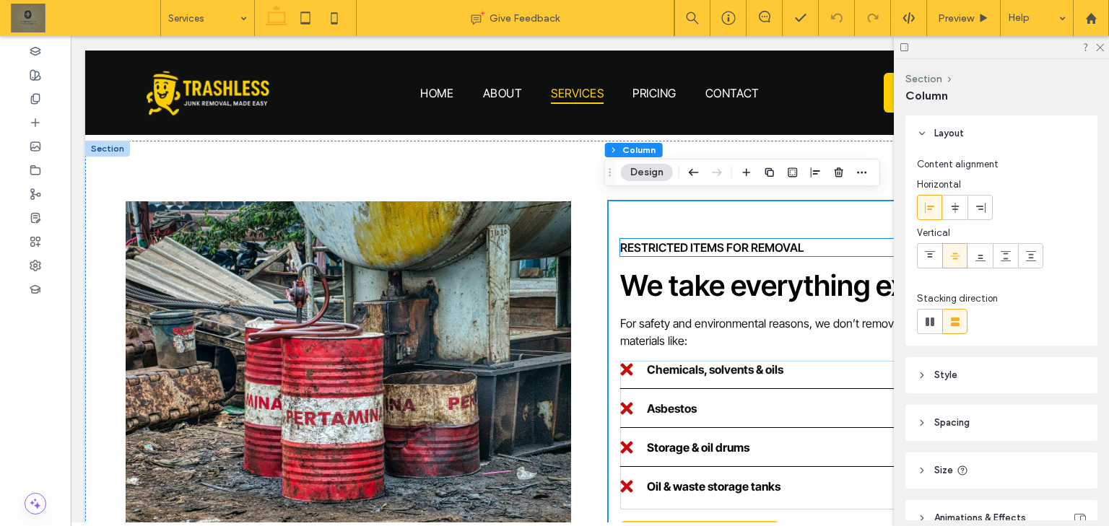
scroll to position [2364, 0]
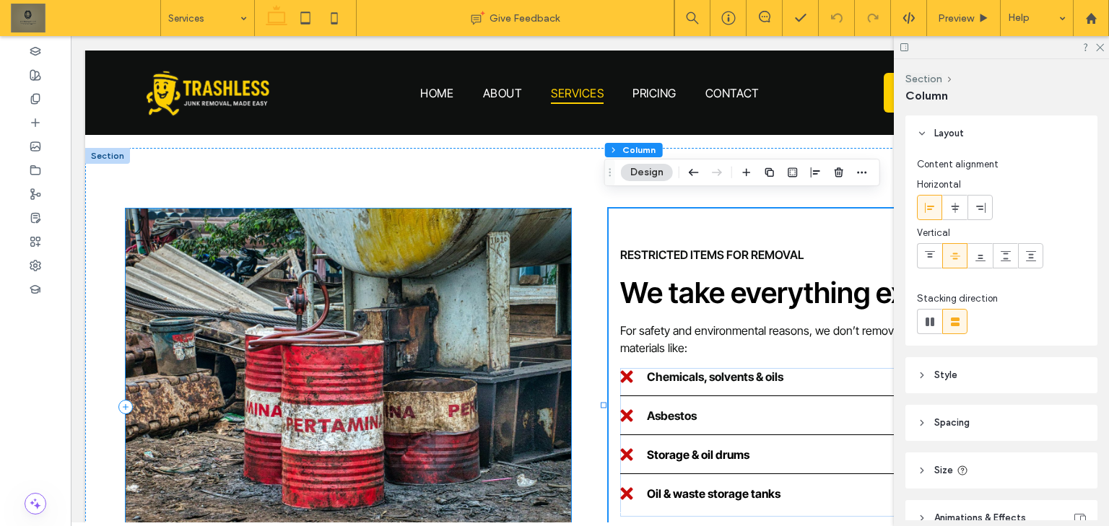
click at [453, 338] on div at bounding box center [348, 407] width 445 height 396
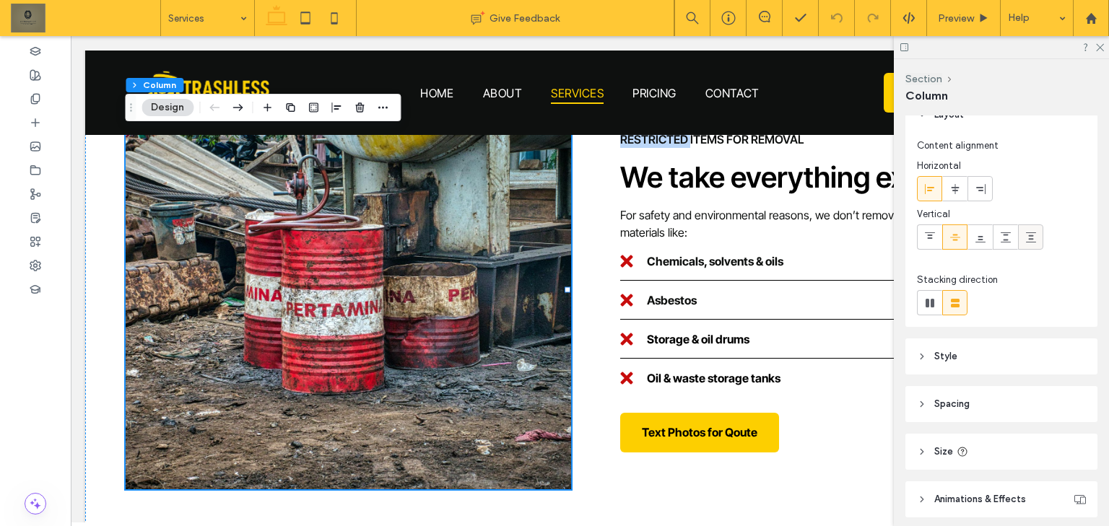
scroll to position [74, 0]
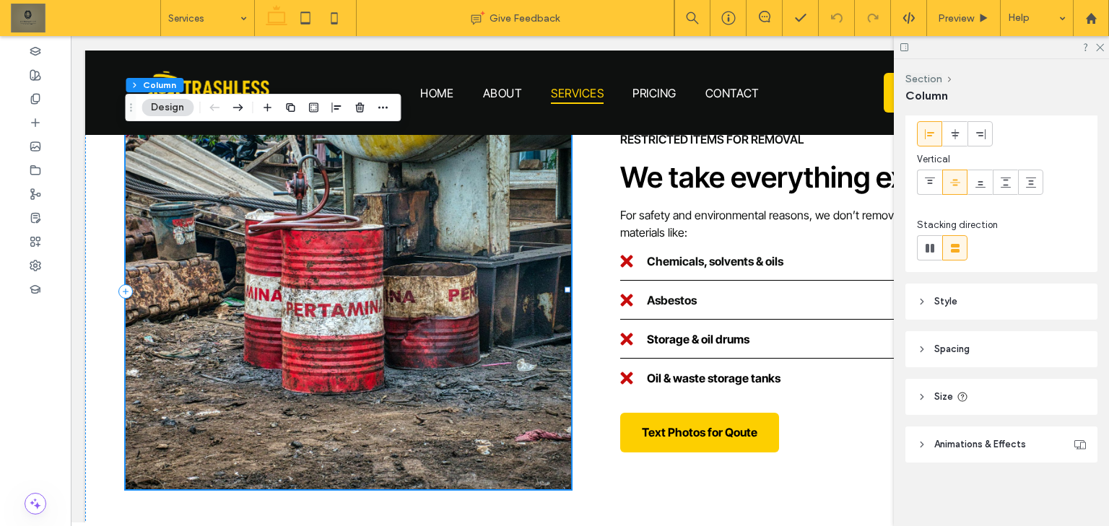
click at [490, 274] on div at bounding box center [348, 291] width 445 height 396
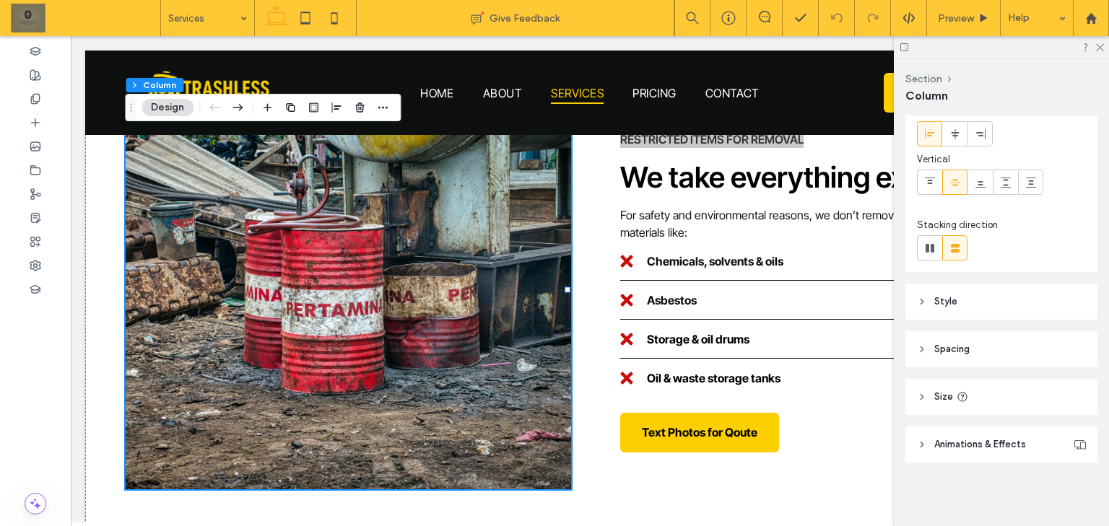
click at [987, 455] on header "Animations & Effects" at bounding box center [1001, 445] width 192 height 36
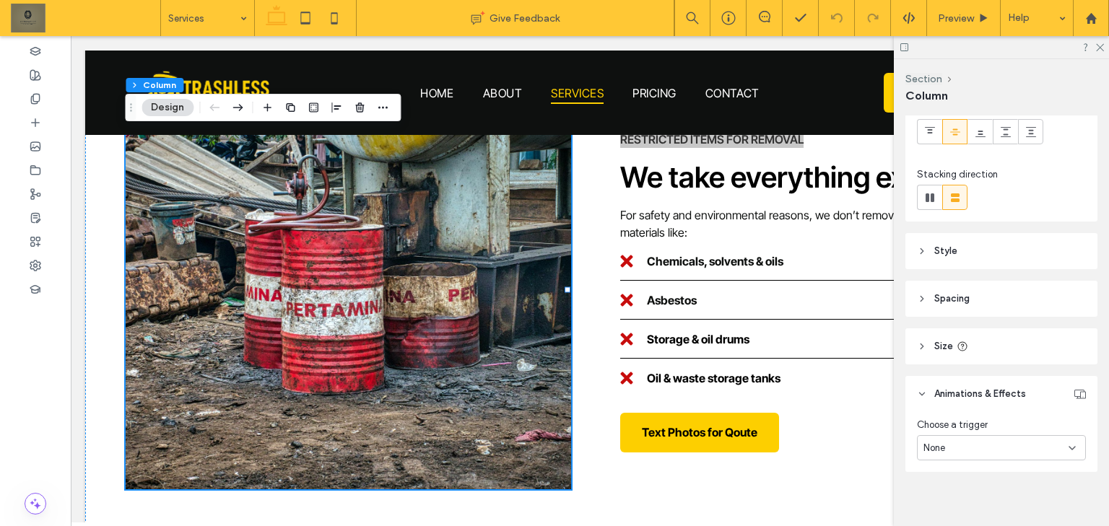
scroll to position [133, 0]
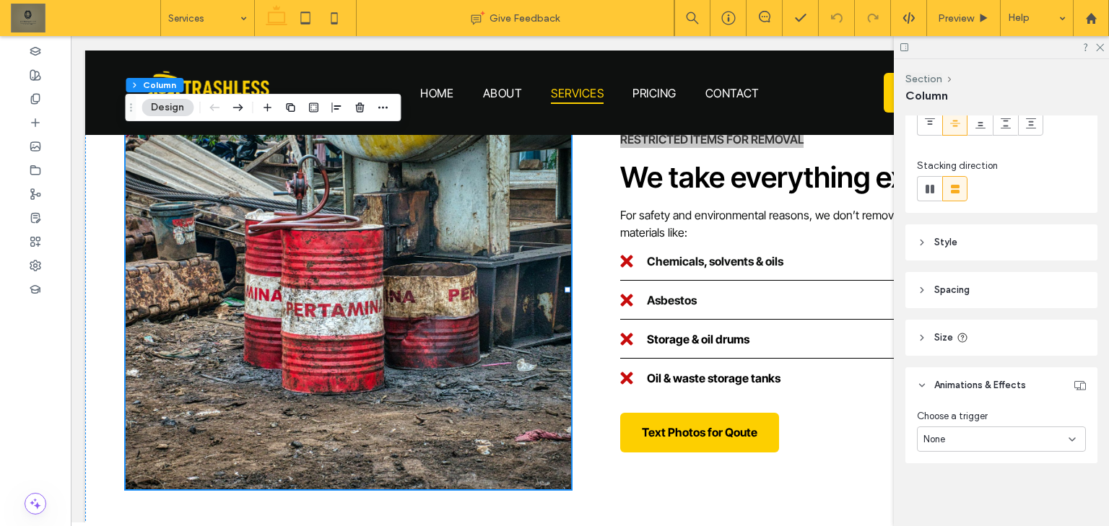
click at [990, 433] on div "None" at bounding box center [995, 439] width 145 height 14
click at [999, 282] on header "Spacing" at bounding box center [1001, 290] width 192 height 36
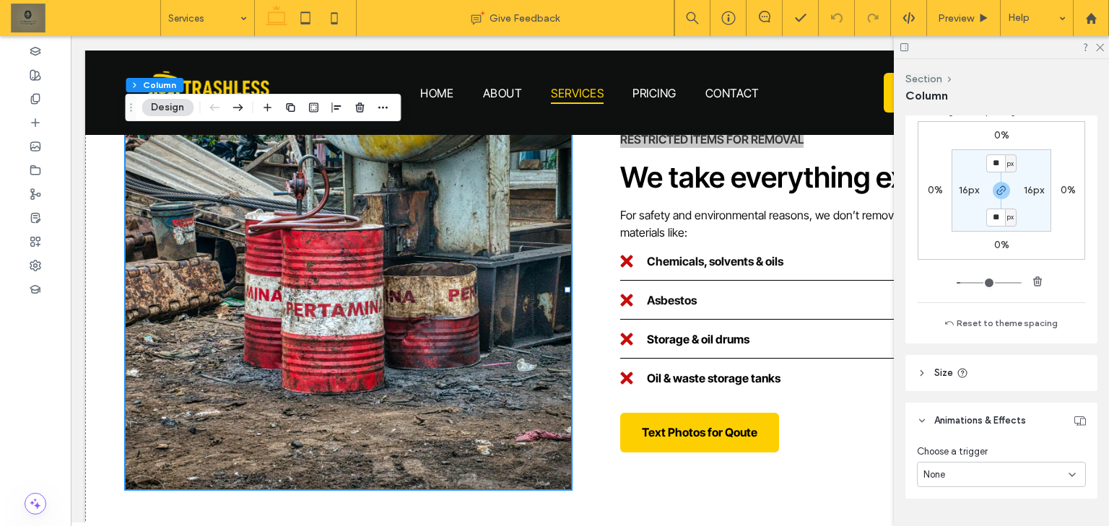
scroll to position [439, 0]
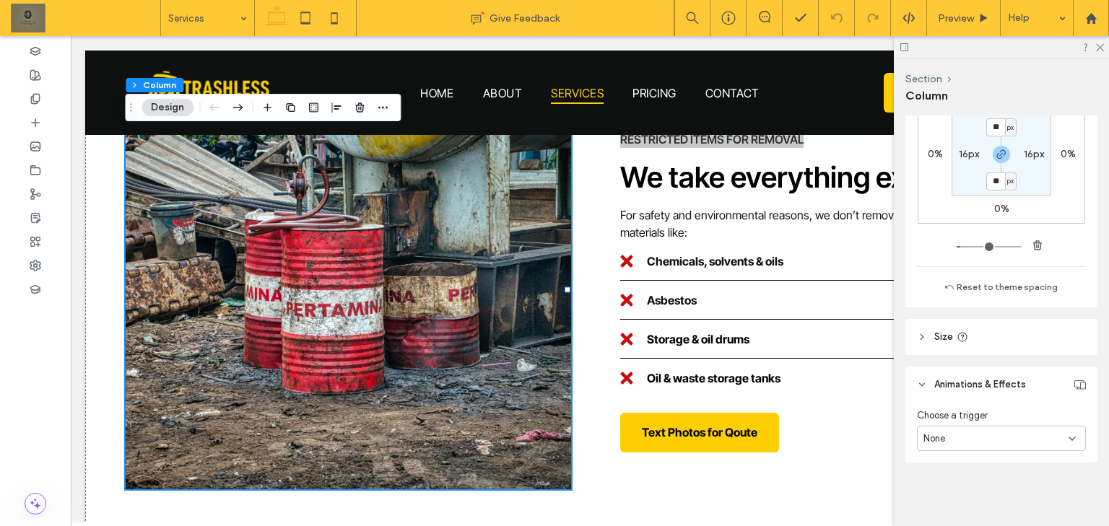
click at [1023, 345] on header "Size" at bounding box center [1001, 337] width 192 height 36
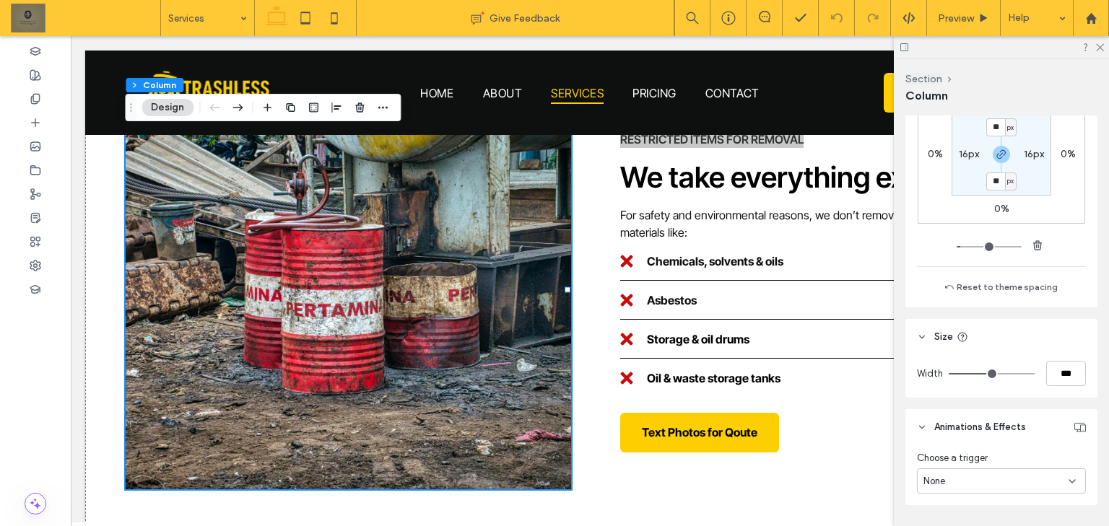
click at [1025, 341] on header "Size" at bounding box center [1001, 337] width 192 height 36
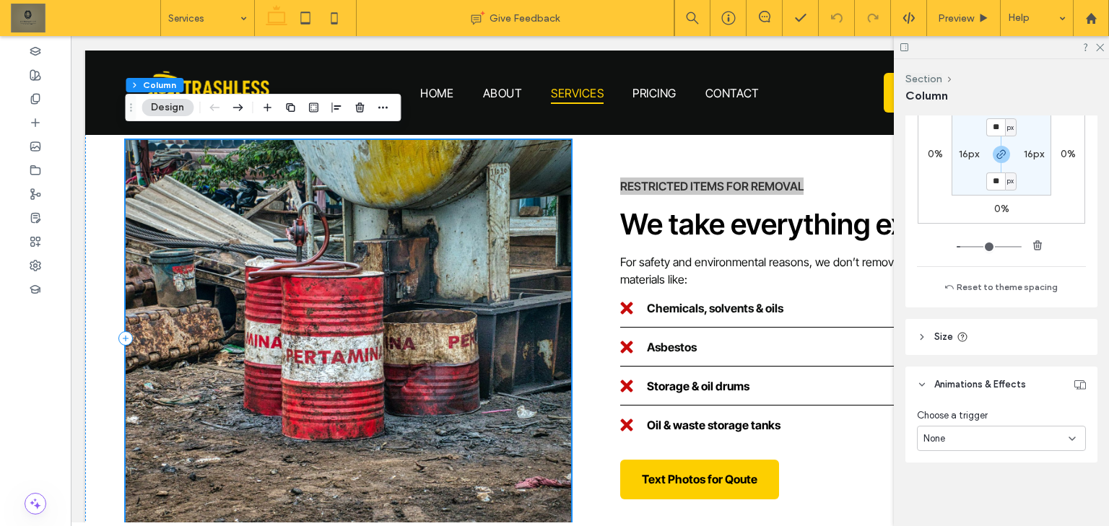
scroll to position [2306, 0]
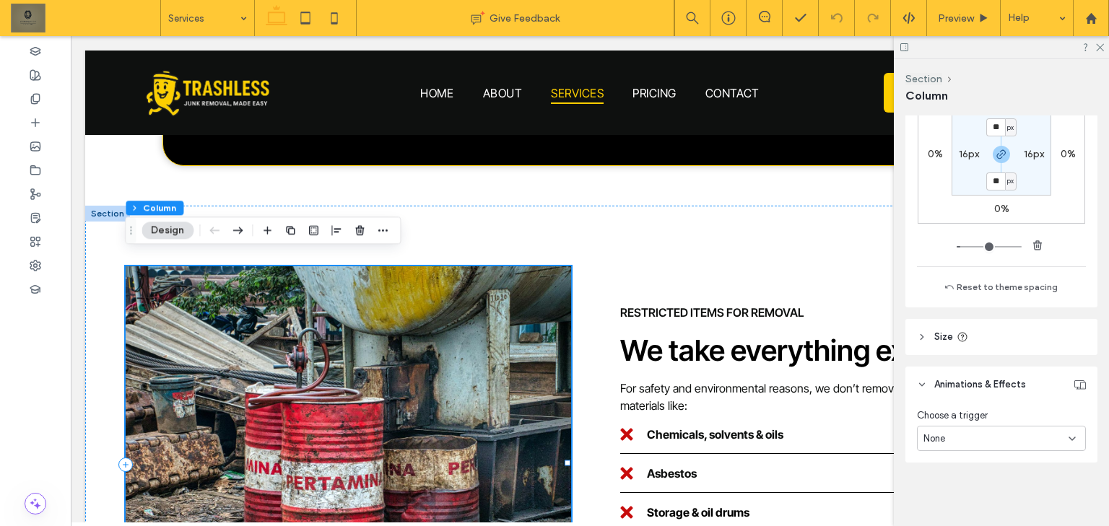
click at [433, 342] on div at bounding box center [348, 464] width 445 height 396
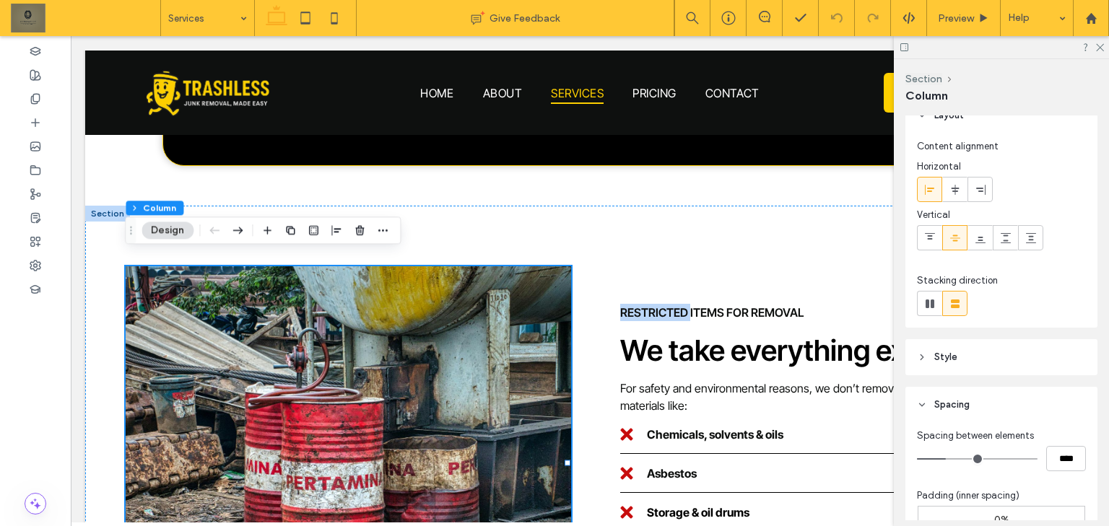
scroll to position [0, 0]
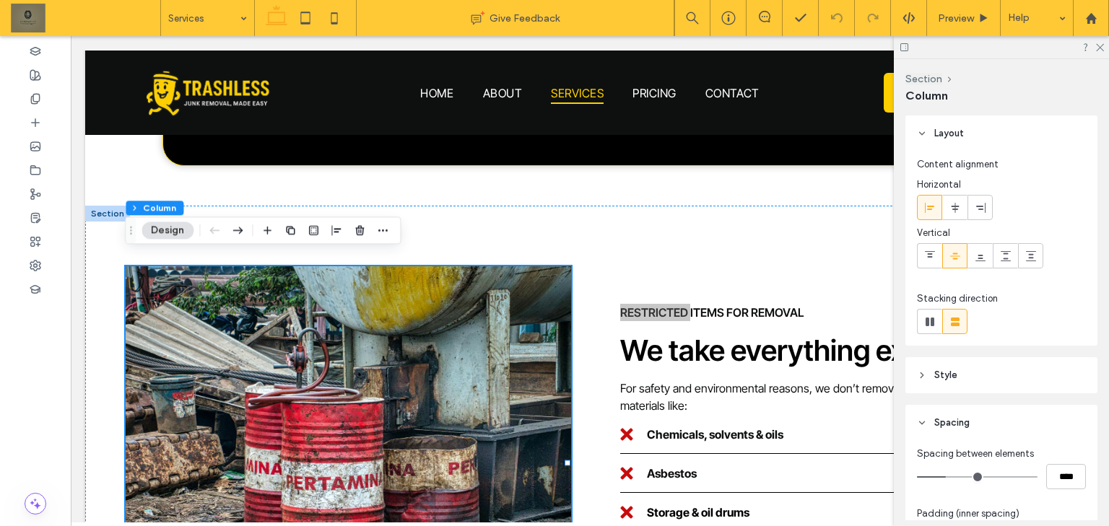
click at [949, 373] on span "Style" at bounding box center [945, 375] width 23 height 14
click at [949, 371] on span "Style" at bounding box center [945, 375] width 23 height 14
click at [985, 370] on header "Style" at bounding box center [1001, 375] width 192 height 36
click at [993, 415] on span "Image" at bounding box center [1001, 415] width 27 height 12
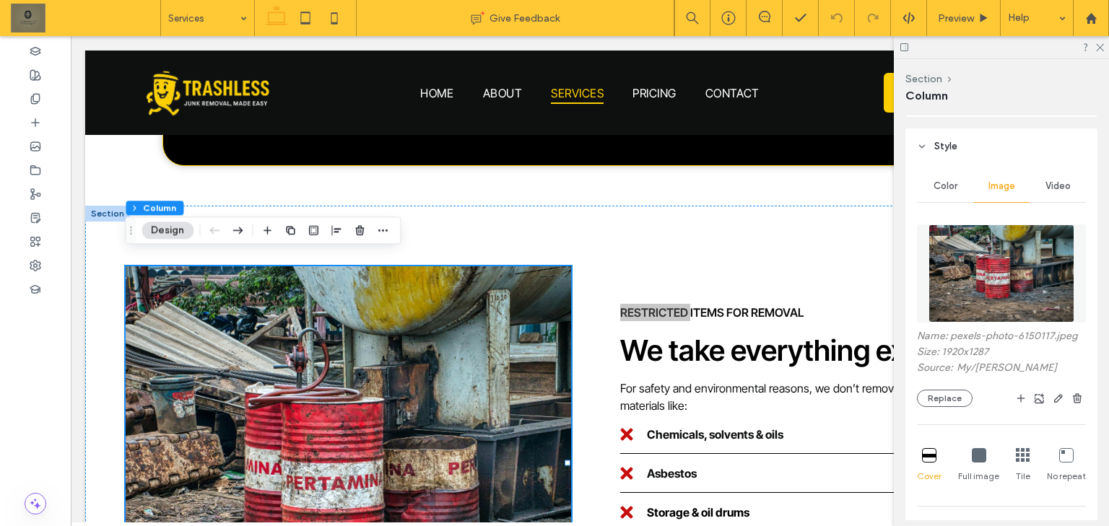
scroll to position [231, 0]
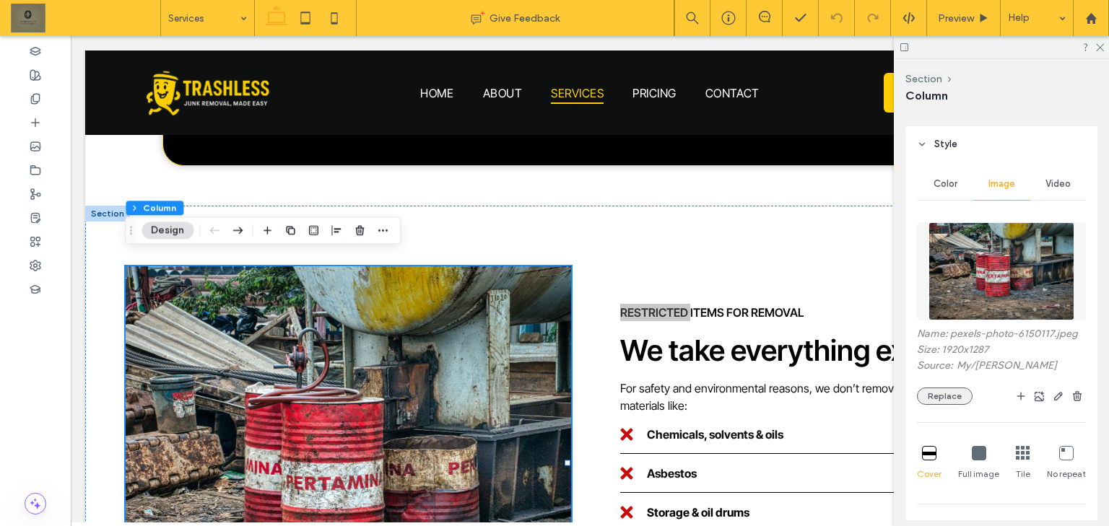
click at [925, 401] on button "Replace" at bounding box center [945, 396] width 56 height 17
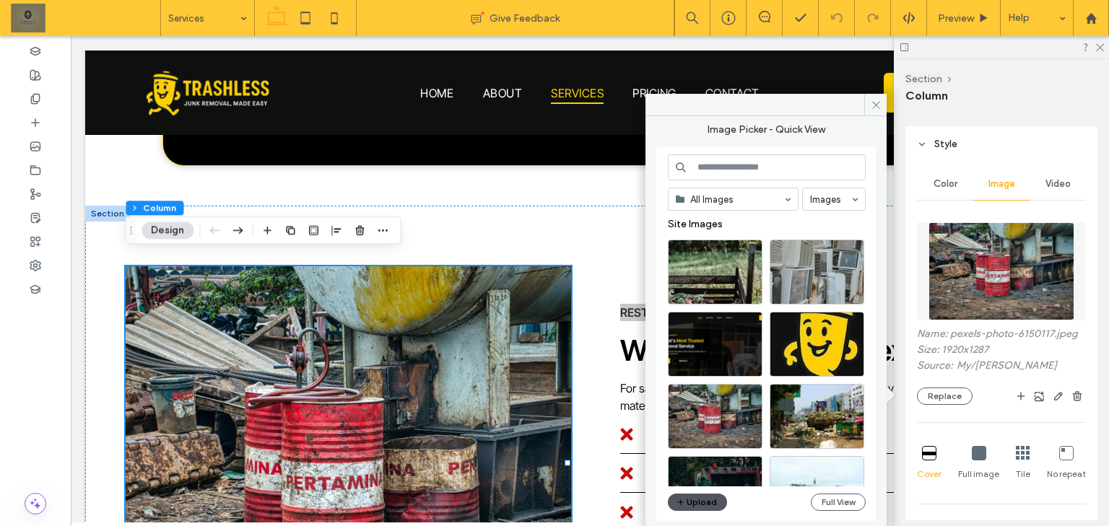
click at [698, 507] on button "Upload" at bounding box center [697, 502] width 59 height 17
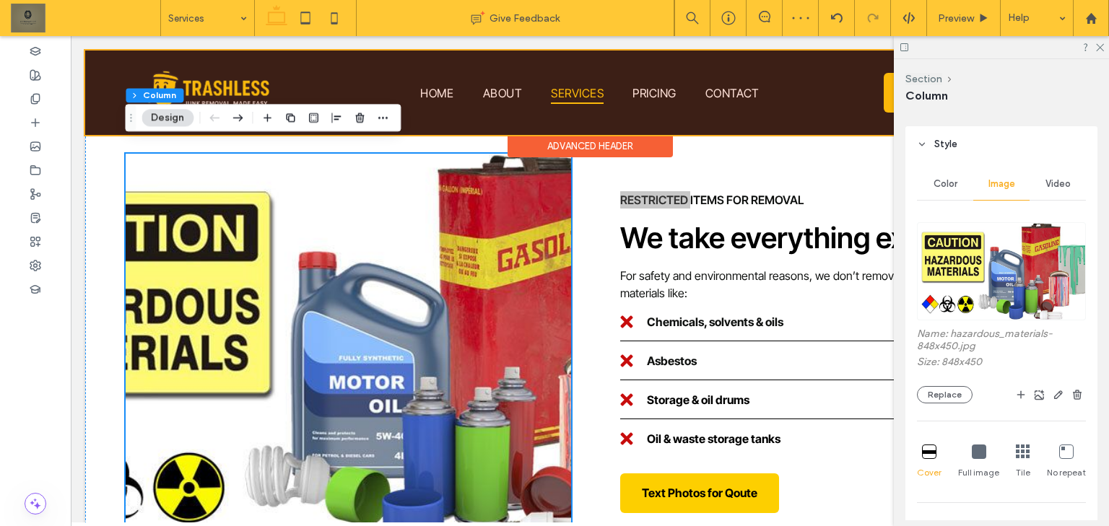
scroll to position [2480, 0]
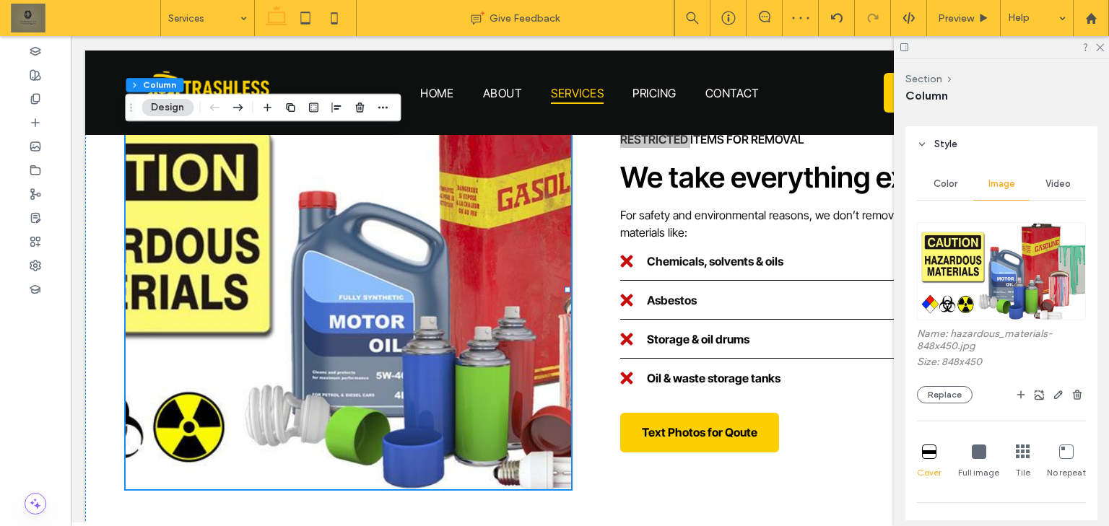
click at [972, 455] on icon at bounding box center [979, 452] width 14 height 14
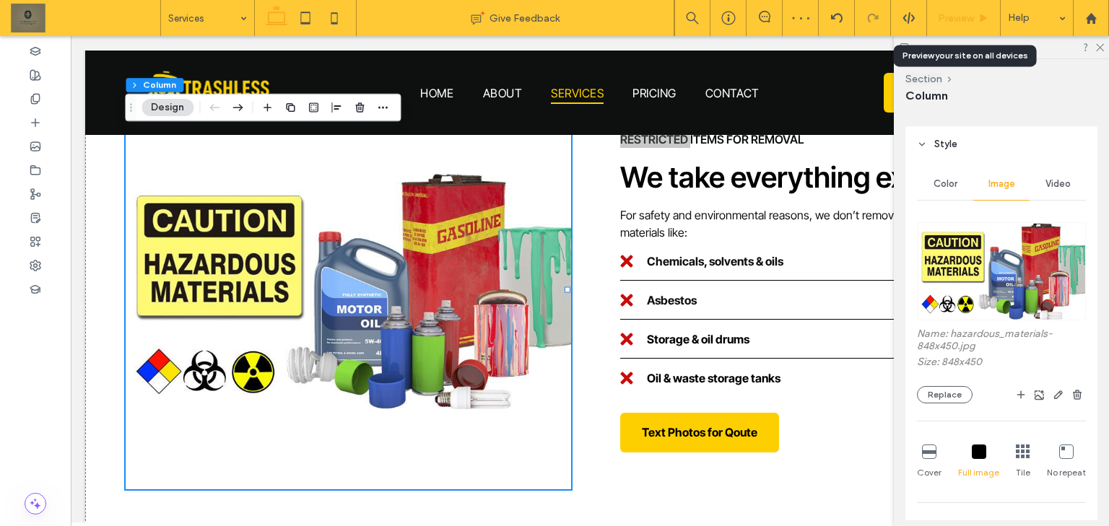
click at [972, 12] on span "Preview" at bounding box center [956, 18] width 36 height 12
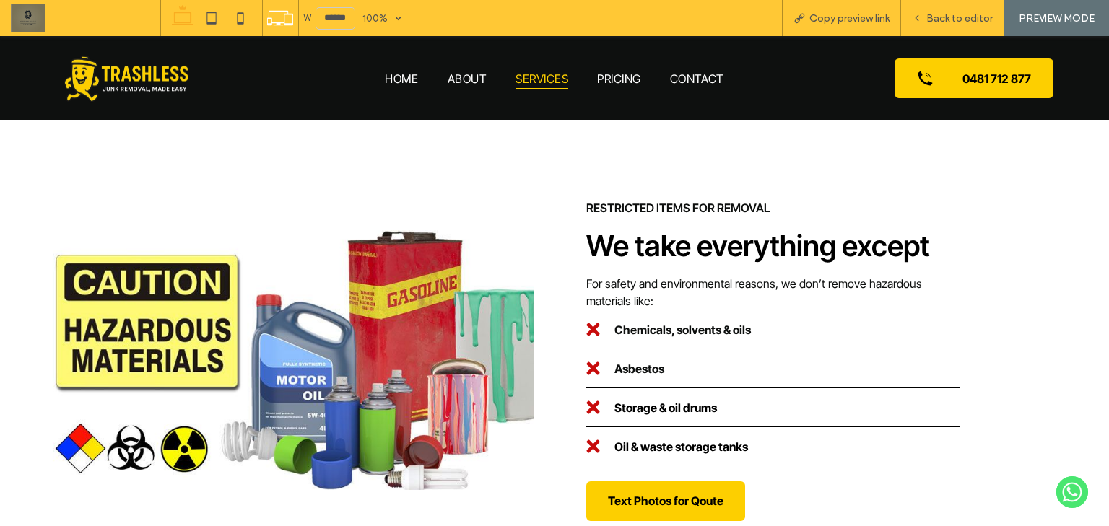
click at [1029, 229] on h2 "We take everything except" at bounding box center [819, 245] width 466 height 35
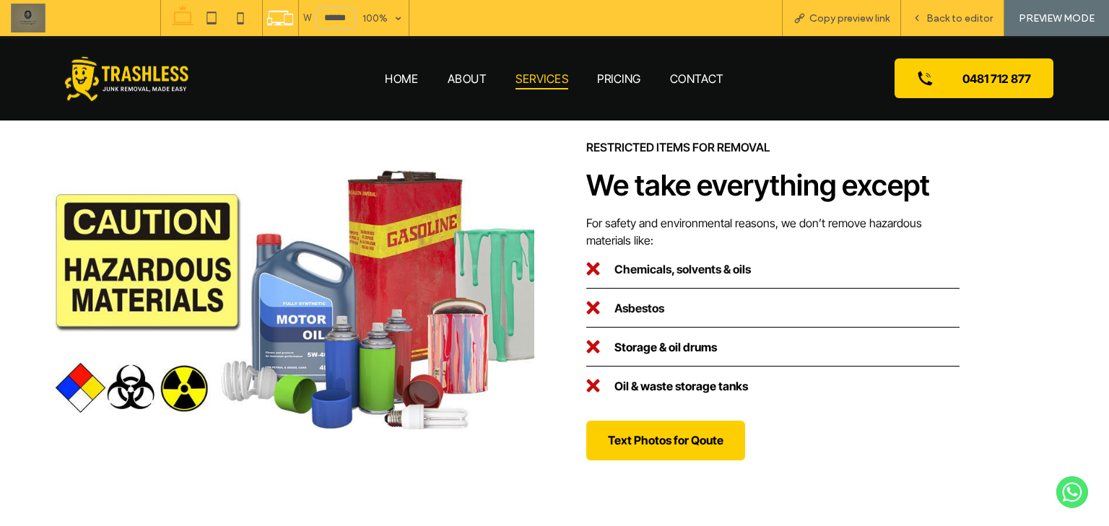
scroll to position [2497, 0]
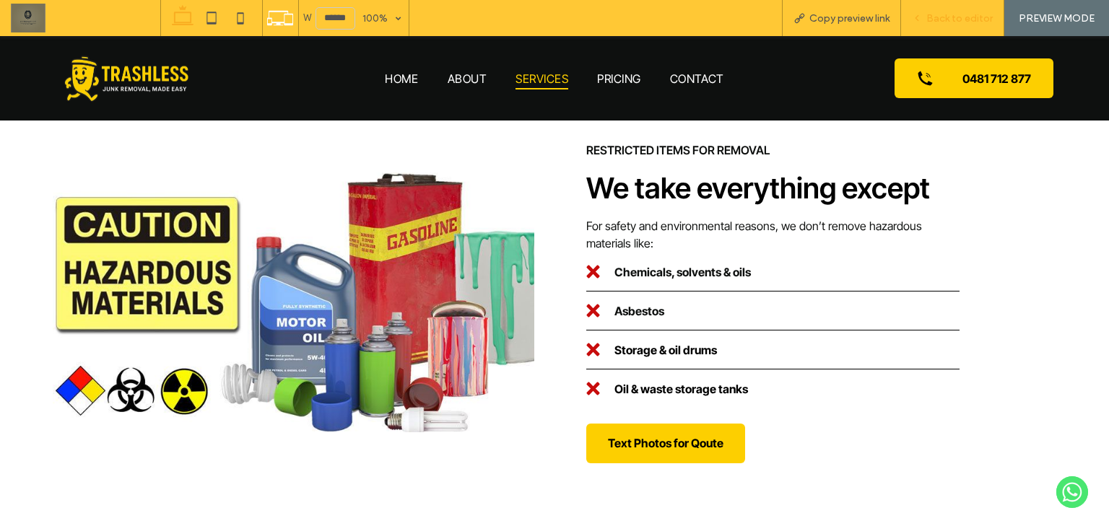
click at [963, 14] on span "Back to editor" at bounding box center [959, 18] width 66 height 12
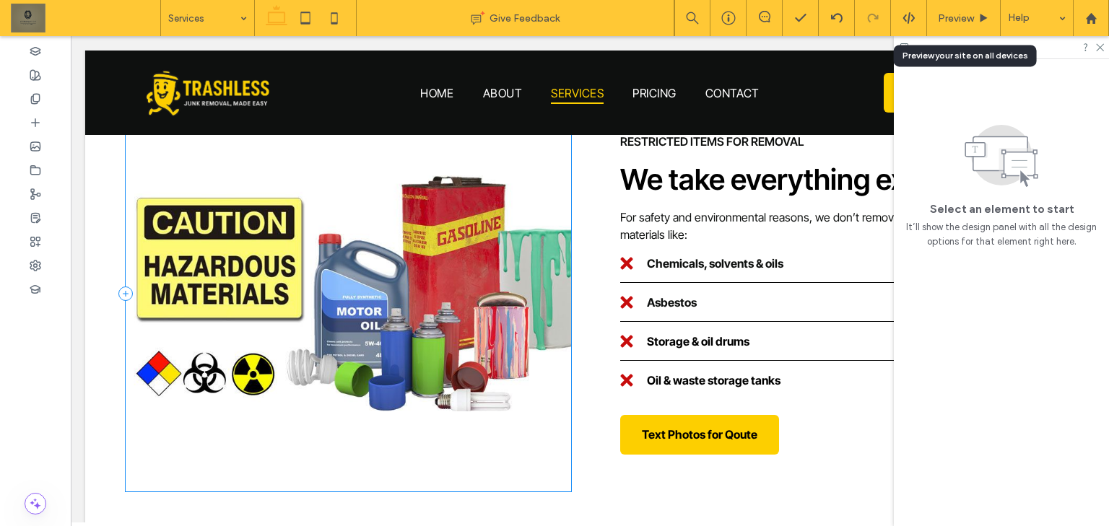
scroll to position [2478, 0]
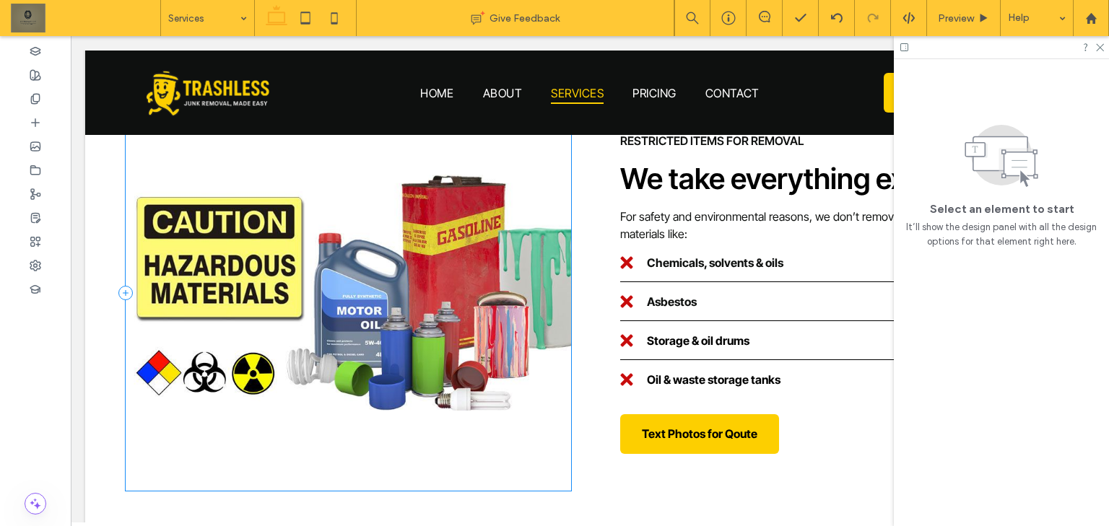
click at [435, 307] on div at bounding box center [348, 293] width 445 height 396
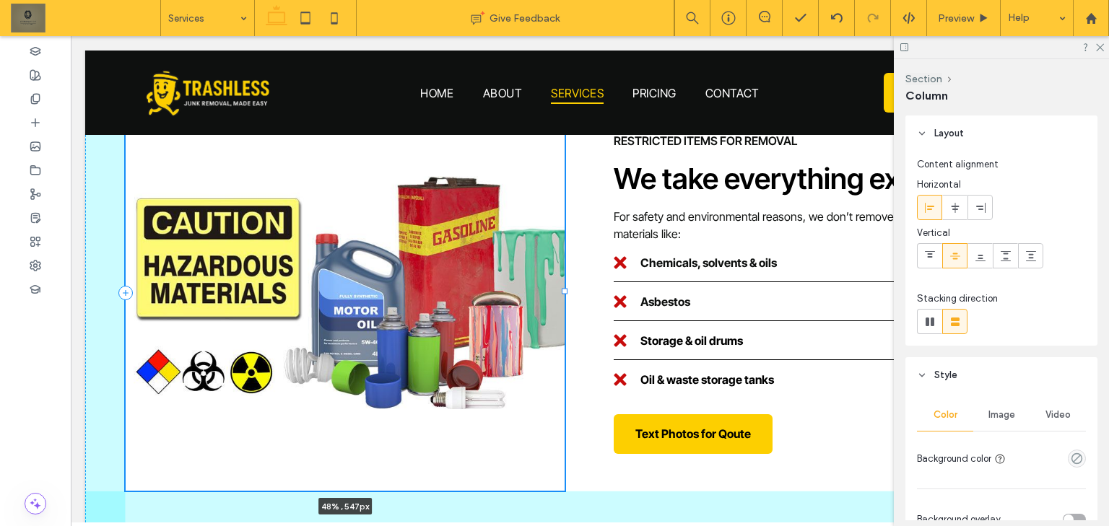
click at [563, 289] on div at bounding box center [565, 292] width 6 height 6
type input "*****"
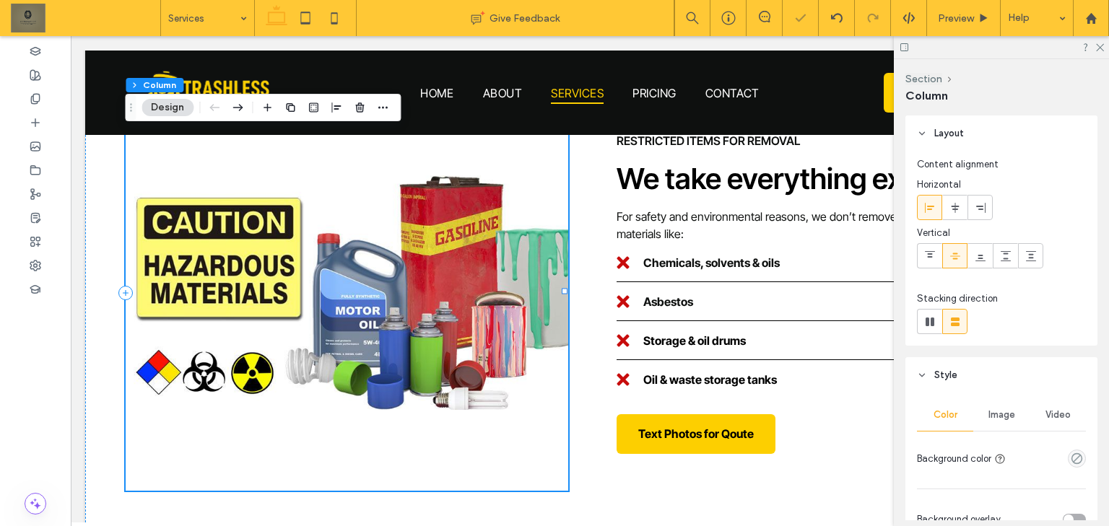
click at [420, 291] on div "48% , 547px" at bounding box center [347, 293] width 442 height 396
click at [500, 318] on div at bounding box center [347, 293] width 442 height 396
click at [957, 17] on span "Preview" at bounding box center [956, 18] width 36 height 12
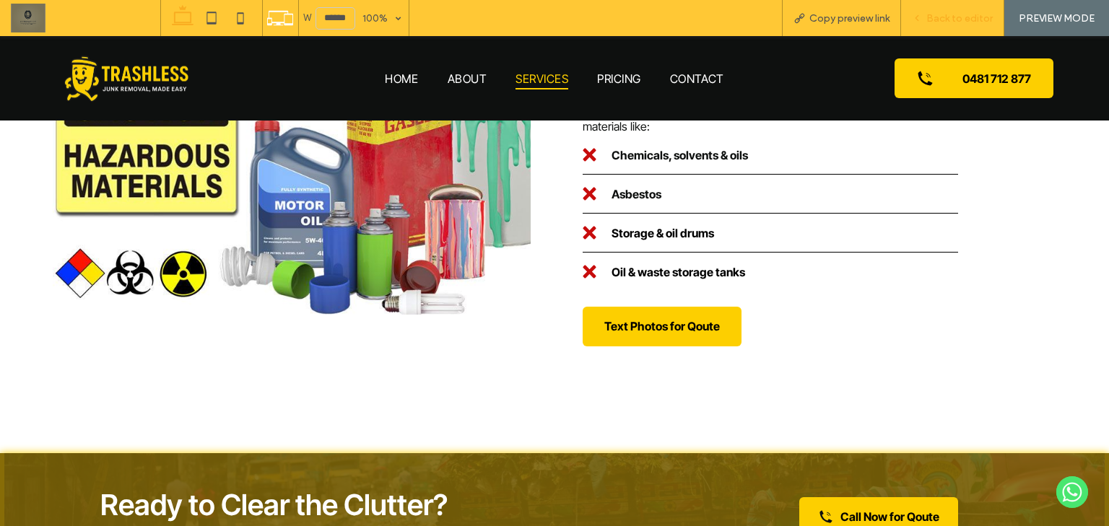
click at [963, 20] on span "Back to editor" at bounding box center [959, 18] width 66 height 12
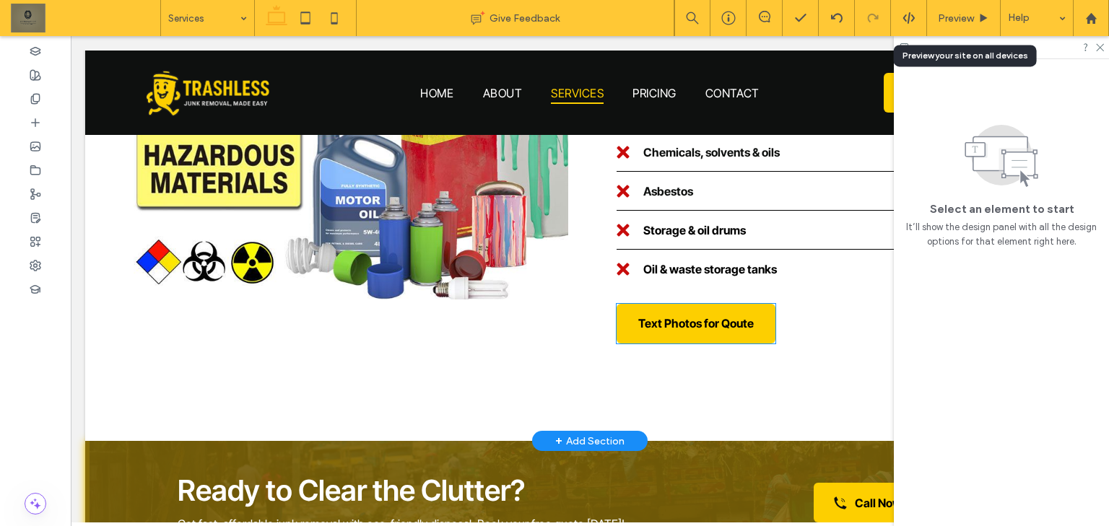
scroll to position [2589, 0]
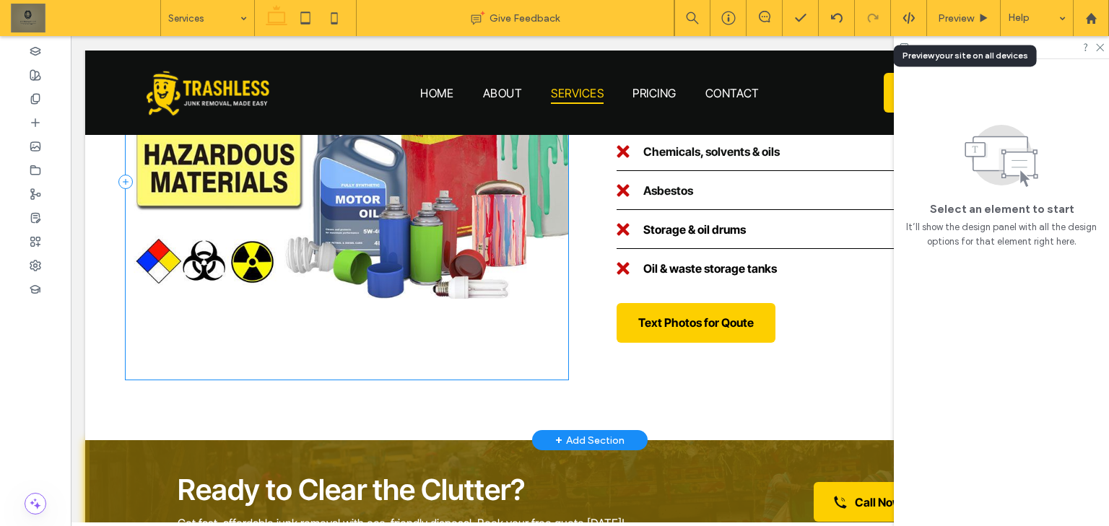
click at [537, 336] on div at bounding box center [347, 181] width 442 height 396
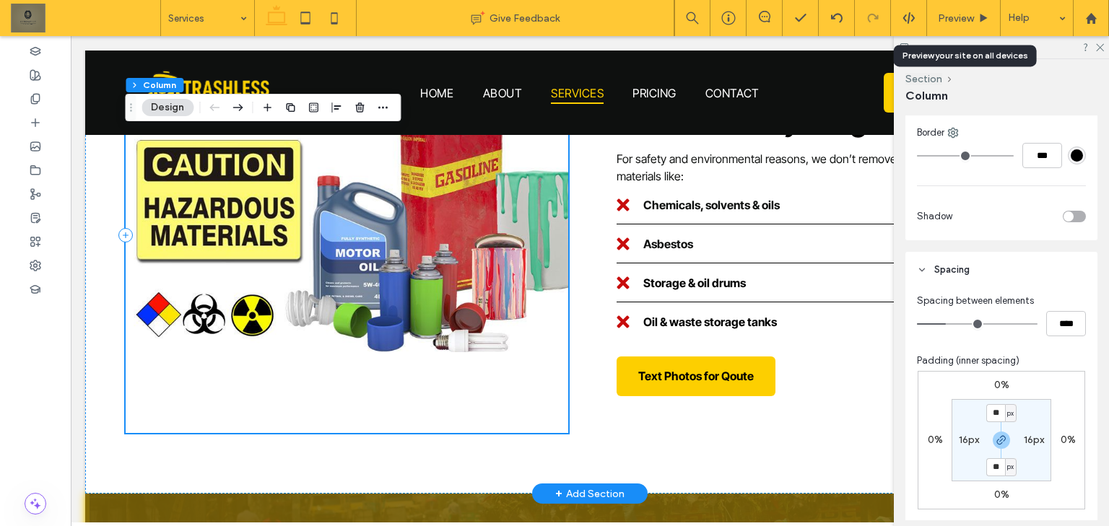
scroll to position [2532, 0]
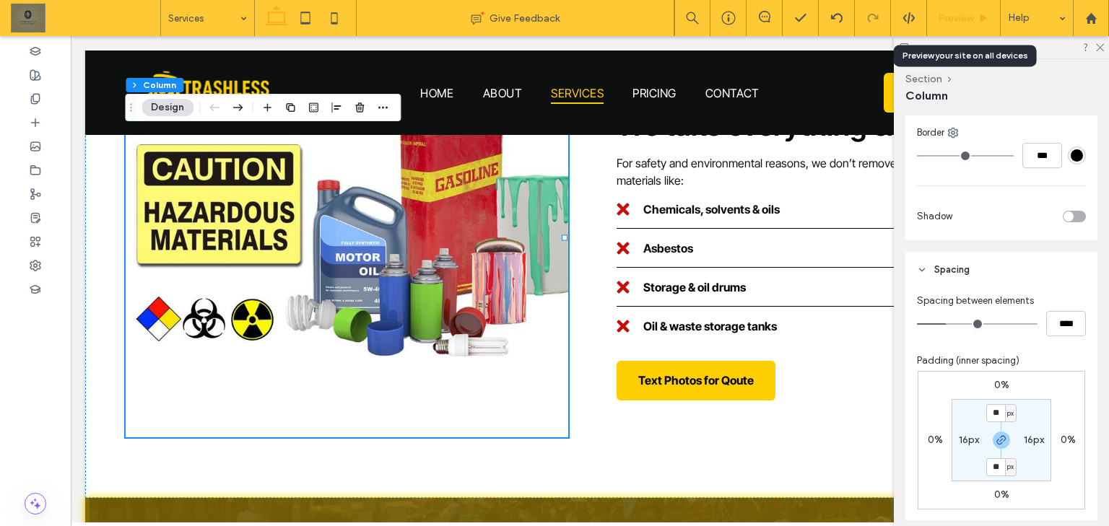
click at [954, 27] on div "Preview" at bounding box center [964, 18] width 74 height 36
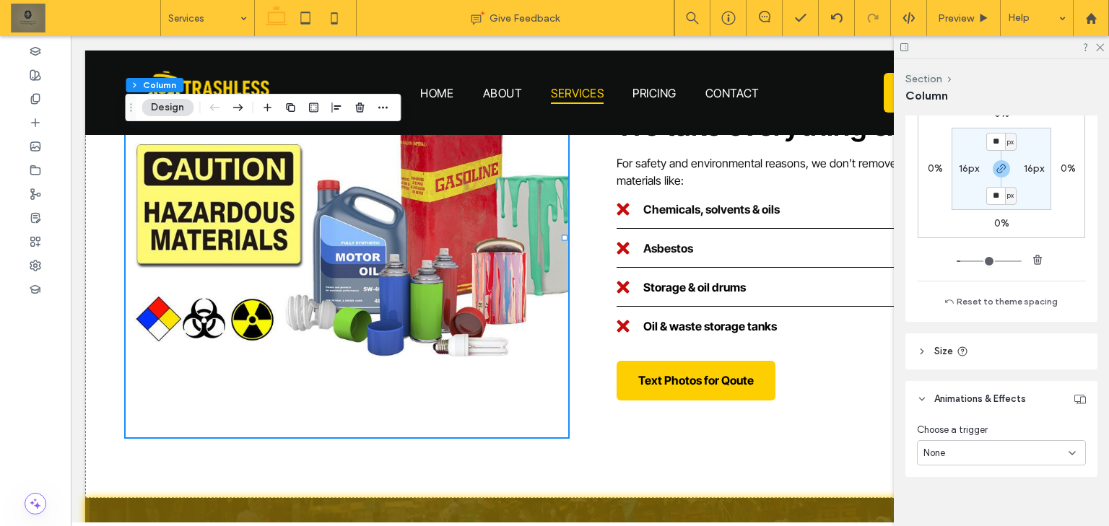
scroll to position [805, 0]
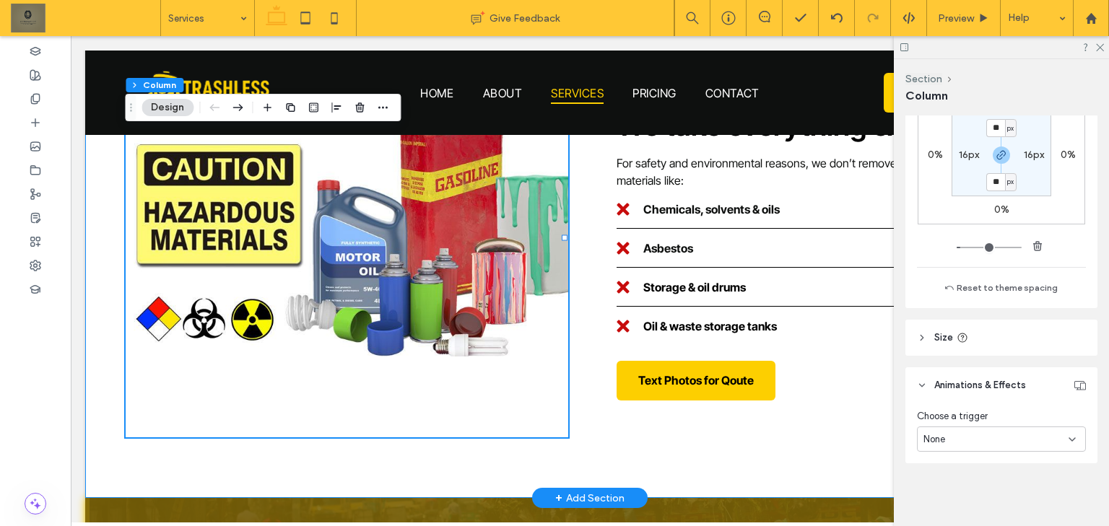
click at [583, 359] on div "Restricted Items for Removal We take everything except For safety and environme…" at bounding box center [589, 240] width 1009 height 518
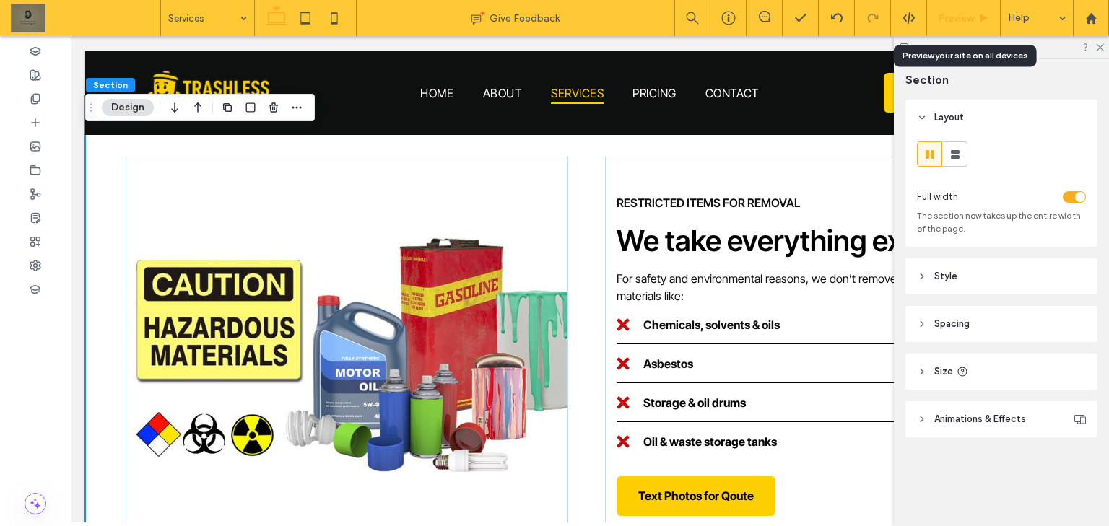
click at [978, 22] on icon at bounding box center [983, 18] width 11 height 11
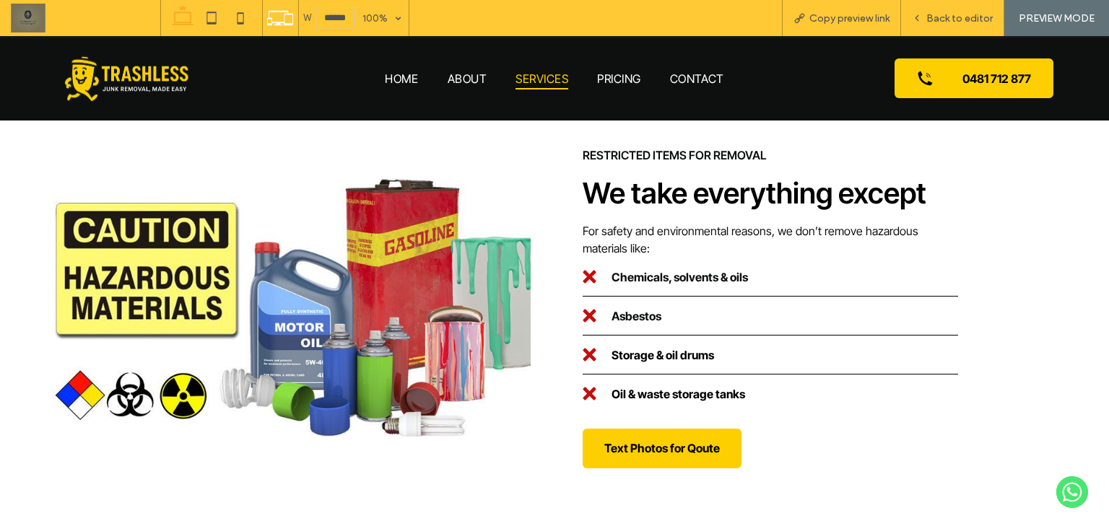
scroll to position [2493, 0]
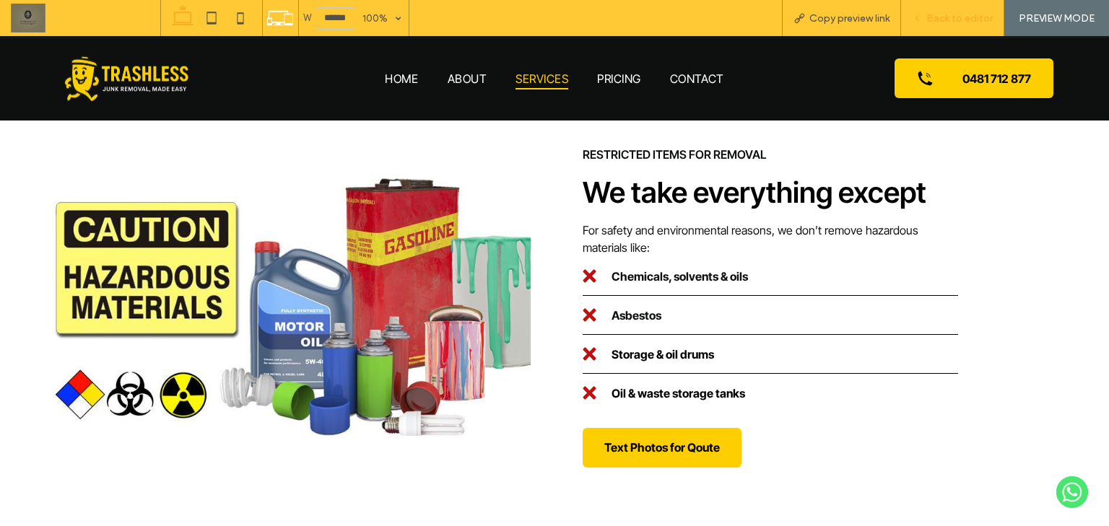
click at [949, 20] on span "Back to editor" at bounding box center [959, 18] width 66 height 12
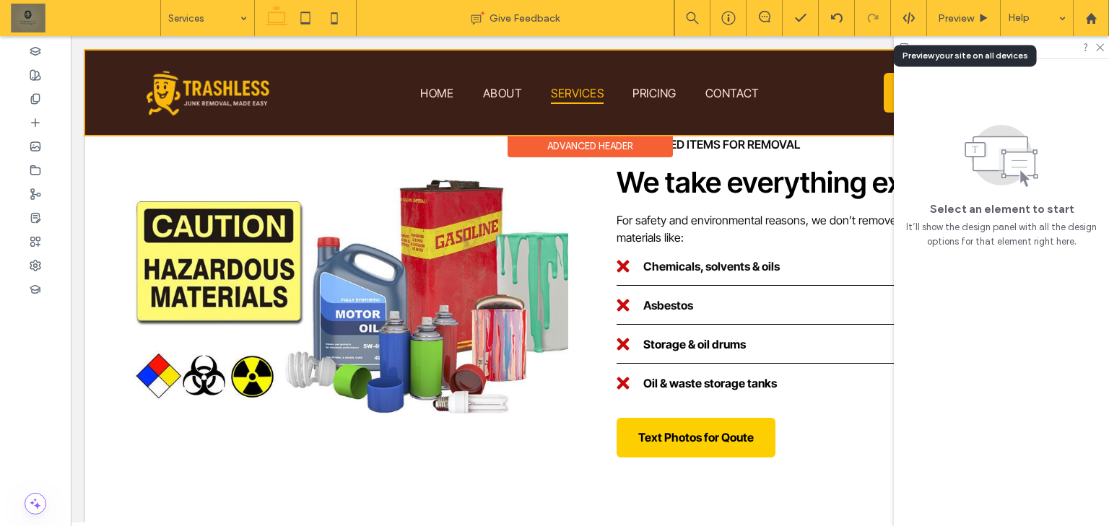
scroll to position [2475, 0]
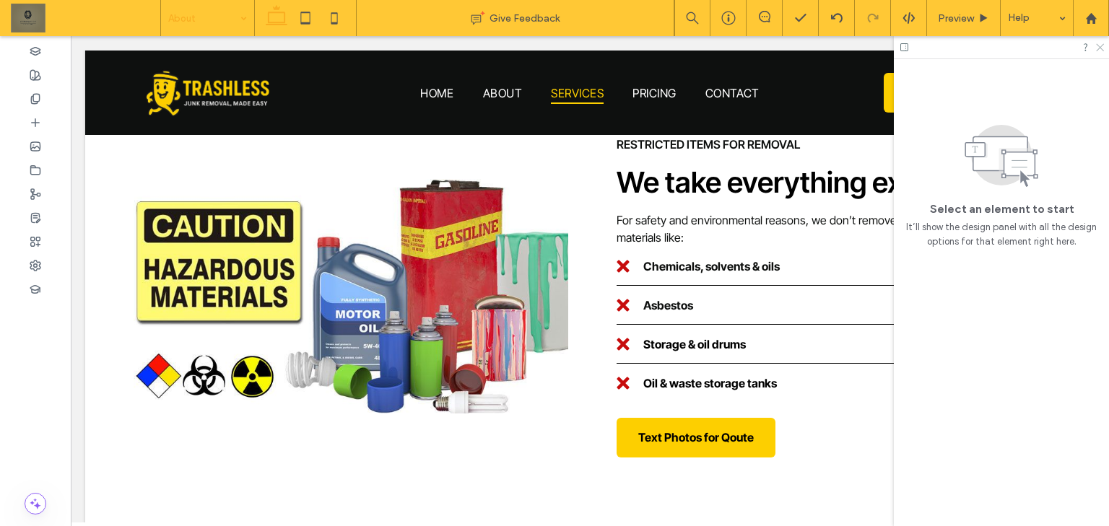
click at [1102, 46] on icon at bounding box center [1098, 46] width 9 height 9
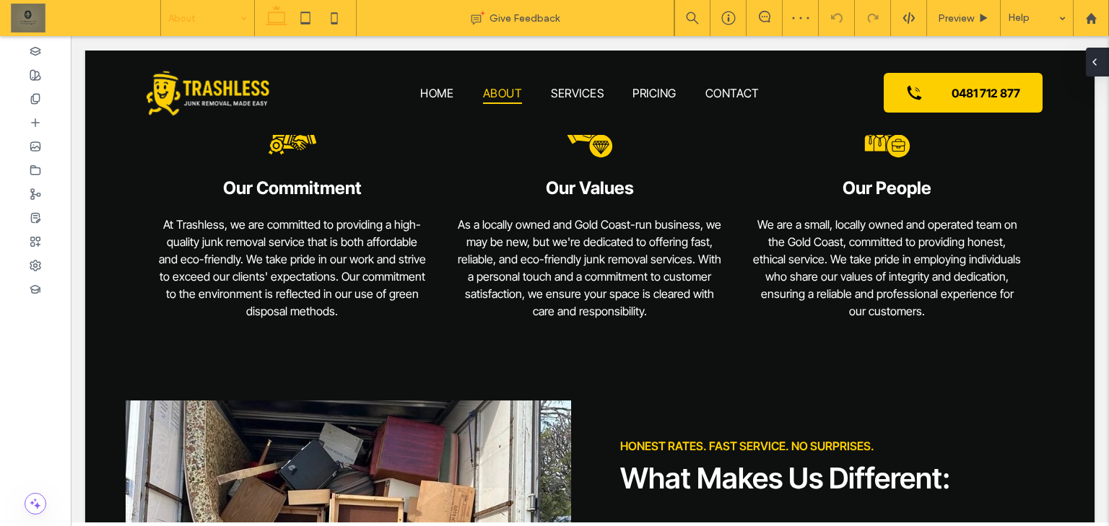
scroll to position [1337, 0]
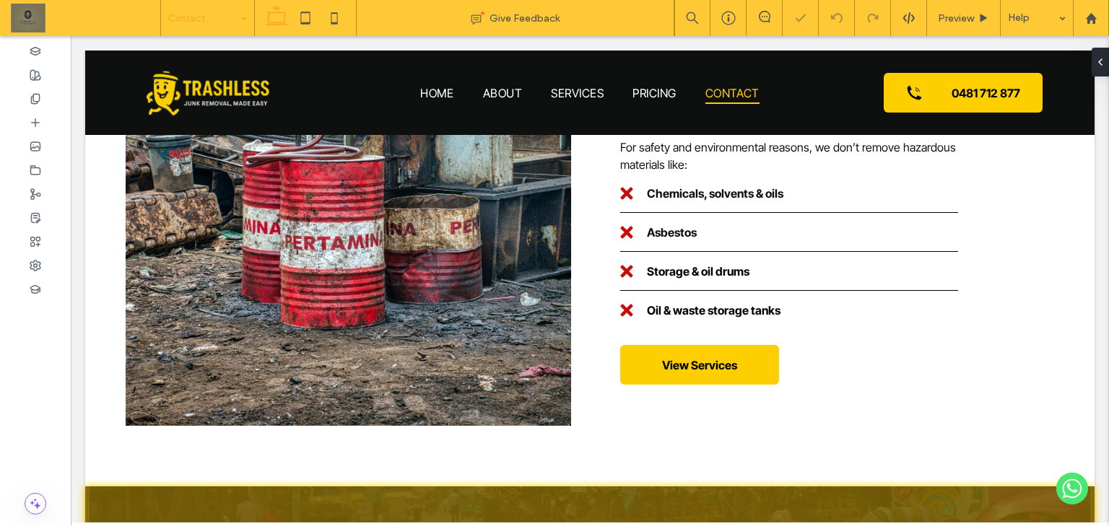
scroll to position [1704, 0]
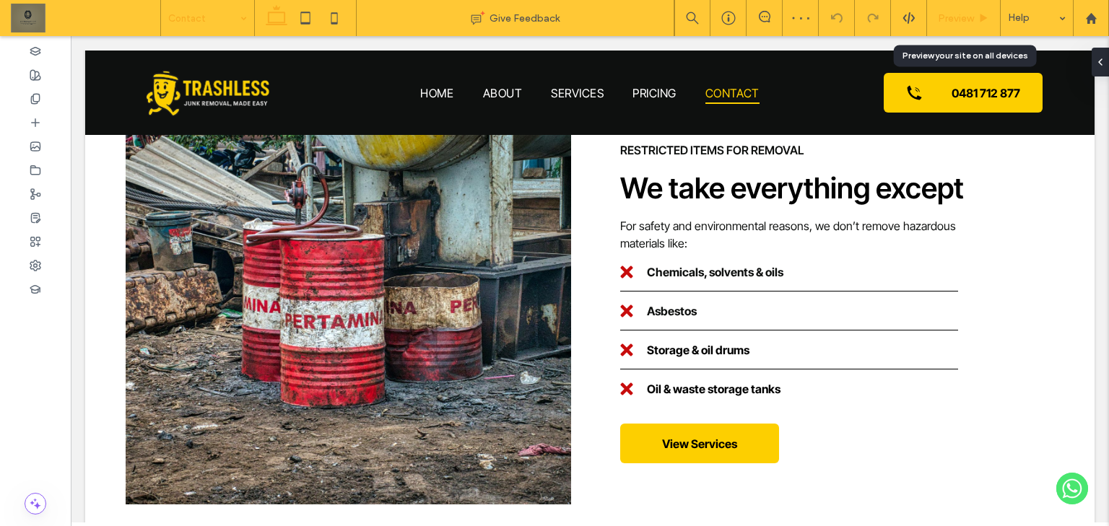
click at [953, 13] on span "Preview" at bounding box center [956, 18] width 36 height 12
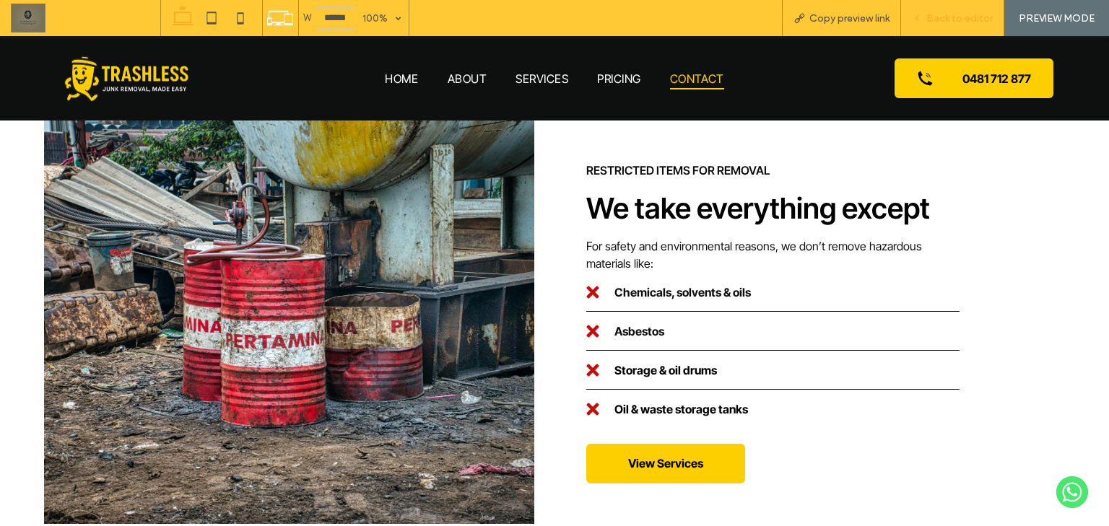
click at [938, 19] on span "Back to editor" at bounding box center [959, 18] width 66 height 12
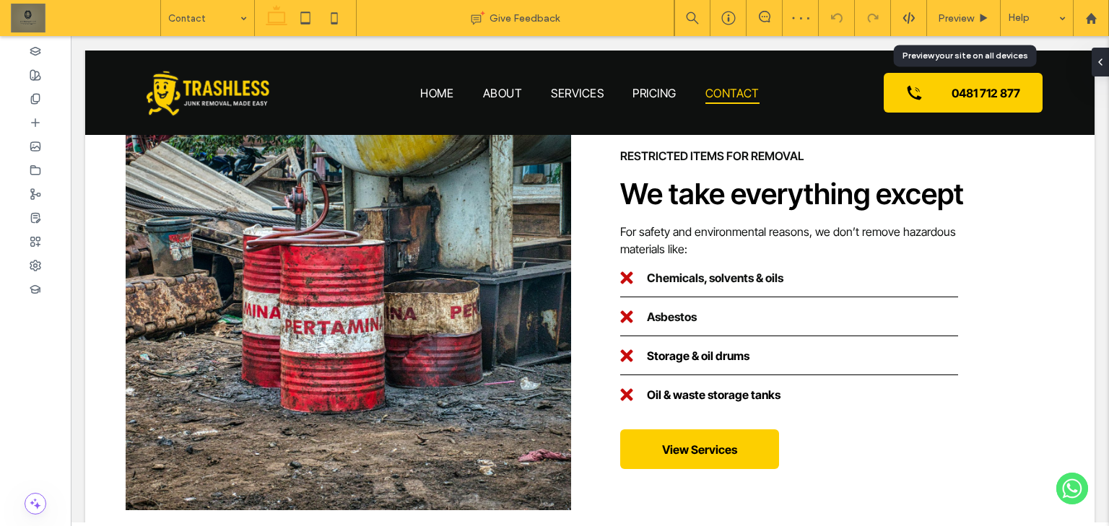
scroll to position [1702, 0]
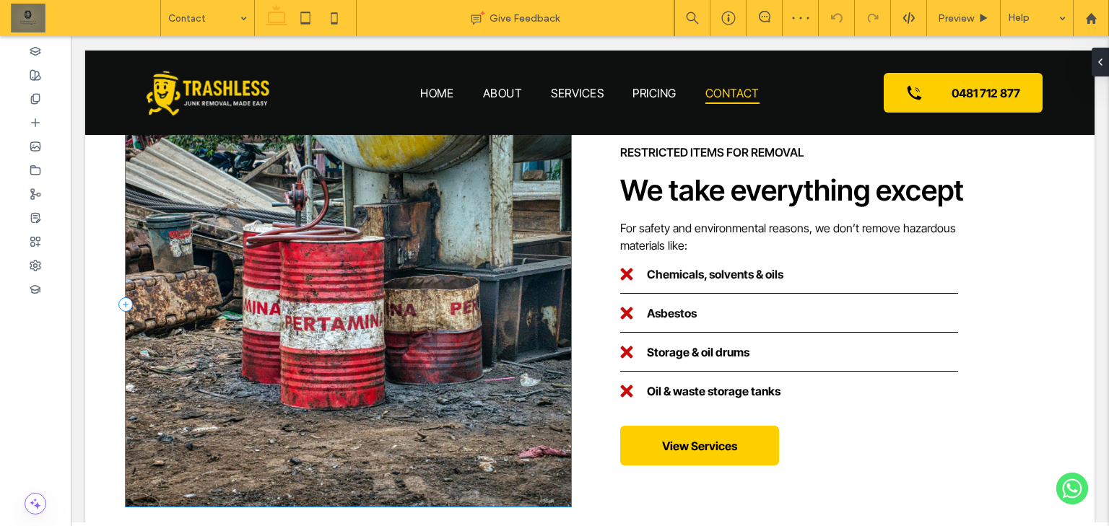
click at [416, 272] on div at bounding box center [348, 305] width 445 height 404
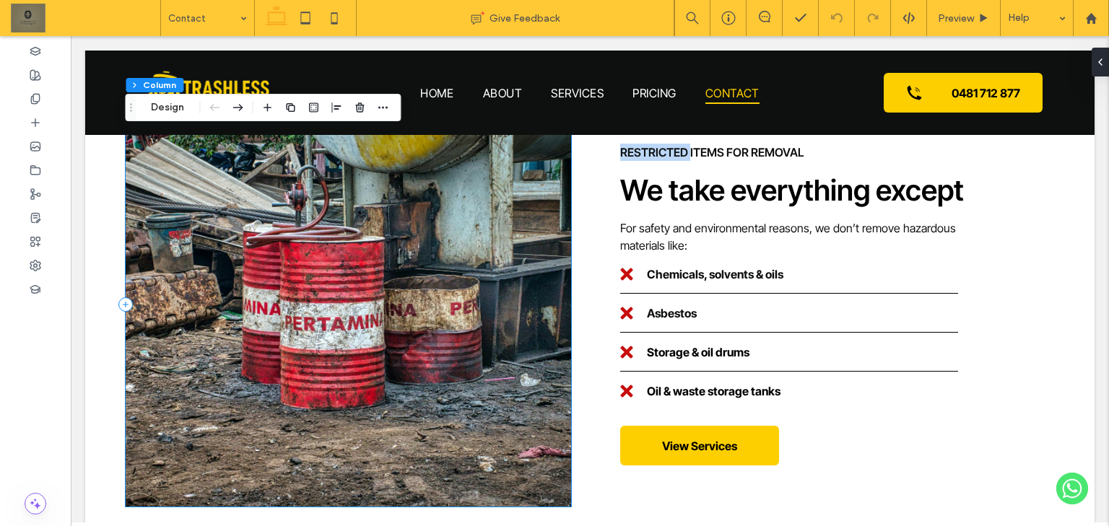
click at [416, 272] on div at bounding box center [348, 305] width 445 height 404
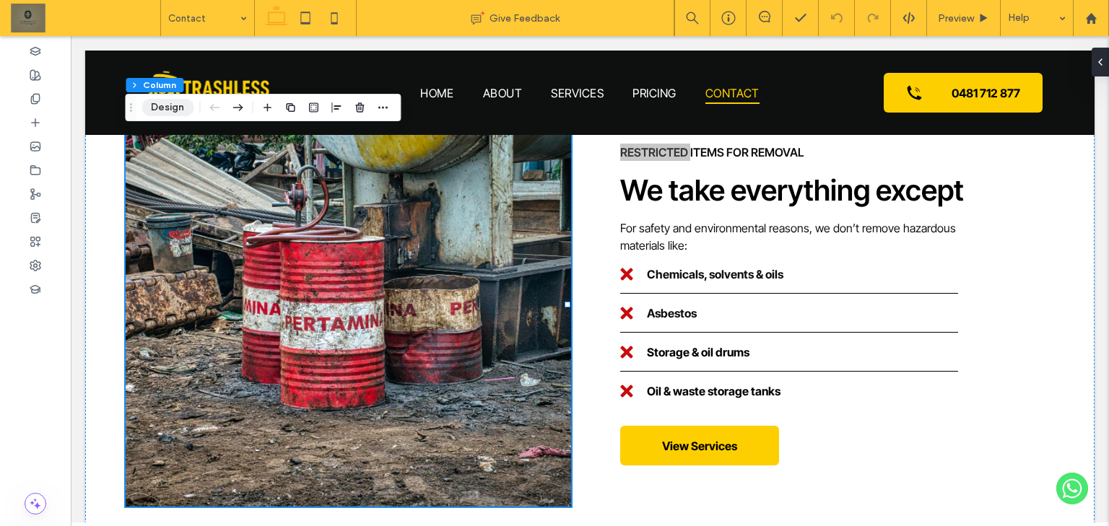
click at [168, 103] on button "Design" at bounding box center [167, 107] width 52 height 17
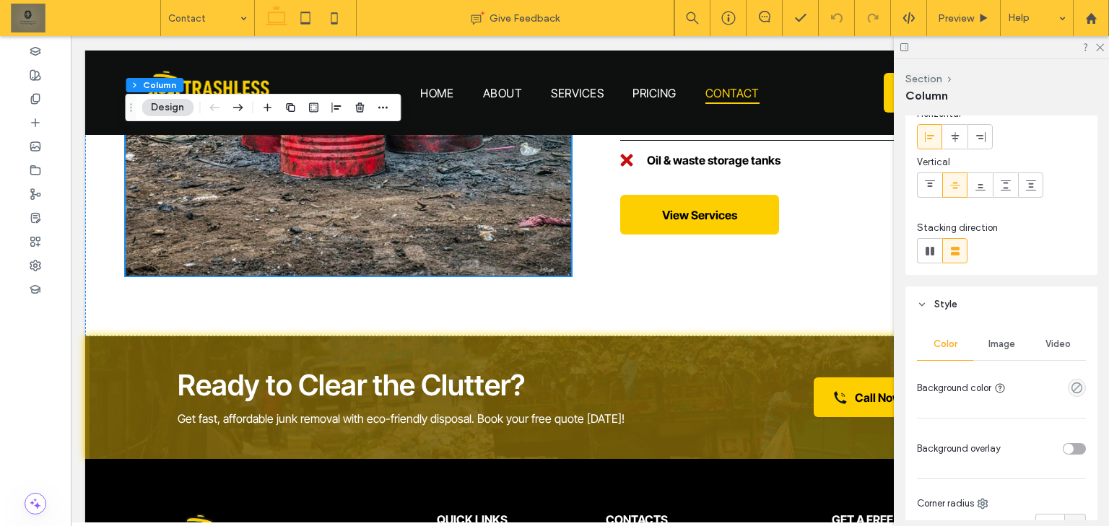
scroll to position [58, 0]
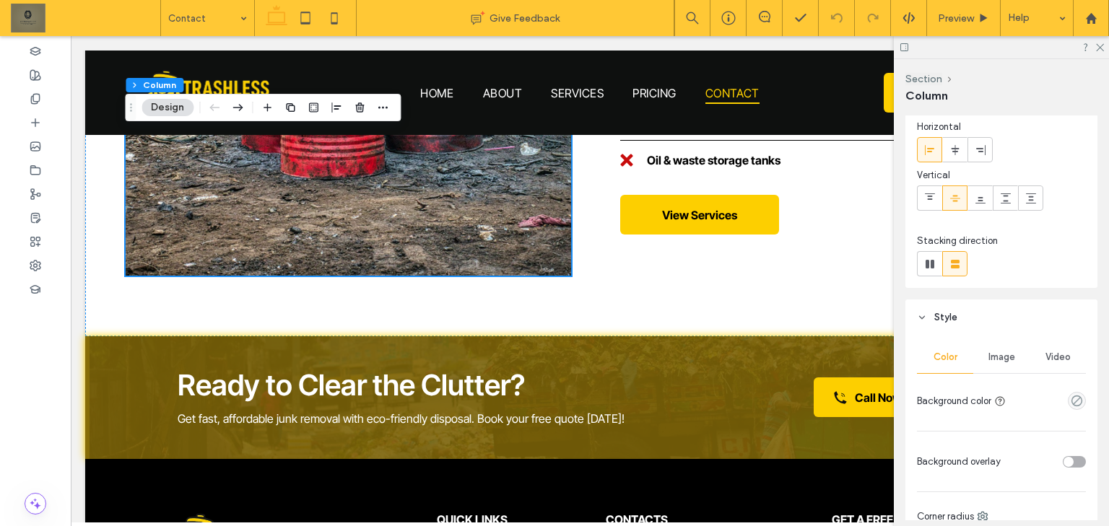
click at [987, 367] on div "Image" at bounding box center [1001, 357] width 56 height 32
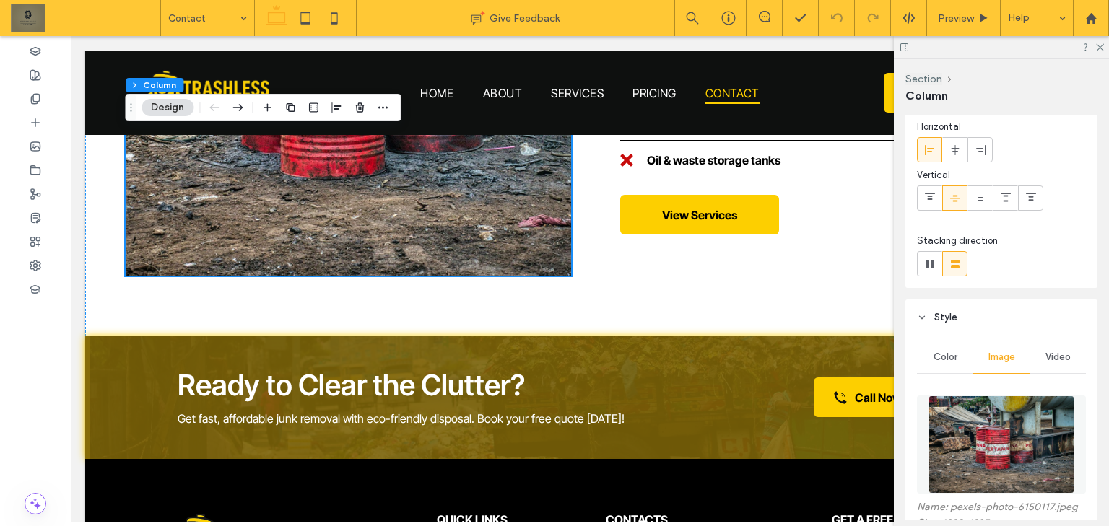
click at [973, 435] on img at bounding box center [1001, 445] width 146 height 98
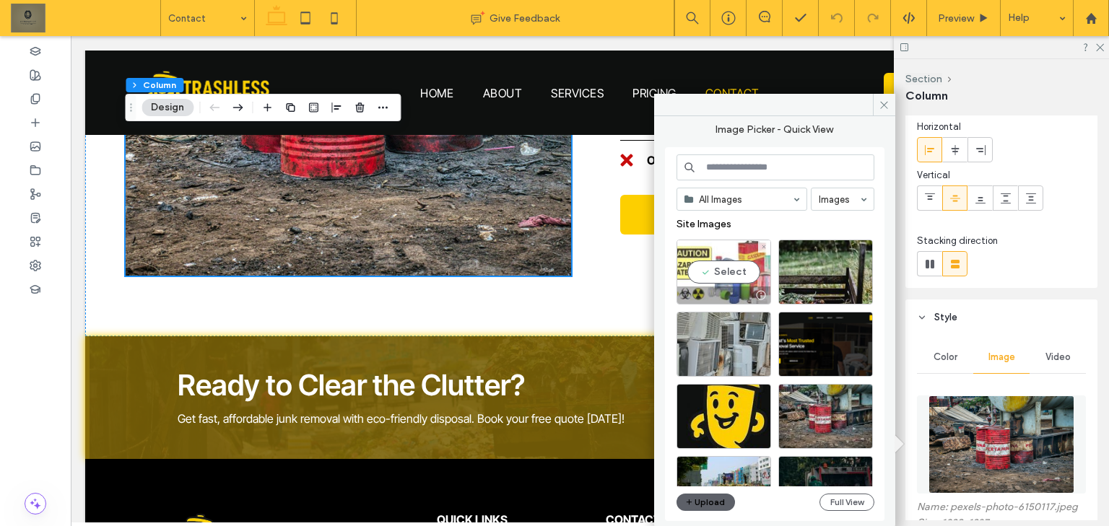
click at [704, 274] on div "Select" at bounding box center [723, 272] width 95 height 65
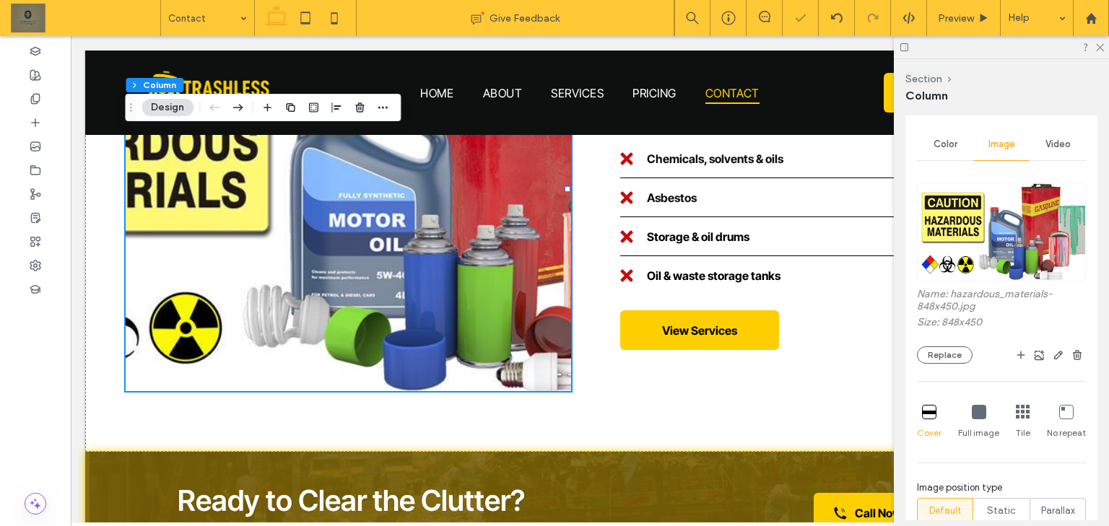
scroll to position [289, 0]
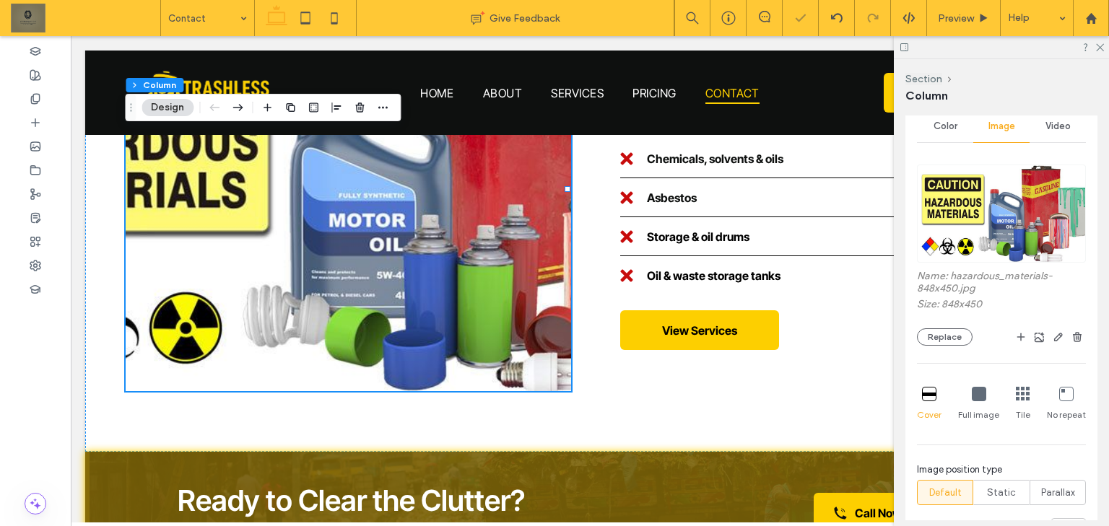
click at [976, 385] on div "Full image" at bounding box center [978, 404] width 41 height 46
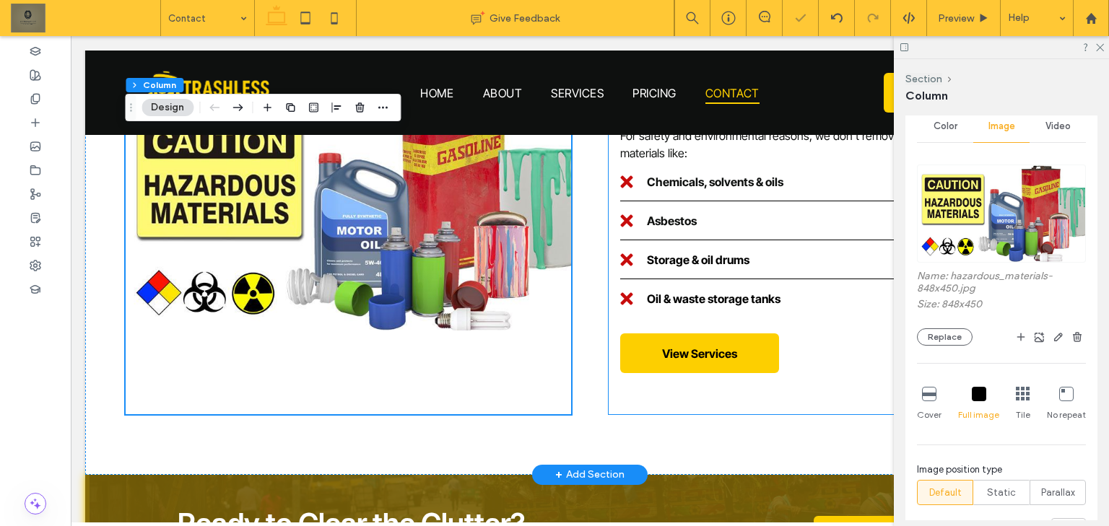
scroll to position [1702, 0]
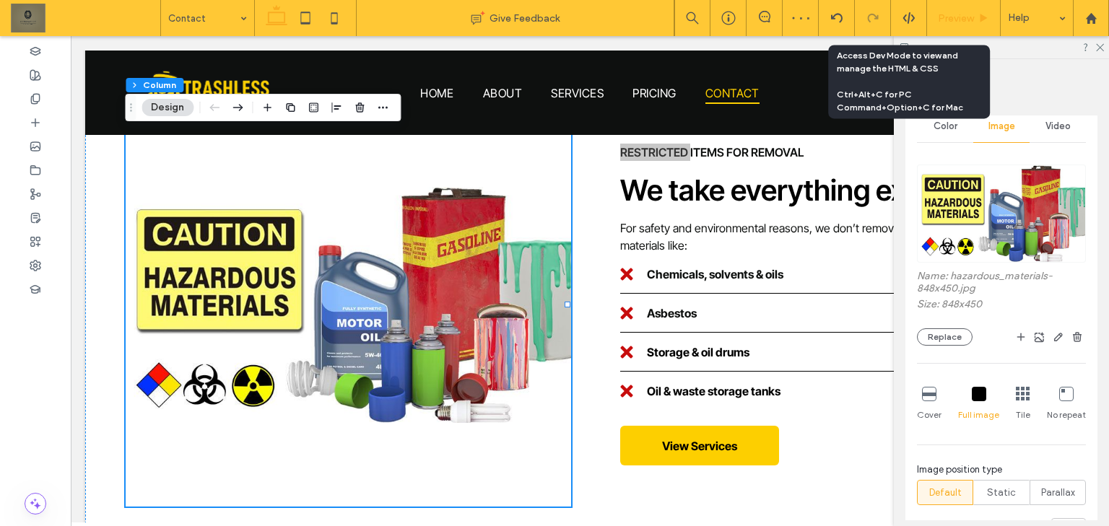
click at [947, 17] on span "Preview" at bounding box center [956, 18] width 36 height 12
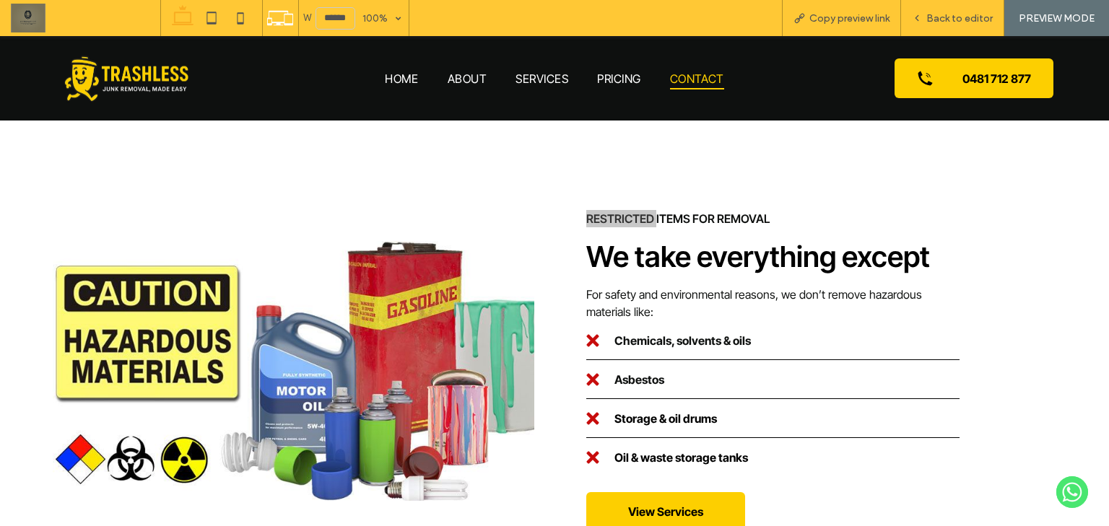
scroll to position [1666, 0]
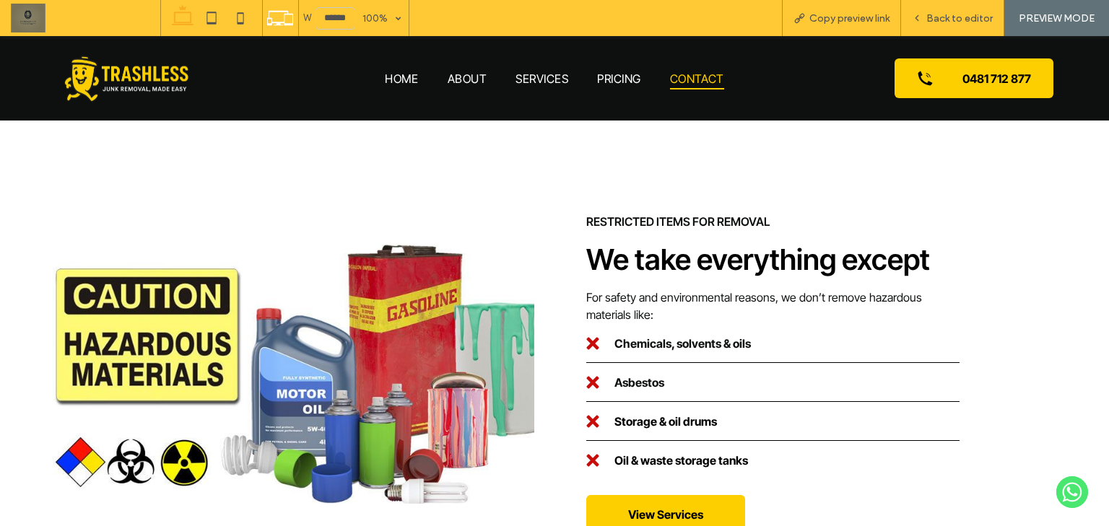
click at [1094, 280] on div "Restricted Items for Removal We take everything except For safety and environme…" at bounding box center [554, 385] width 1109 height 515
click at [1086, 266] on div "Restricted Items for Removal We take everything except For safety and environme…" at bounding box center [554, 385] width 1109 height 515
click at [954, 19] on span "Back to editor" at bounding box center [959, 18] width 66 height 12
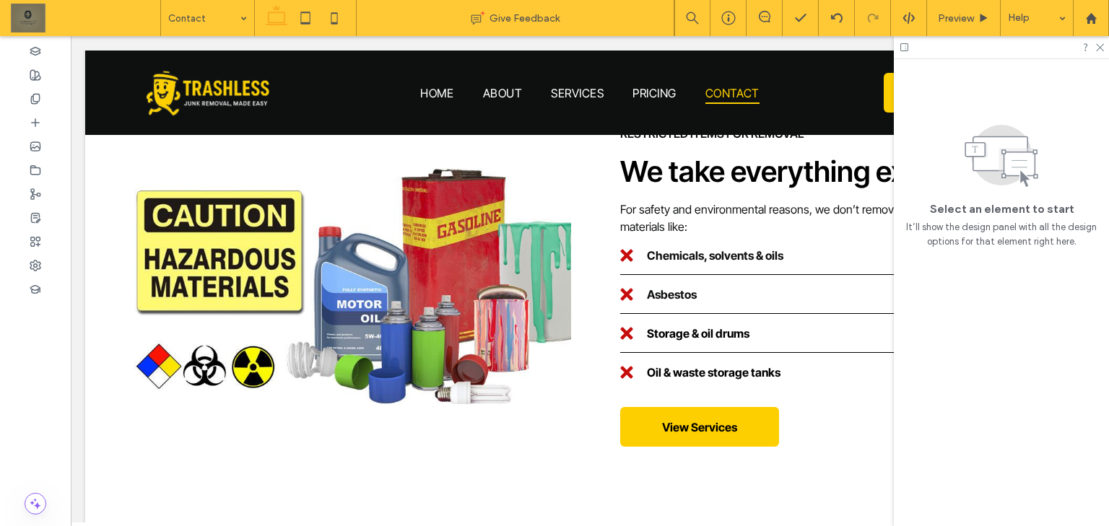
scroll to position [1705, 0]
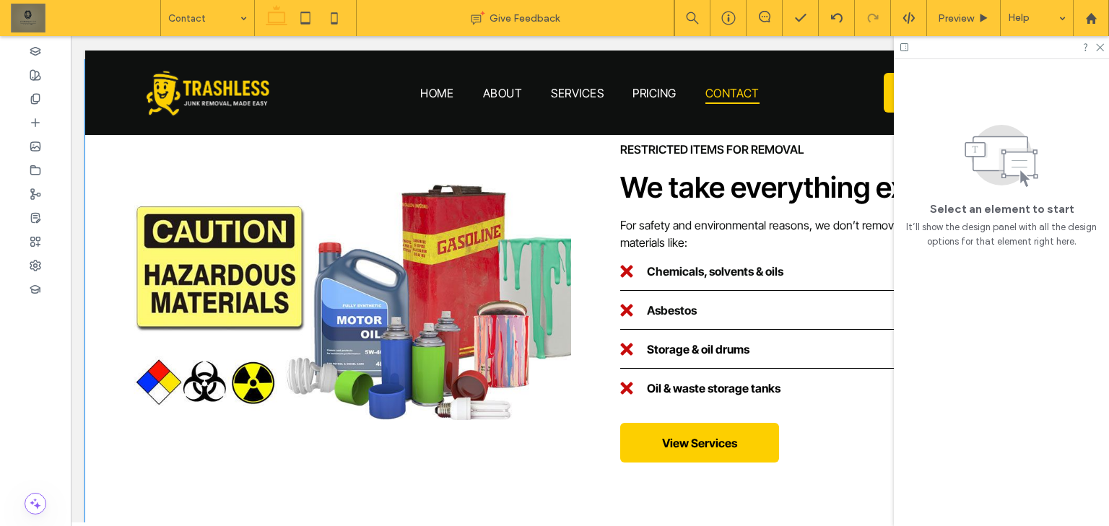
click at [593, 476] on div "Restricted Items for Removal We take everything except For safety and environme…" at bounding box center [589, 312] width 1009 height 505
click at [1104, 37] on div at bounding box center [1001, 47] width 215 height 22
click at [1104, 43] on div at bounding box center [1001, 47] width 215 height 22
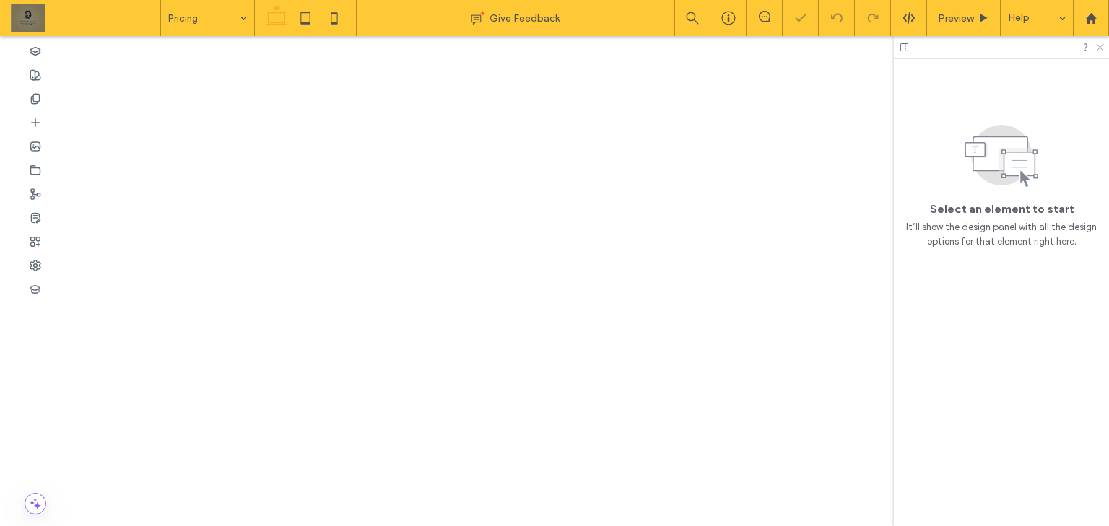
click at [1100, 45] on icon at bounding box center [1098, 46] width 9 height 9
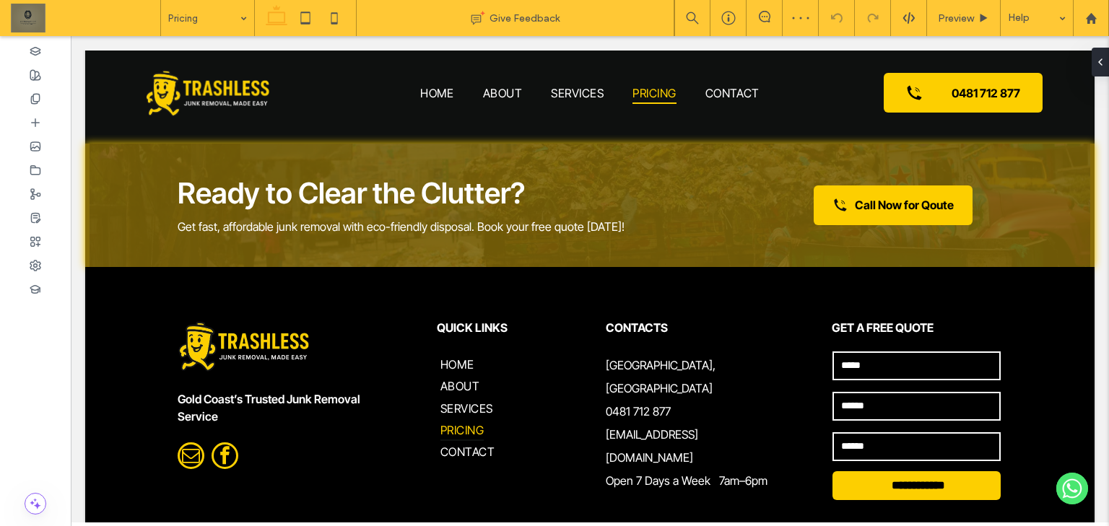
scroll to position [2227, 0]
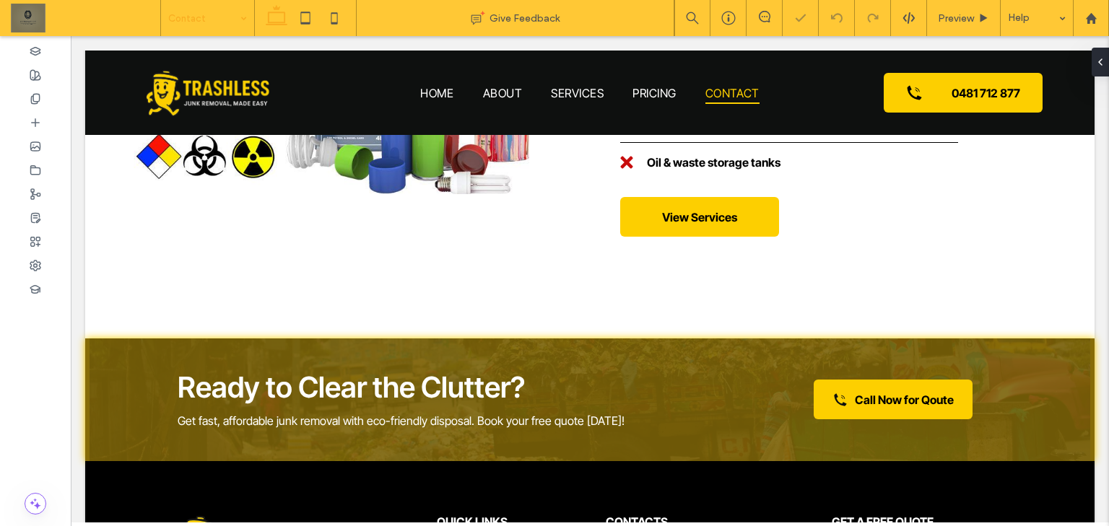
scroll to position [1914, 0]
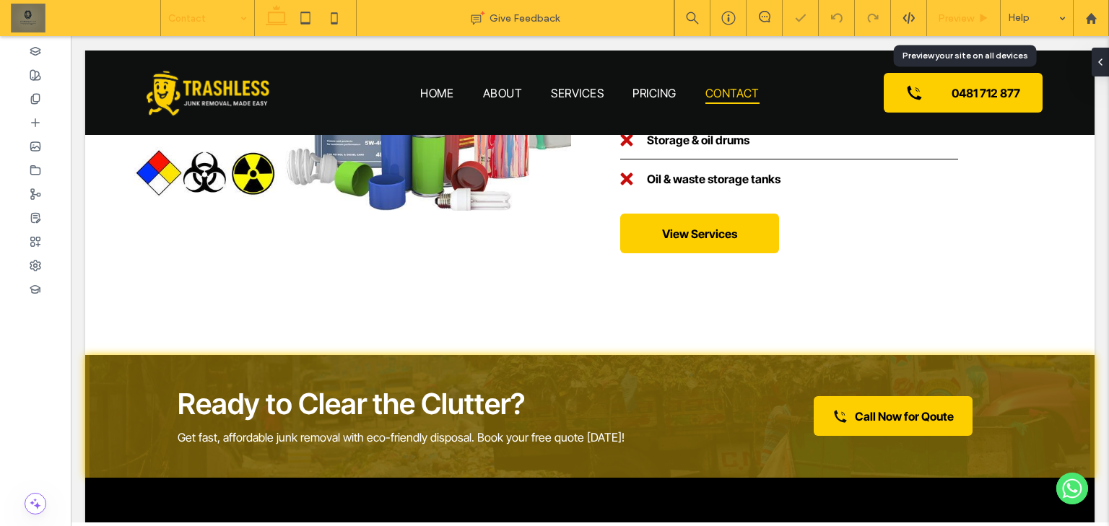
click at [956, 8] on div "Preview" at bounding box center [964, 18] width 74 height 36
click at [959, 16] on span "Preview" at bounding box center [956, 18] width 36 height 12
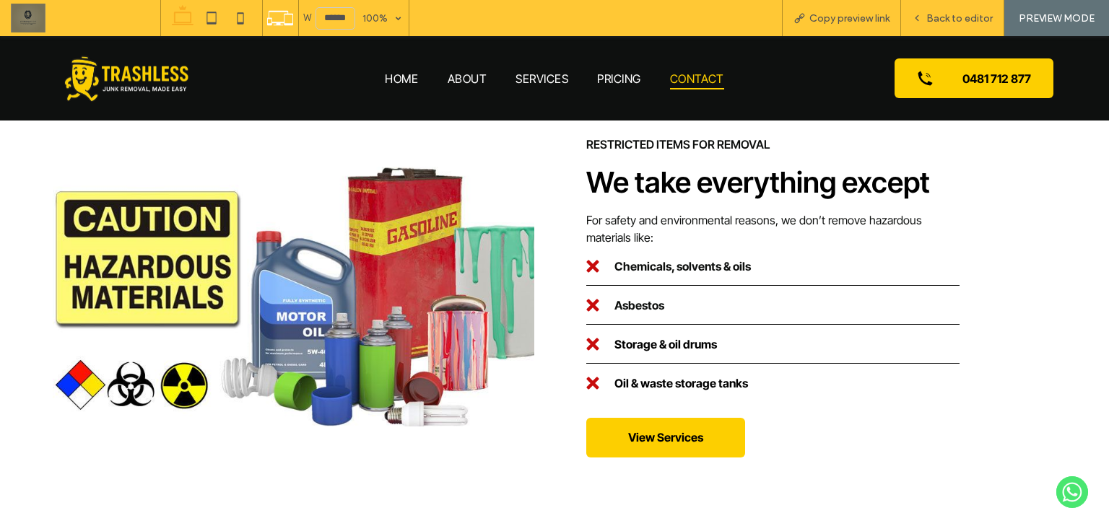
scroll to position [1706, 0]
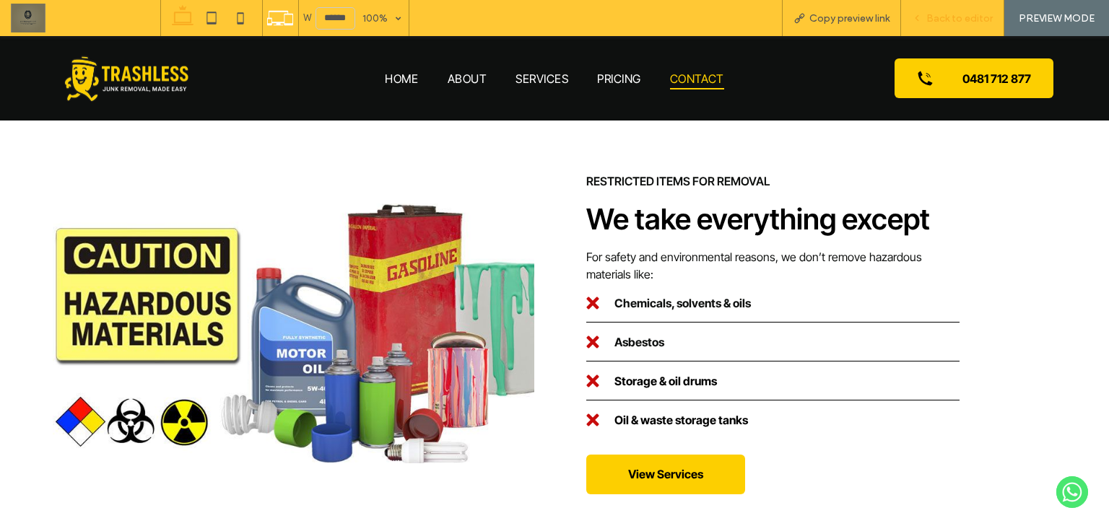
click at [925, 12] on div "Back to editor" at bounding box center [952, 18] width 103 height 12
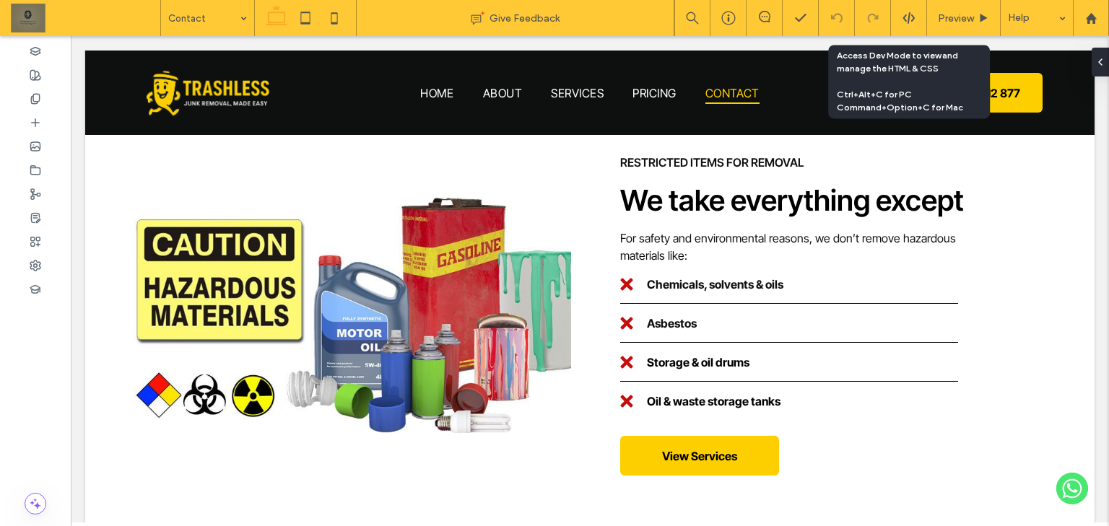
scroll to position [1691, 0]
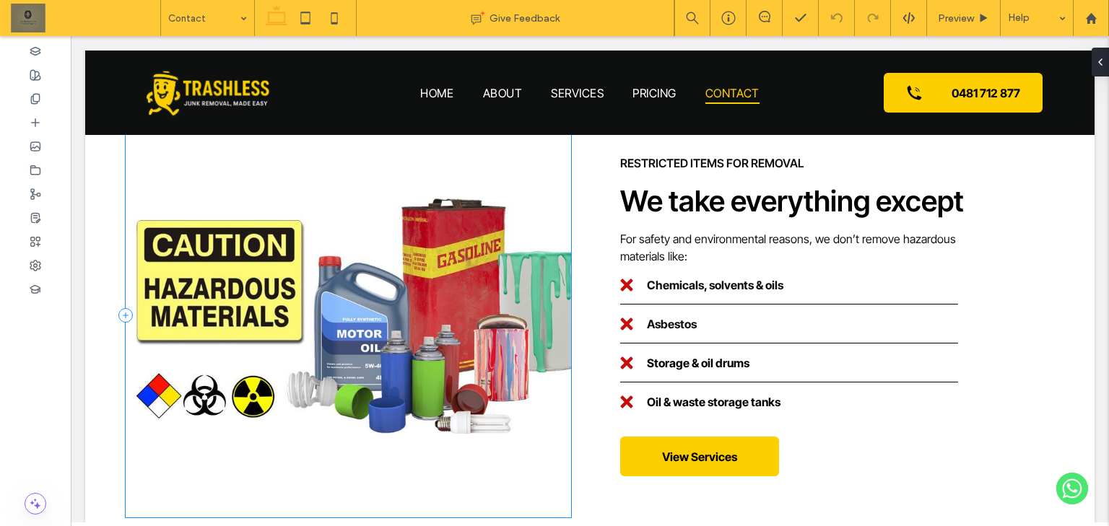
click at [551, 293] on div at bounding box center [348, 315] width 445 height 404
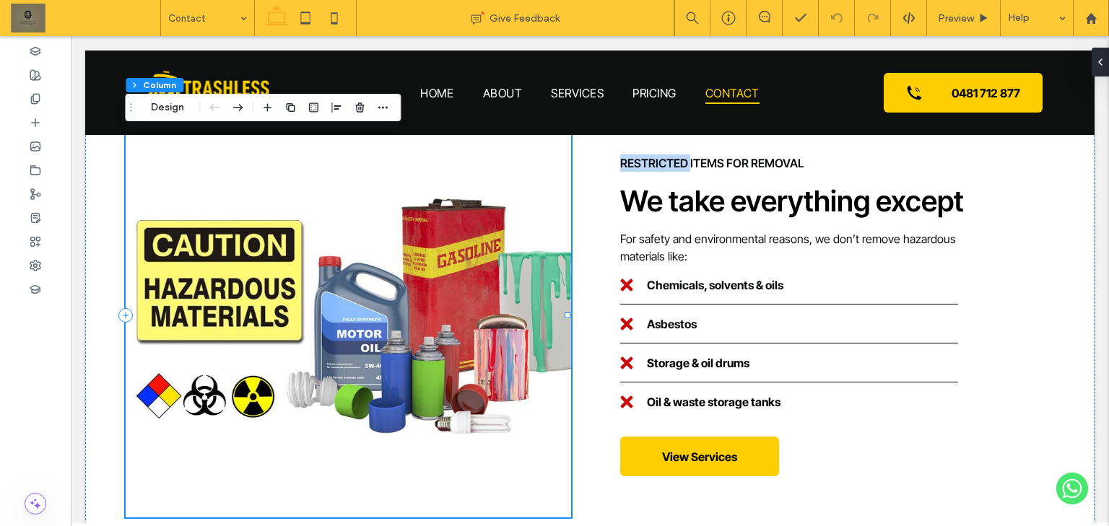
click at [551, 293] on div at bounding box center [348, 315] width 445 height 404
click at [554, 297] on div at bounding box center [348, 315] width 445 height 404
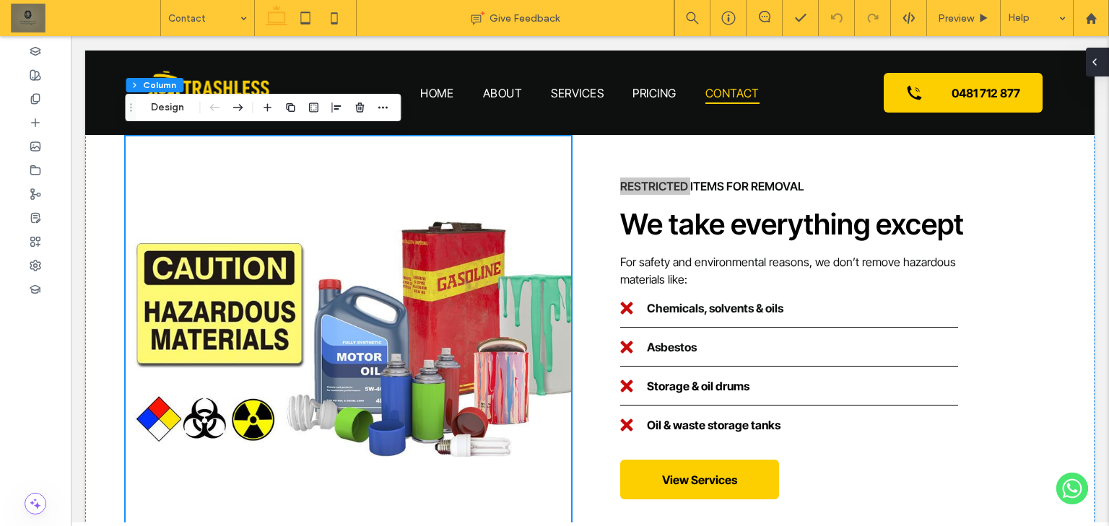
click at [1108, 61] on div at bounding box center [1097, 62] width 23 height 29
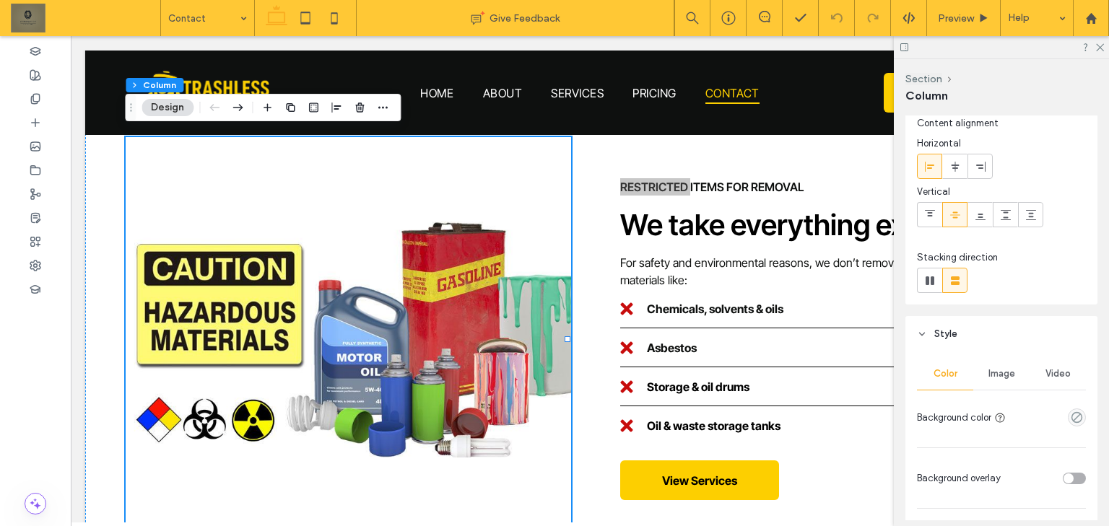
scroll to position [0, 0]
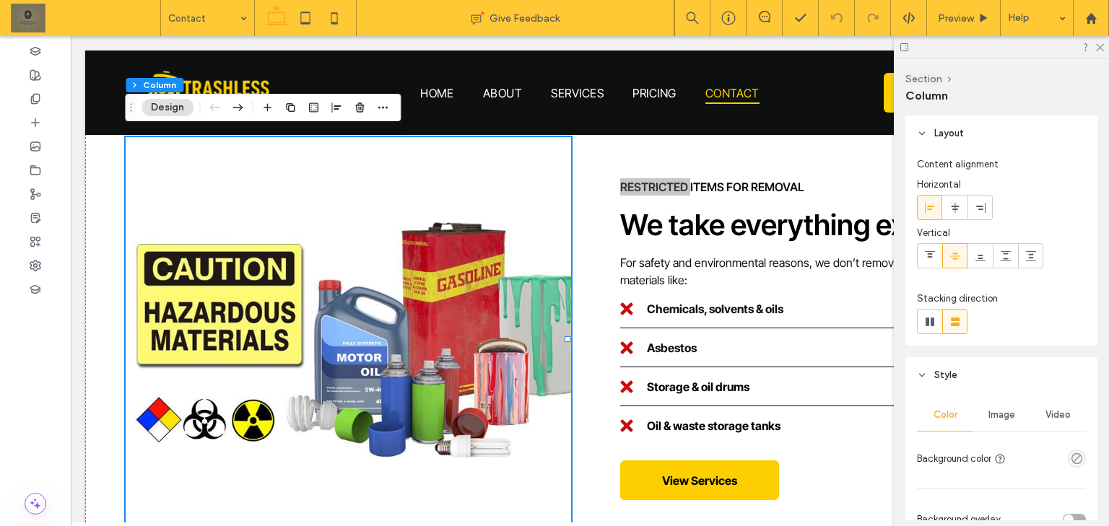
click at [996, 415] on span "Image" at bounding box center [1001, 415] width 27 height 12
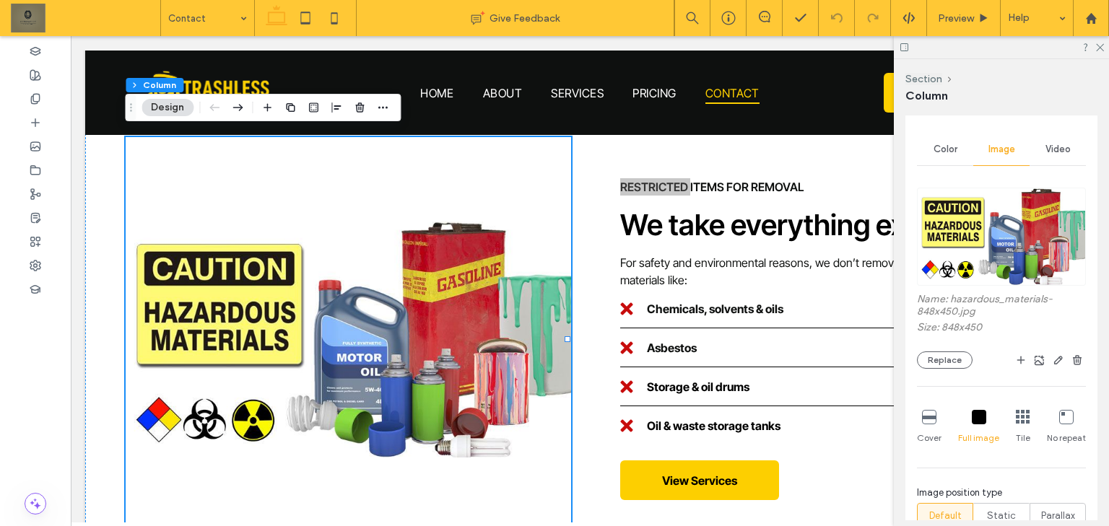
scroll to position [289, 0]
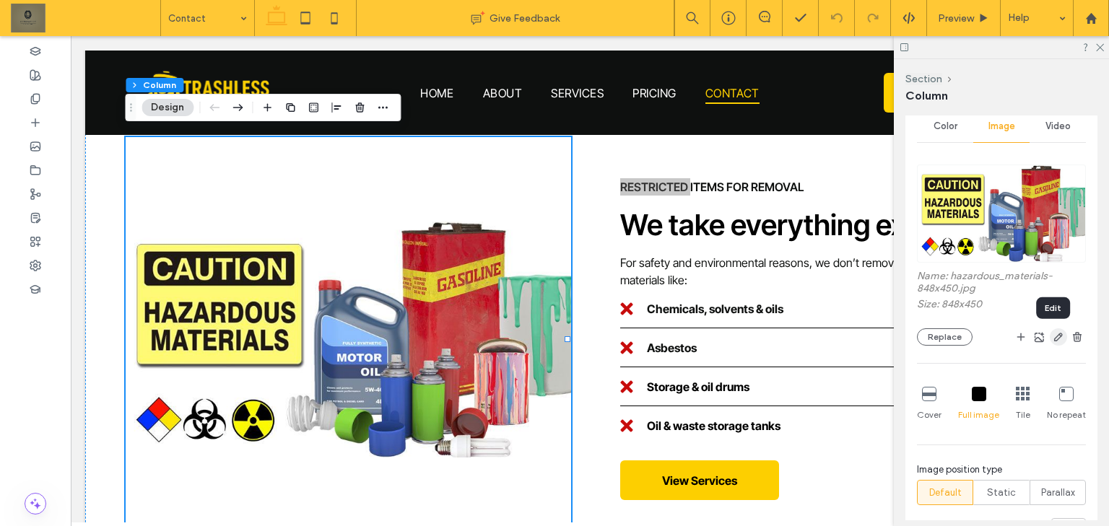
click at [1052, 336] on icon "button" at bounding box center [1058, 337] width 12 height 12
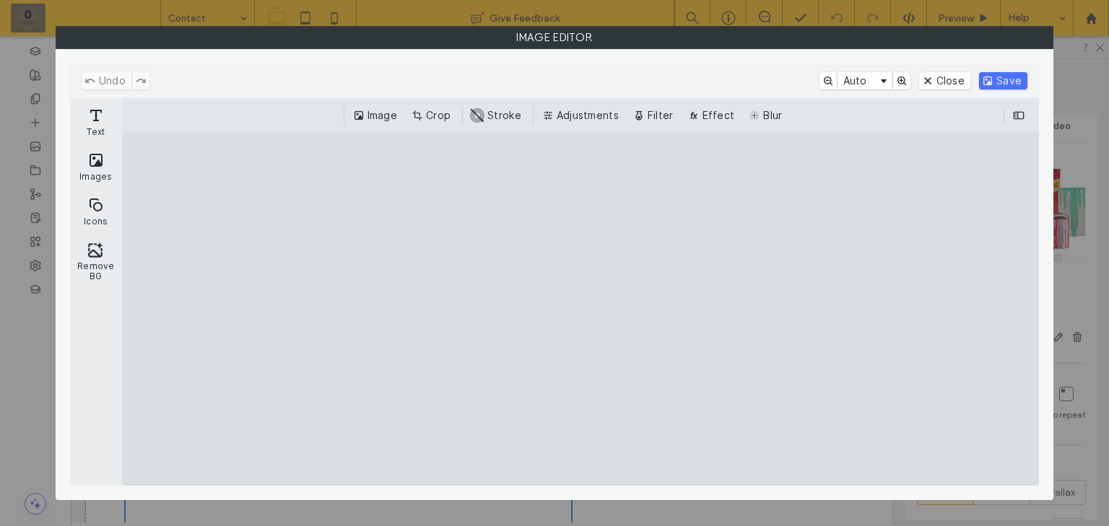
click at [1103, 196] on div "Image Editor" at bounding box center [554, 263] width 1109 height 526
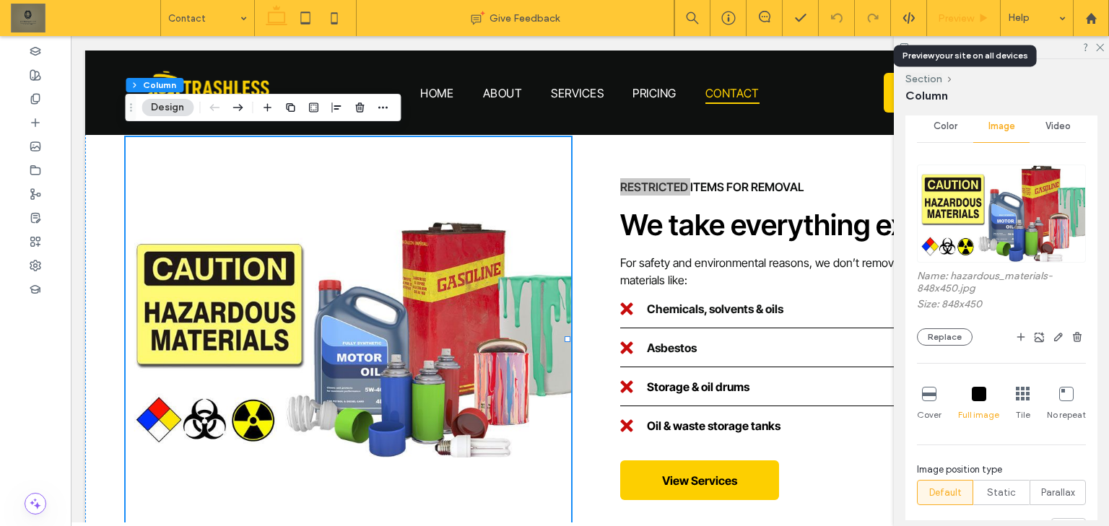
click at [985, 20] on icon at bounding box center [983, 18] width 11 height 11
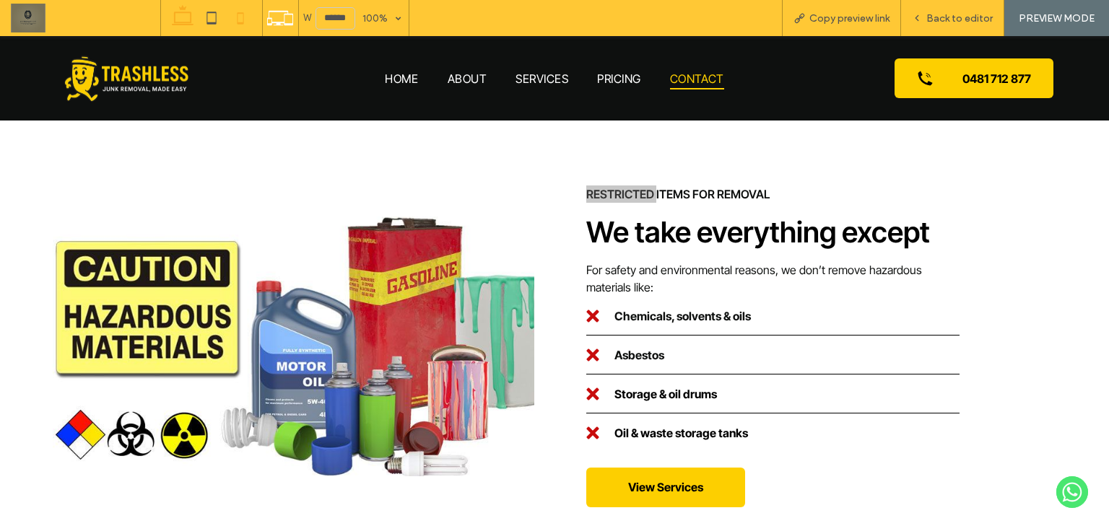
click at [245, 8] on icon at bounding box center [240, 18] width 29 height 29
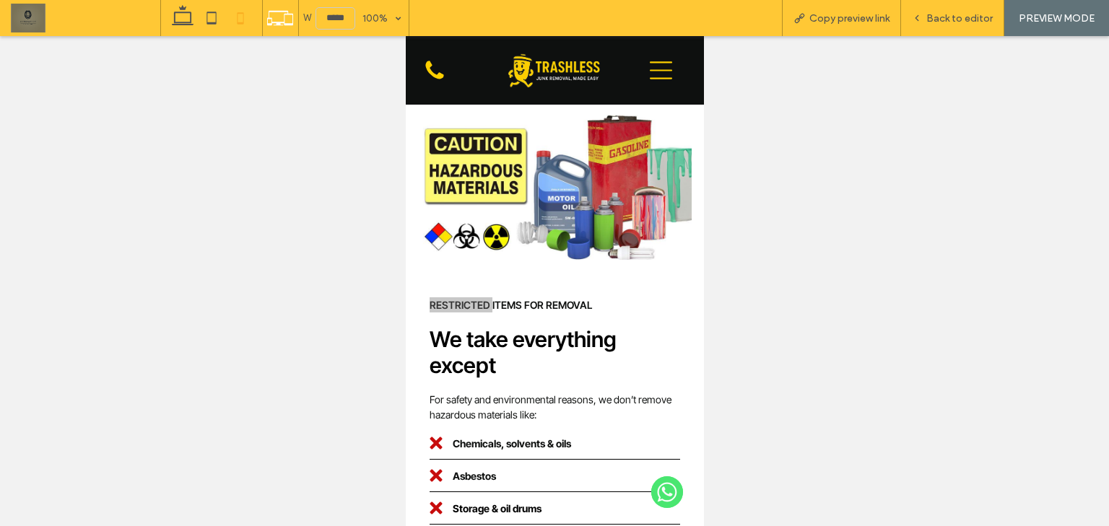
scroll to position [2252, 0]
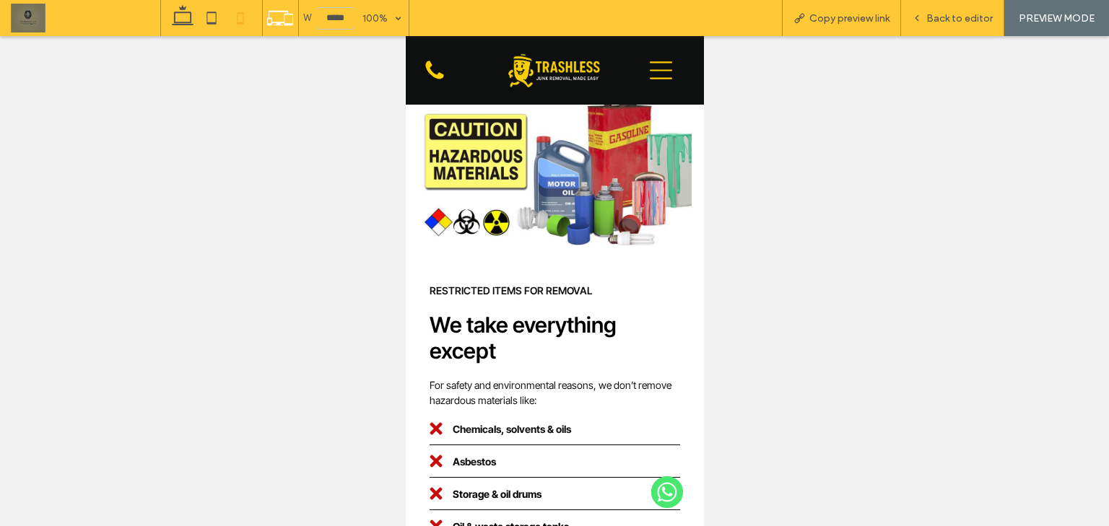
click at [682, 304] on div "Restricted Items for Removal We take everything except For safety and environme…" at bounding box center [554, 438] width 274 height 335
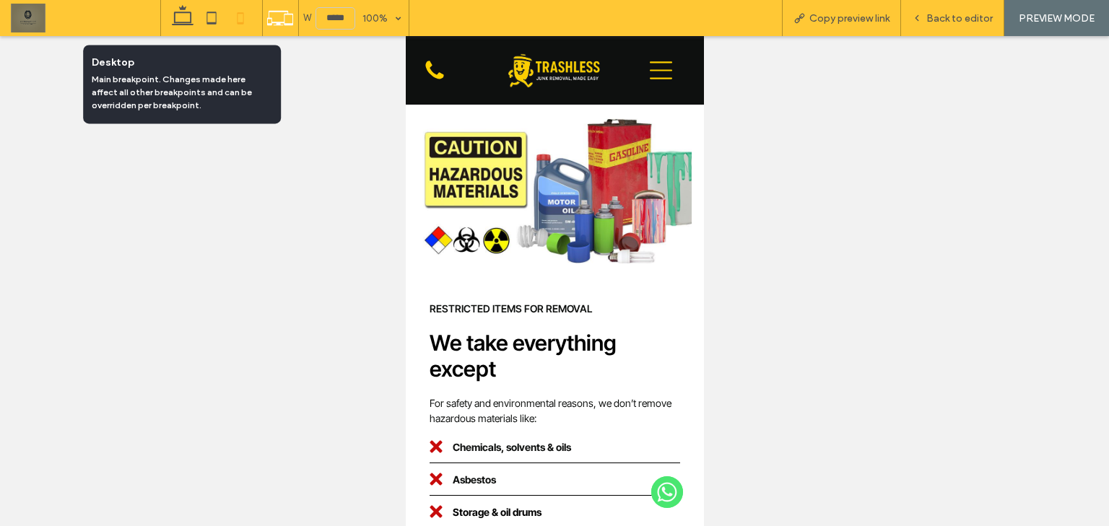
scroll to position [2194, 0]
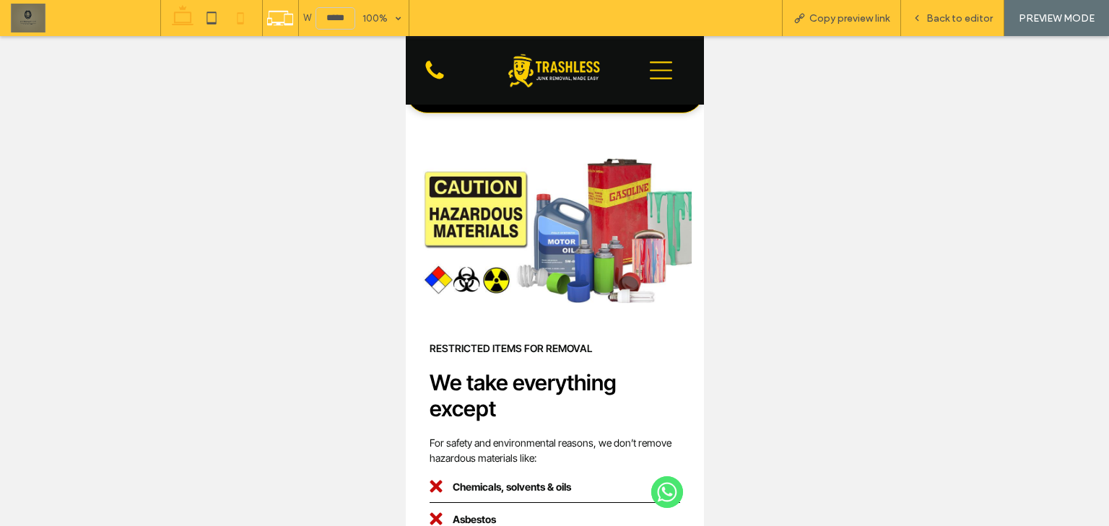
click at [170, 30] on icon at bounding box center [182, 18] width 29 height 29
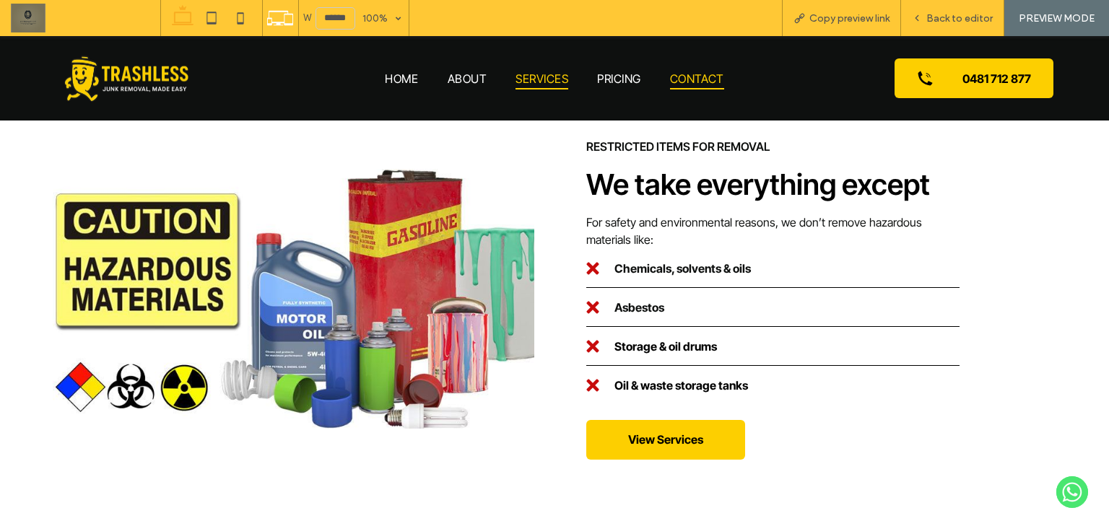
click at [530, 78] on span "Services" at bounding box center [541, 78] width 53 height 22
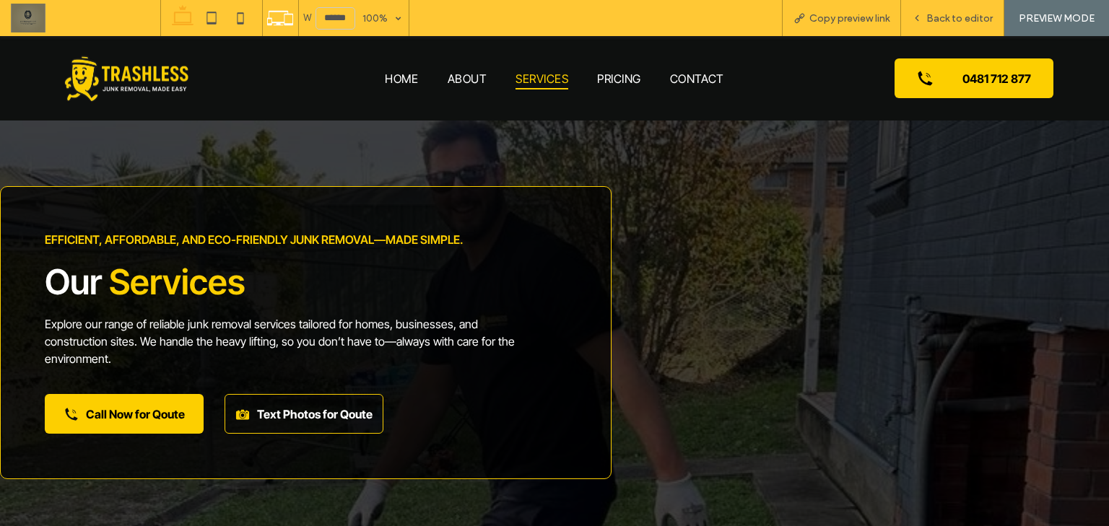
scroll to position [2404, 0]
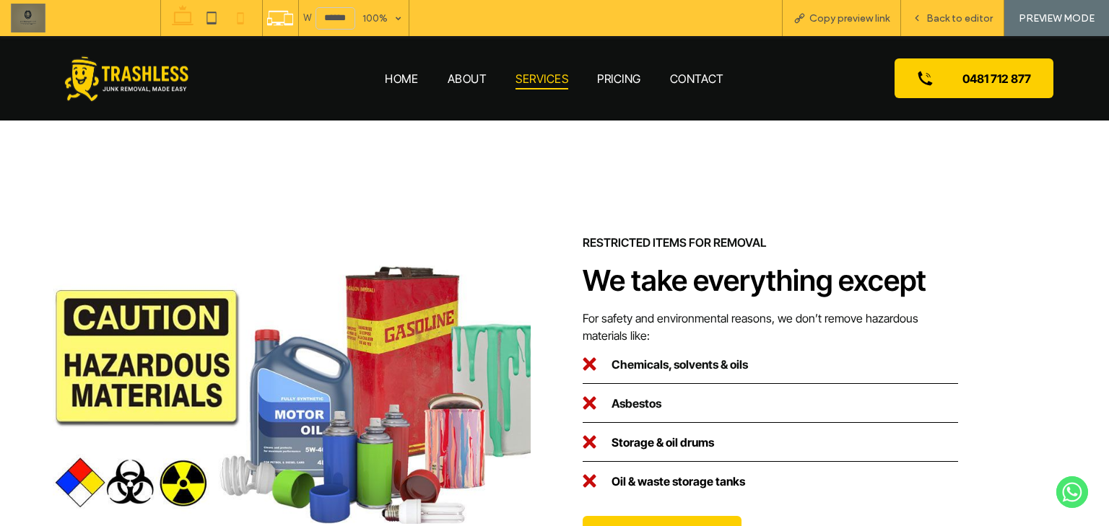
click at [225, 14] on div at bounding box center [211, 18] width 103 height 36
click at [216, 16] on icon at bounding box center [211, 18] width 29 height 29
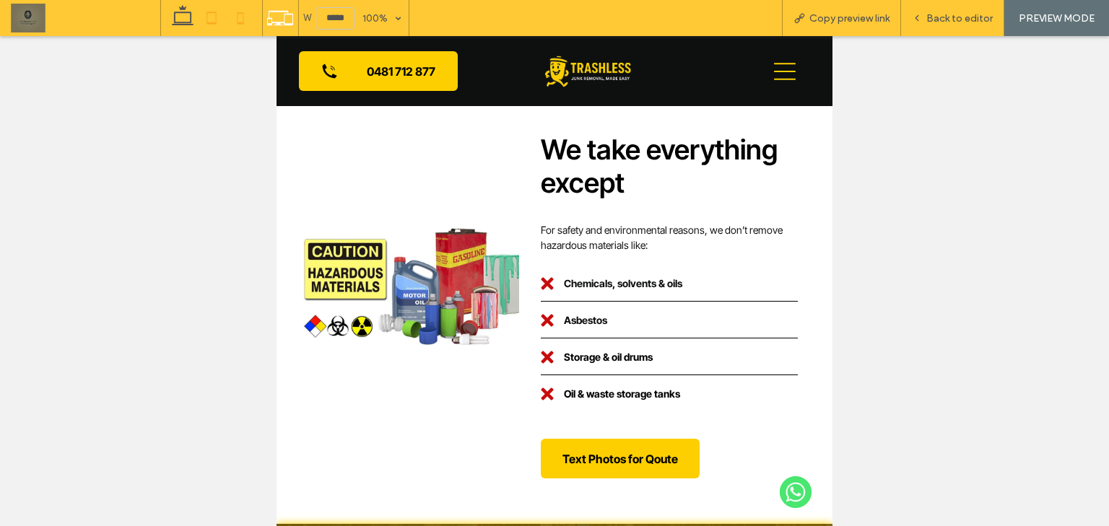
click at [238, 14] on icon at bounding box center [240, 18] width 29 height 29
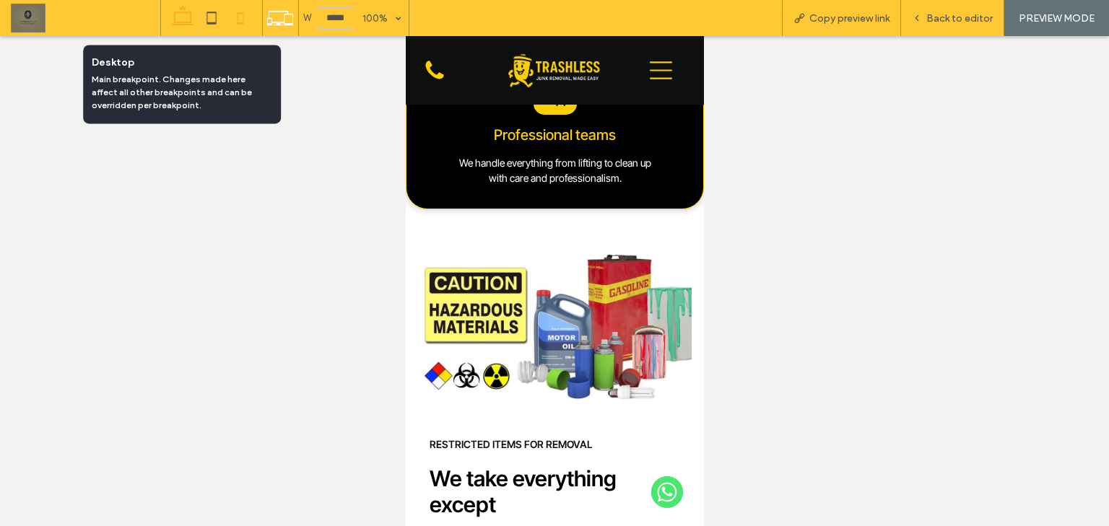
click at [188, 16] on icon at bounding box center [182, 18] width 29 height 29
type input "******"
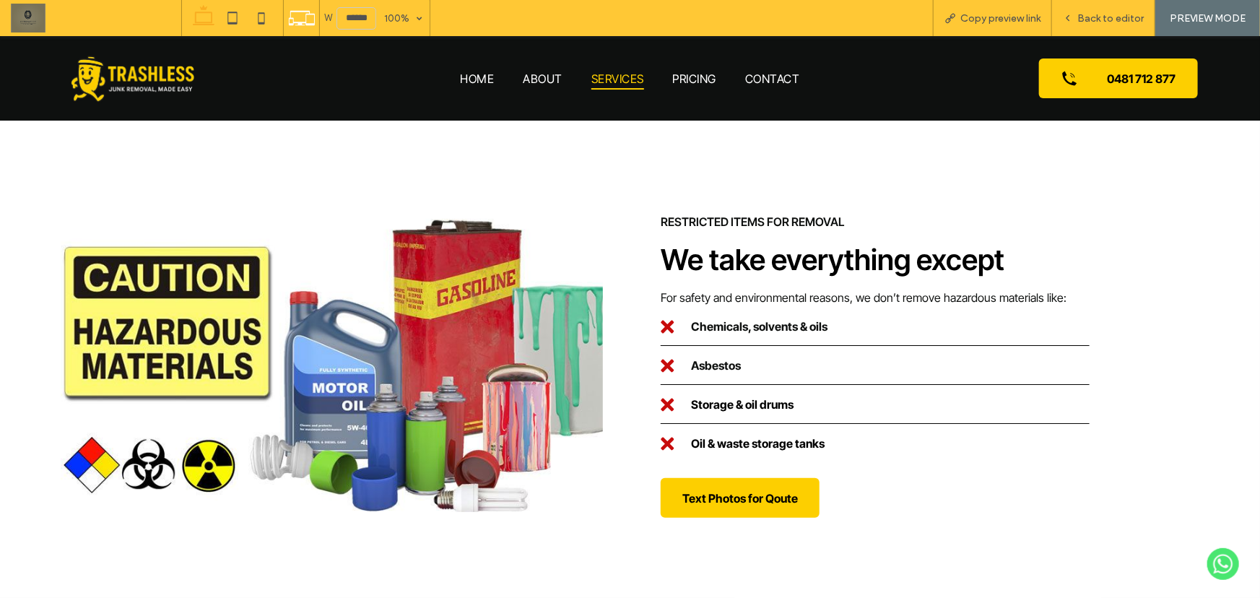
scroll to position [2558, 0]
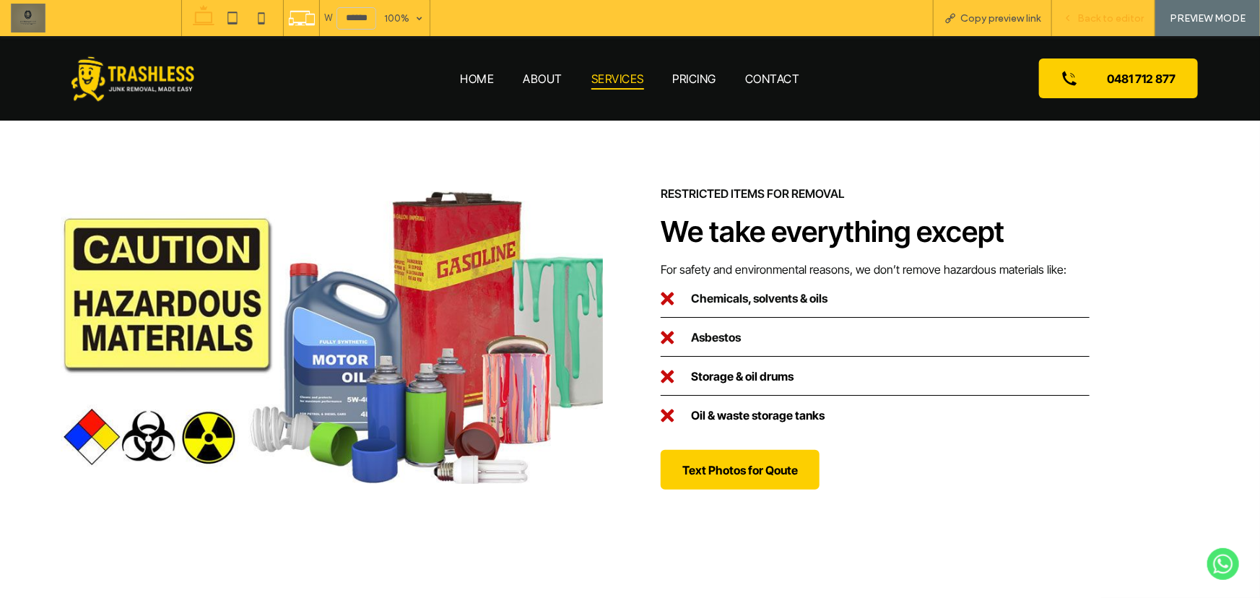
click at [1104, 25] on div "Back to editor" at bounding box center [1103, 18] width 103 height 36
click at [1104, 19] on span "Back to editor" at bounding box center [1110, 18] width 66 height 12
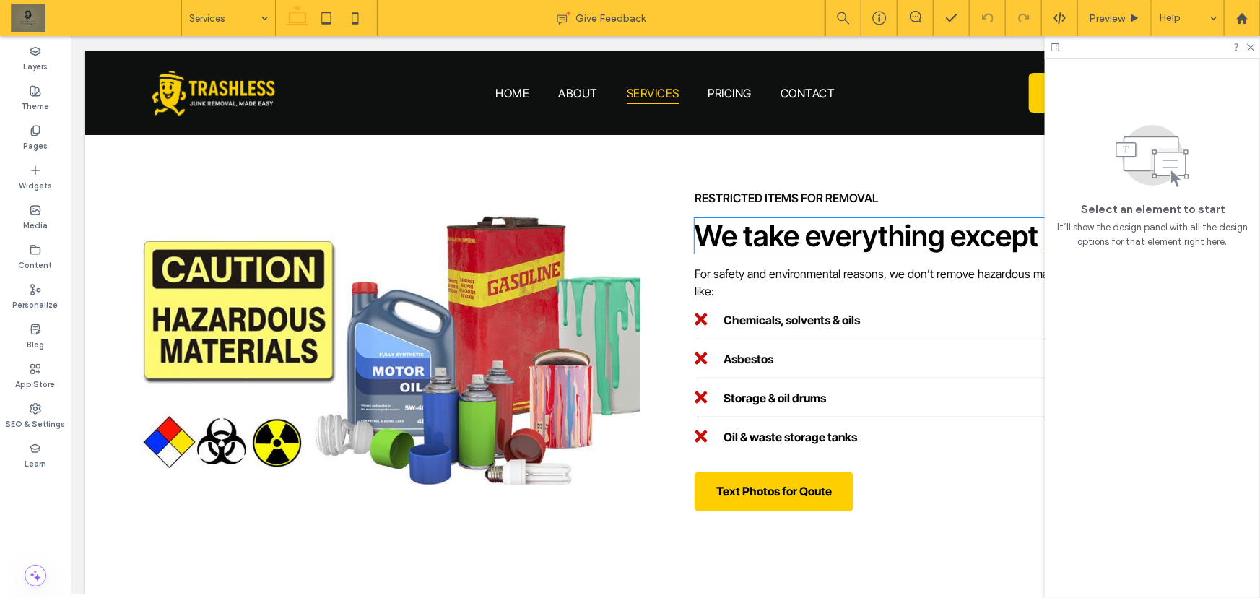
scroll to position [2481, 0]
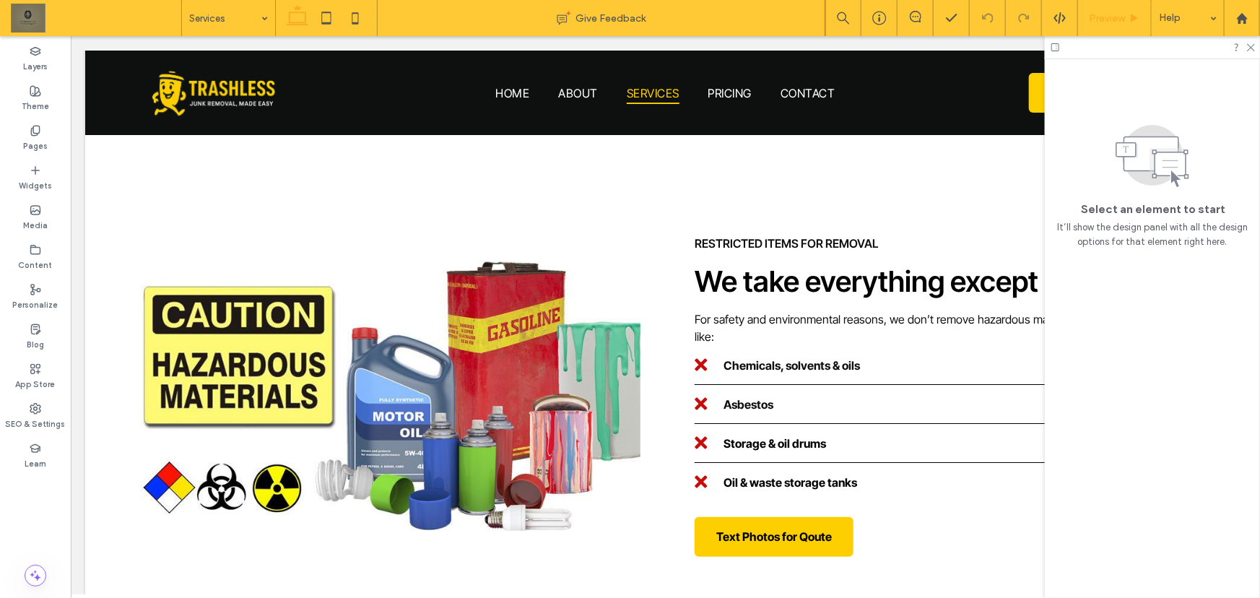
click at [1108, 12] on span "Preview" at bounding box center [1107, 18] width 36 height 12
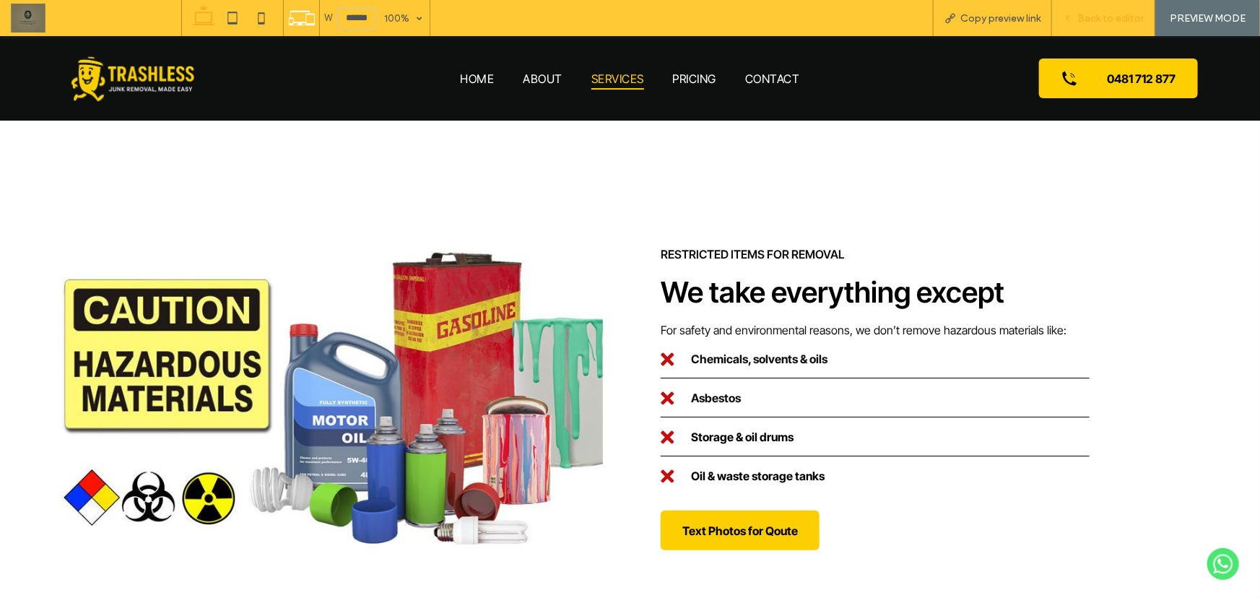
scroll to position [2501, 0]
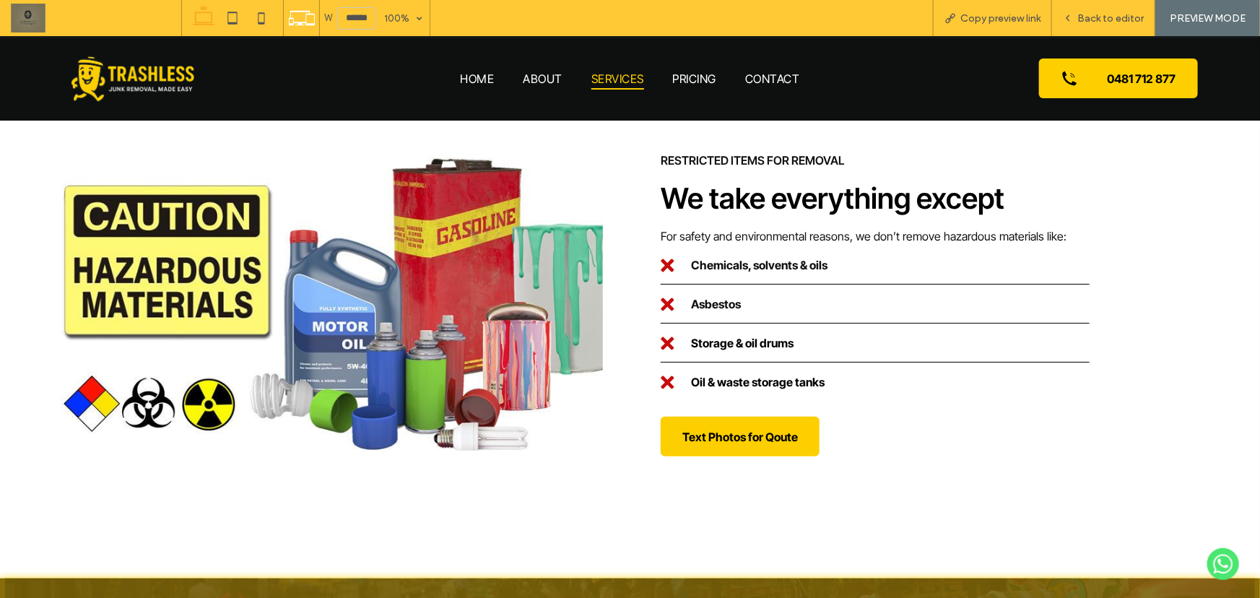
scroll to position [2632, 0]
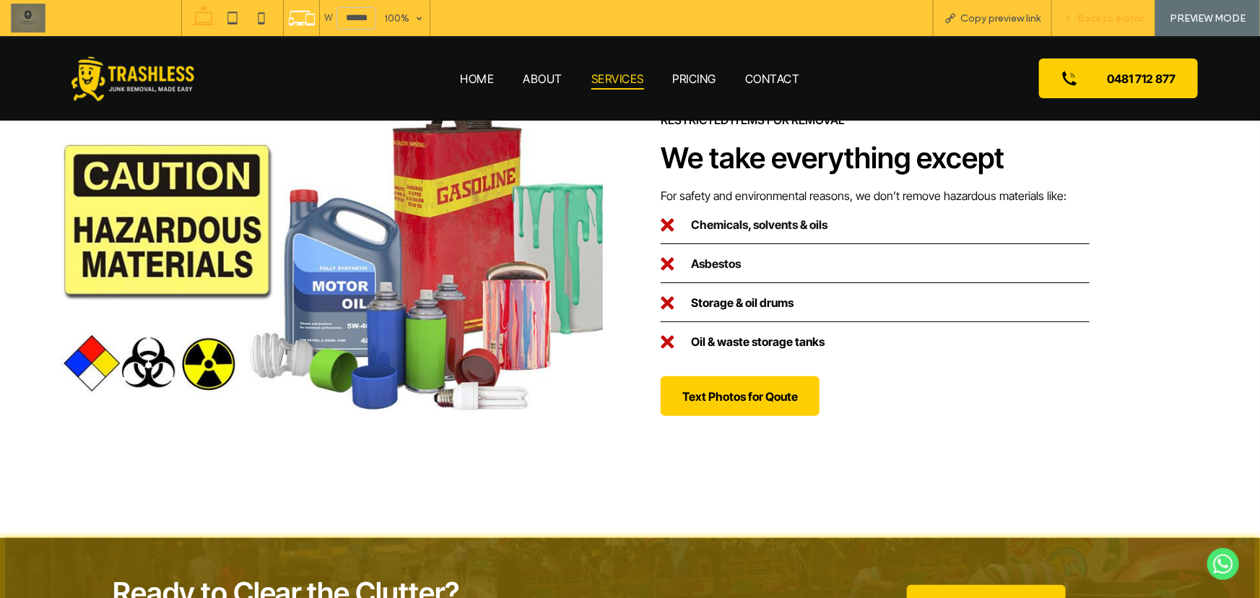
click at [1102, 11] on div "Back to editor" at bounding box center [1103, 18] width 103 height 36
click at [1091, 17] on span "Back to editor" at bounding box center [1110, 18] width 66 height 12
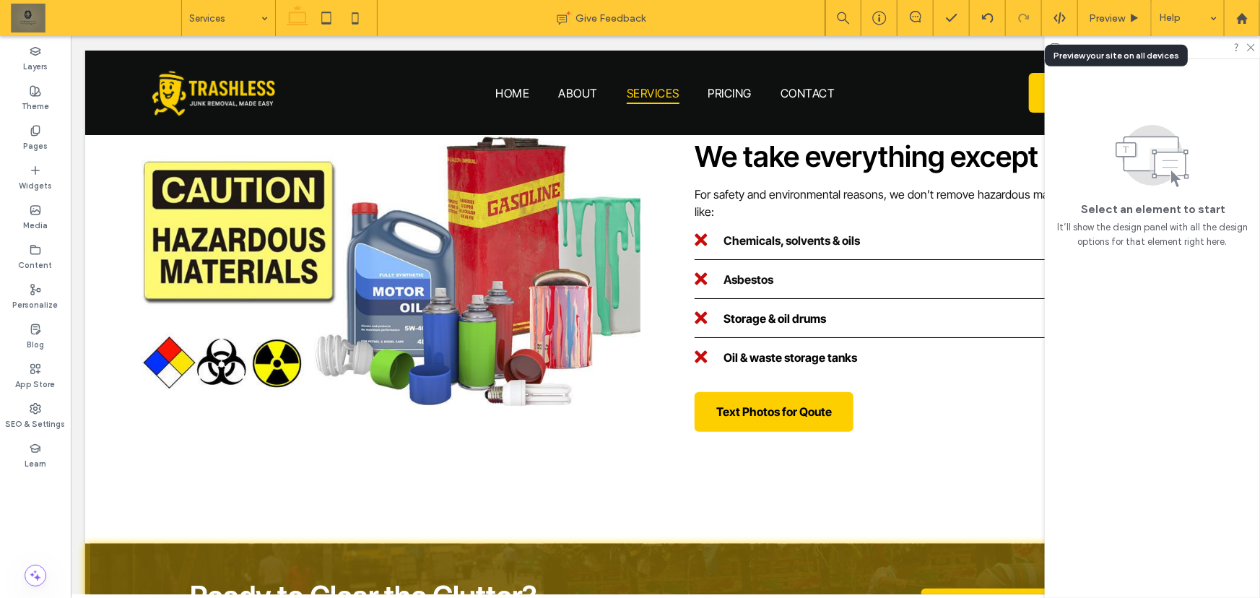
click at [1091, 17] on span "Preview" at bounding box center [1107, 18] width 36 height 12
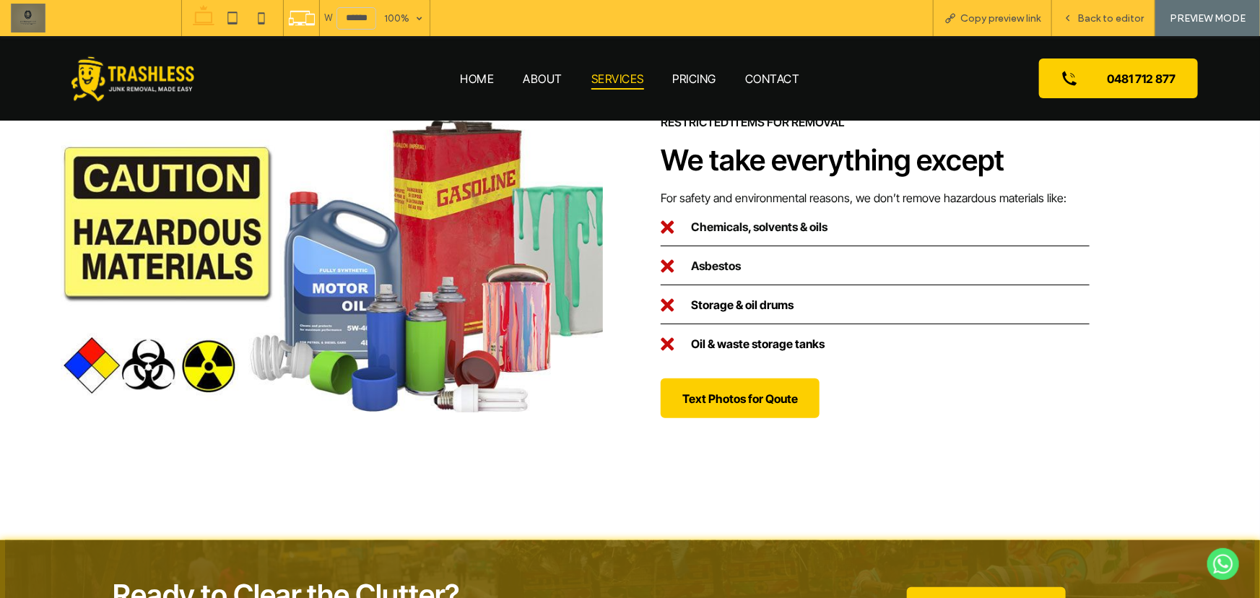
scroll to position [2630, 0]
